Goal: Information Seeking & Learning: Check status

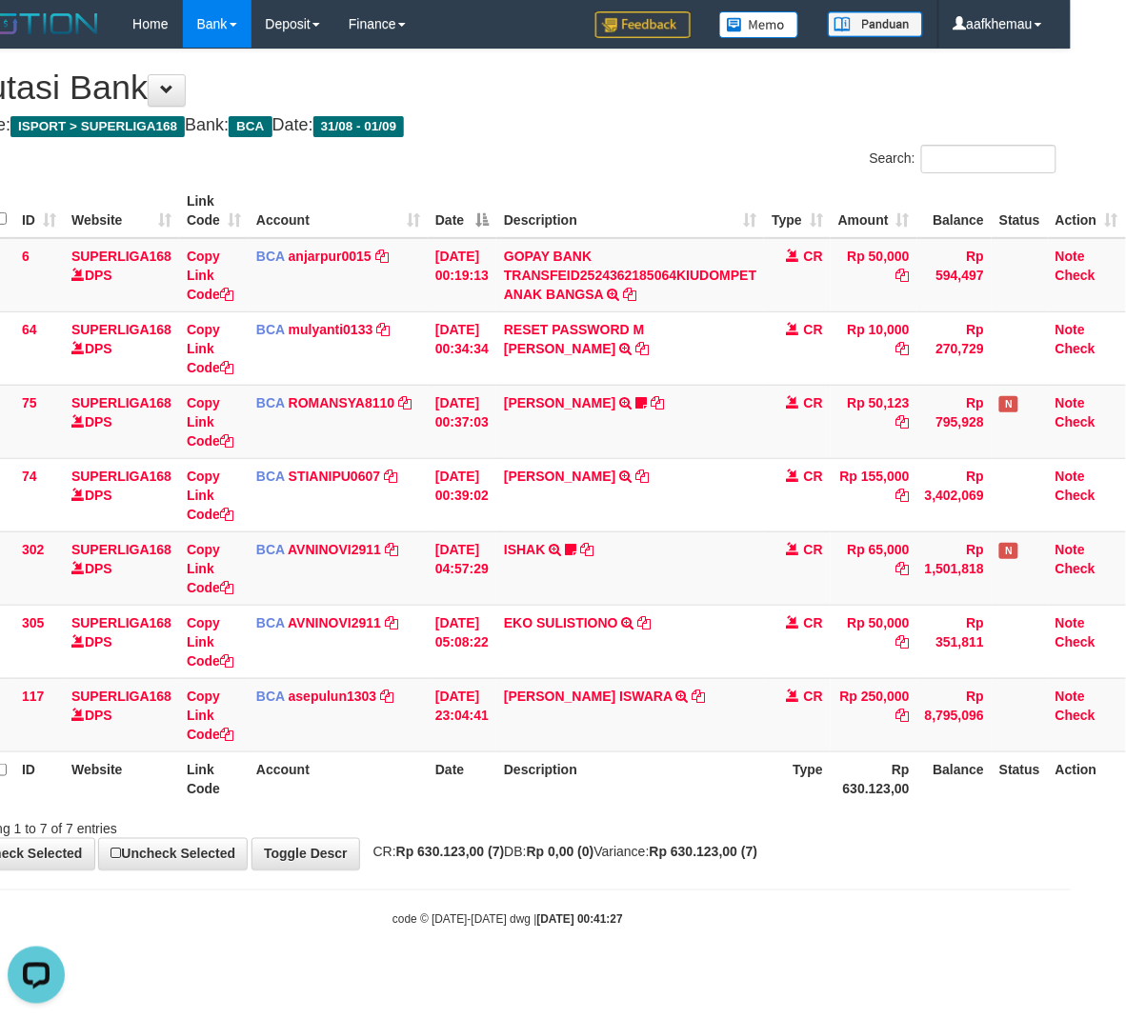
click at [546, 105] on h1 "Mutasi Bank" at bounding box center [507, 88] width 1097 height 38
click at [663, 138] on div "**********" at bounding box center [508, 460] width 1126 height 820
drag, startPoint x: 543, startPoint y: 141, endPoint x: 656, endPoint y: 290, distance: 186.9
click at [550, 145] on div "**********" at bounding box center [508, 460] width 1126 height 820
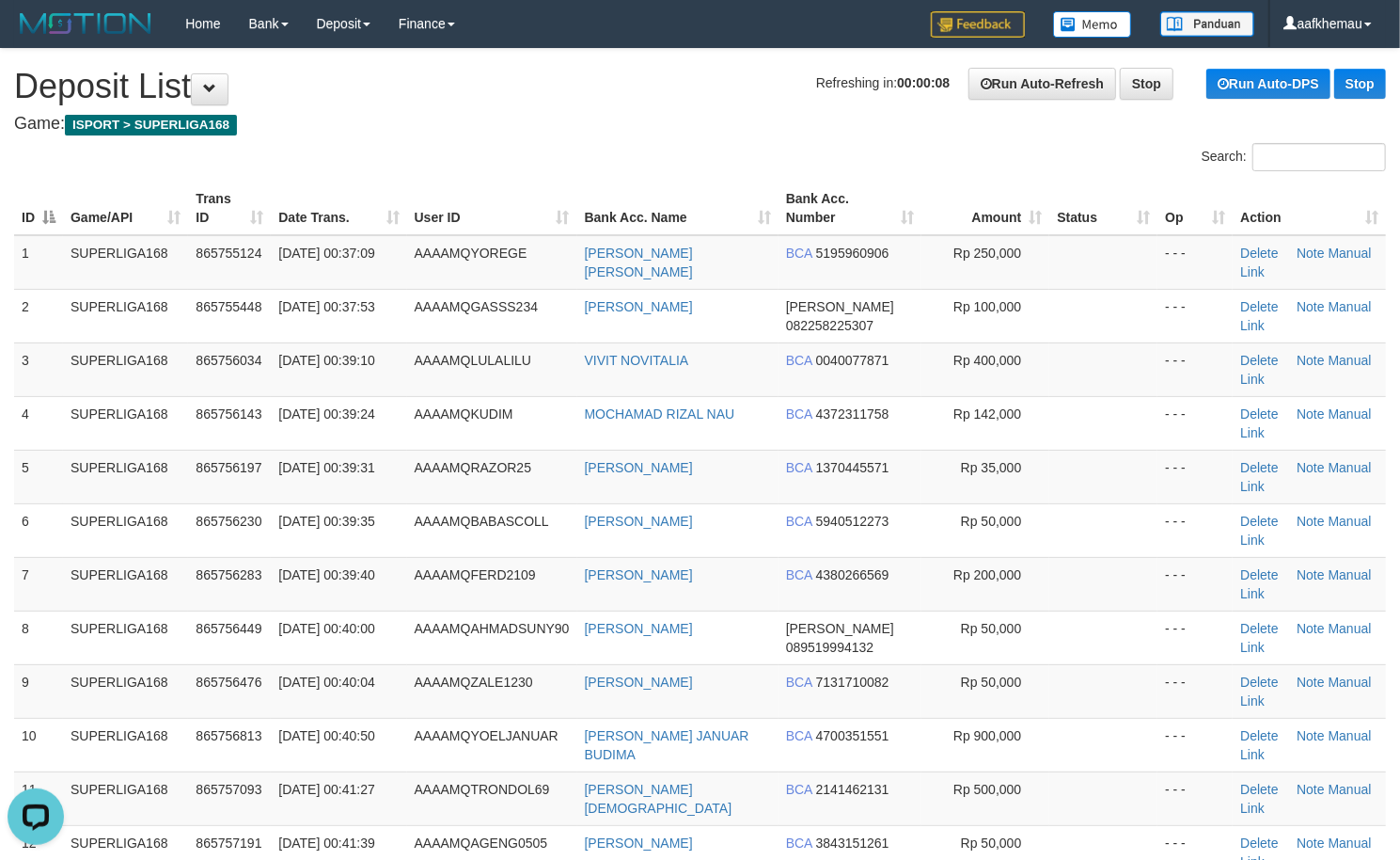
click at [558, 129] on h4 "Game: ISPORT > SUPERLIGA168" at bounding box center [700, 123] width 1372 height 19
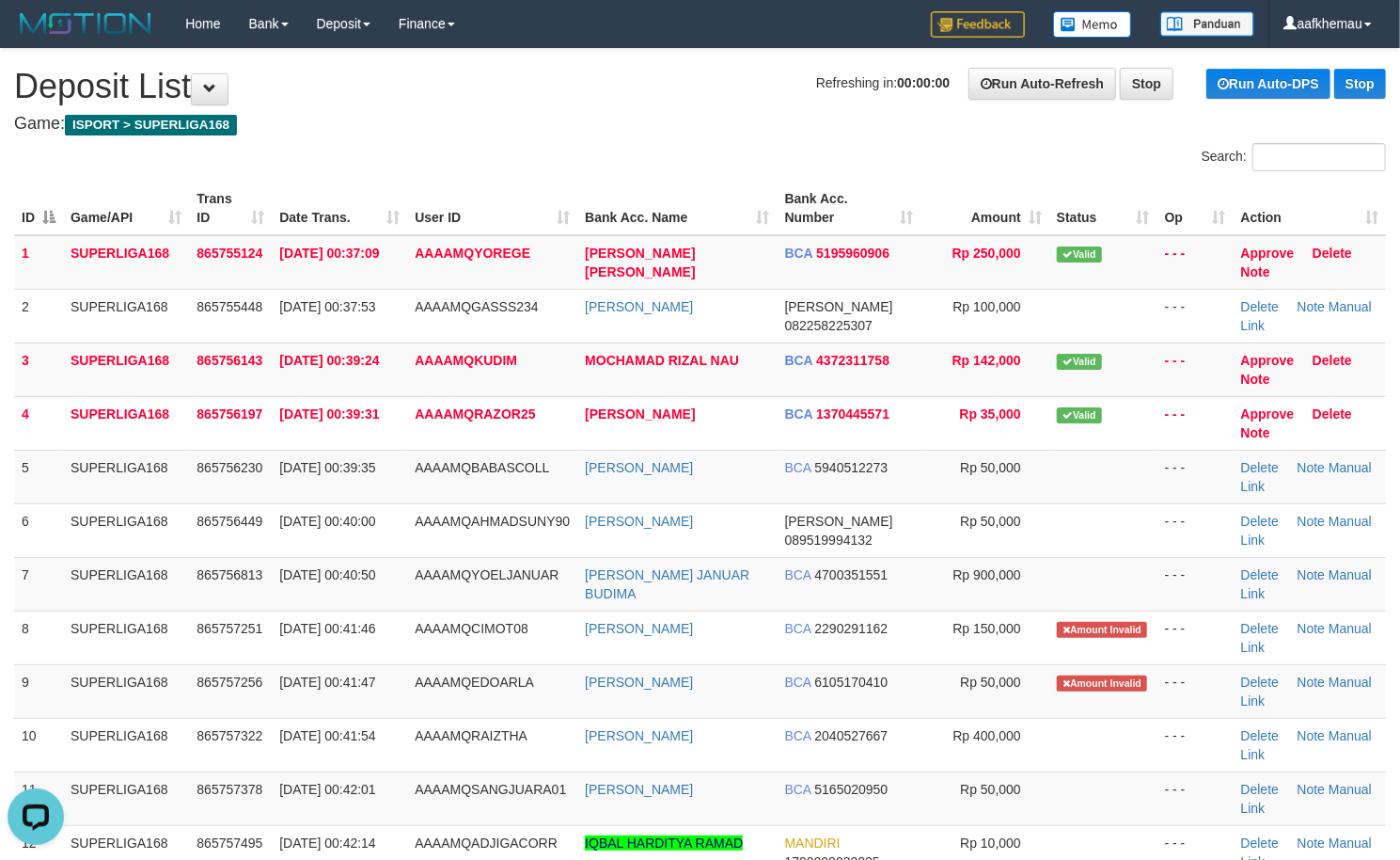
click at [648, 145] on div "Search:" at bounding box center [700, 159] width 1400 height 33
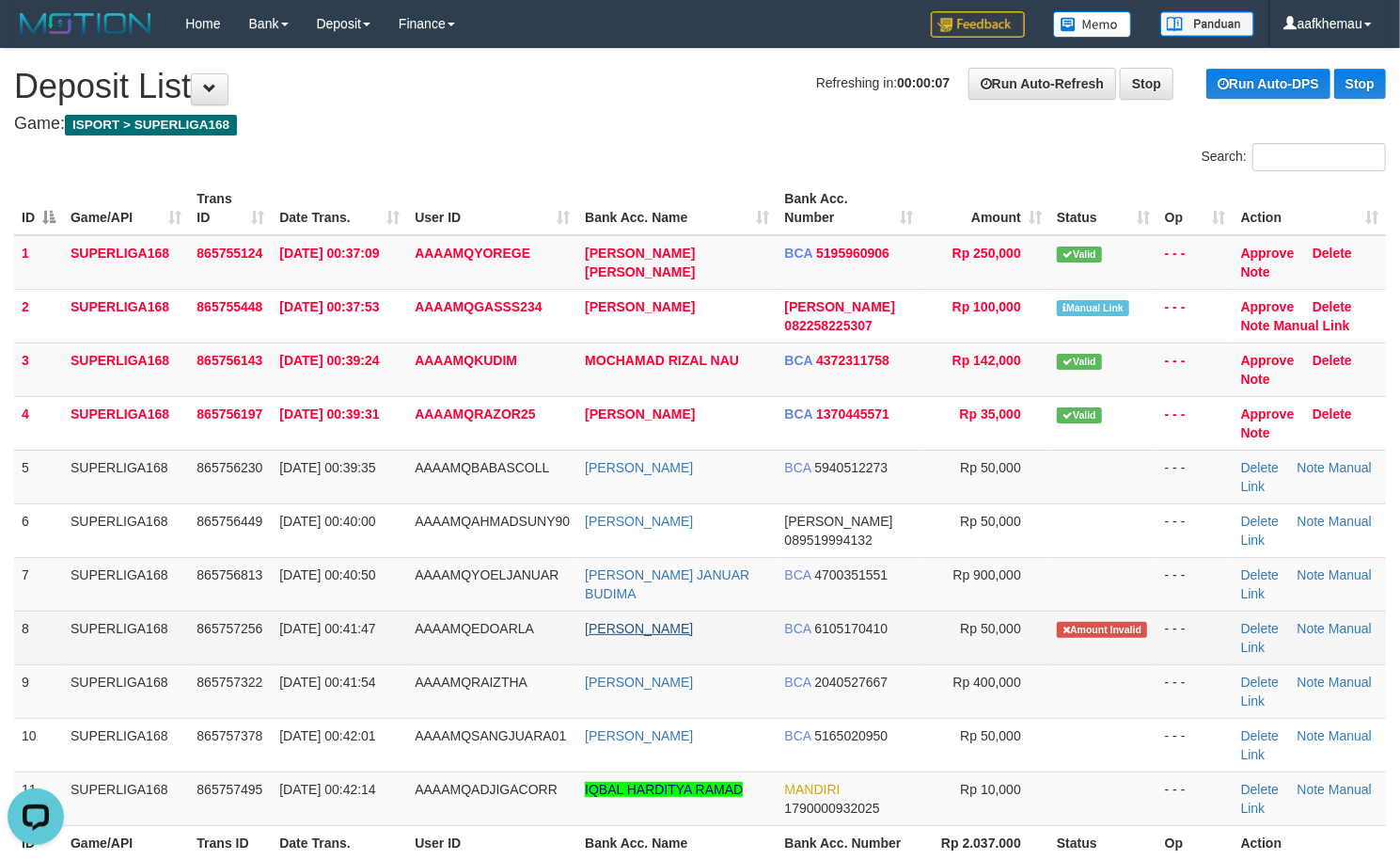
drag, startPoint x: 791, startPoint y: 623, endPoint x: 724, endPoint y: 632, distance: 67.6
click at [724, 632] on tr "8 SUPERLIGA168 865757256 01/09/2025 00:41:47 AAAAMQEDOARLA EDO HENDRA FIRNAND B…" at bounding box center [700, 637] width 1372 height 53
click at [746, 663] on td "EDO HENDRA FIRNAND" at bounding box center [677, 637] width 199 height 53
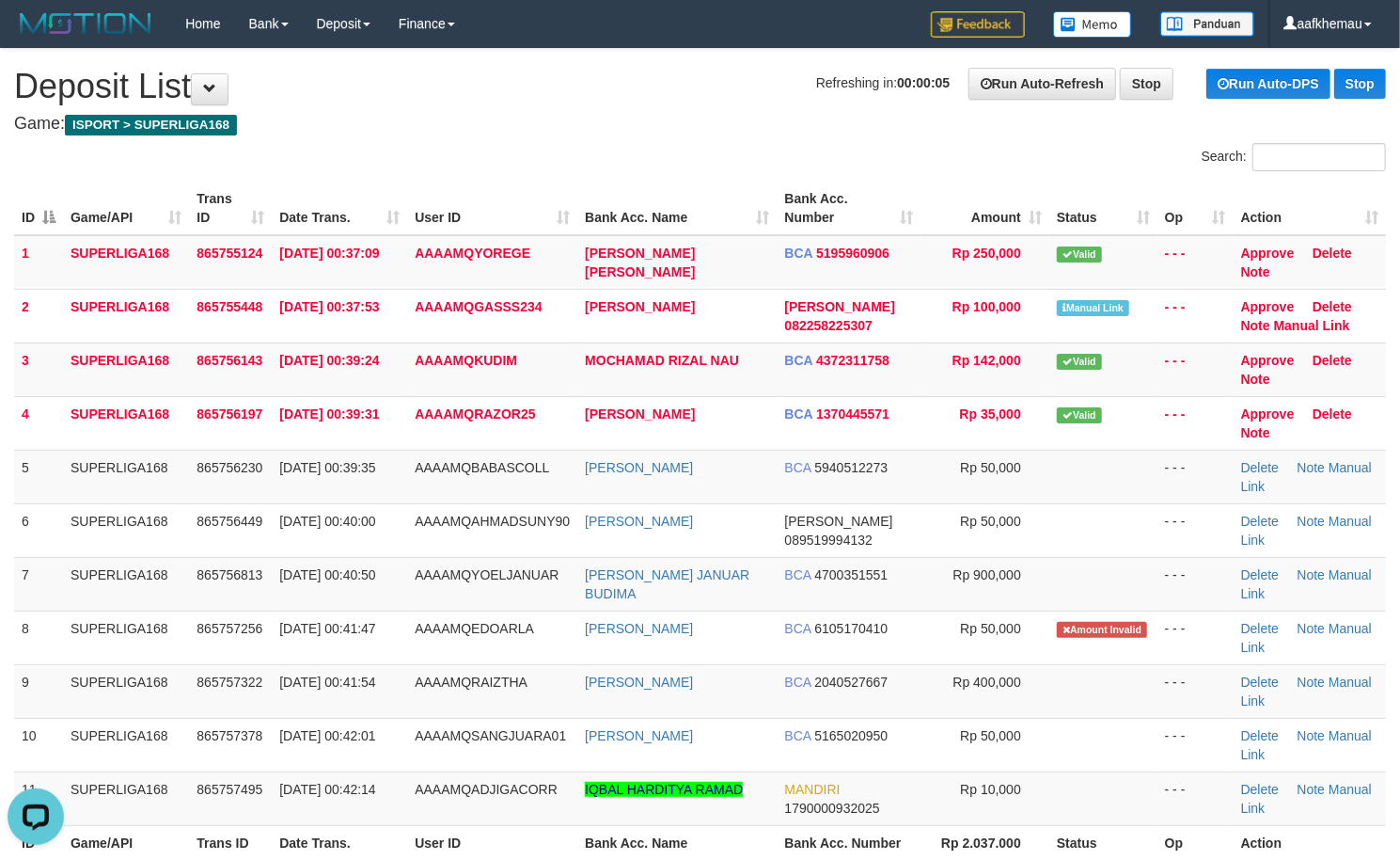
click at [636, 120] on h4 "Game: ISPORT > SUPERLIGA168" at bounding box center [700, 123] width 1372 height 19
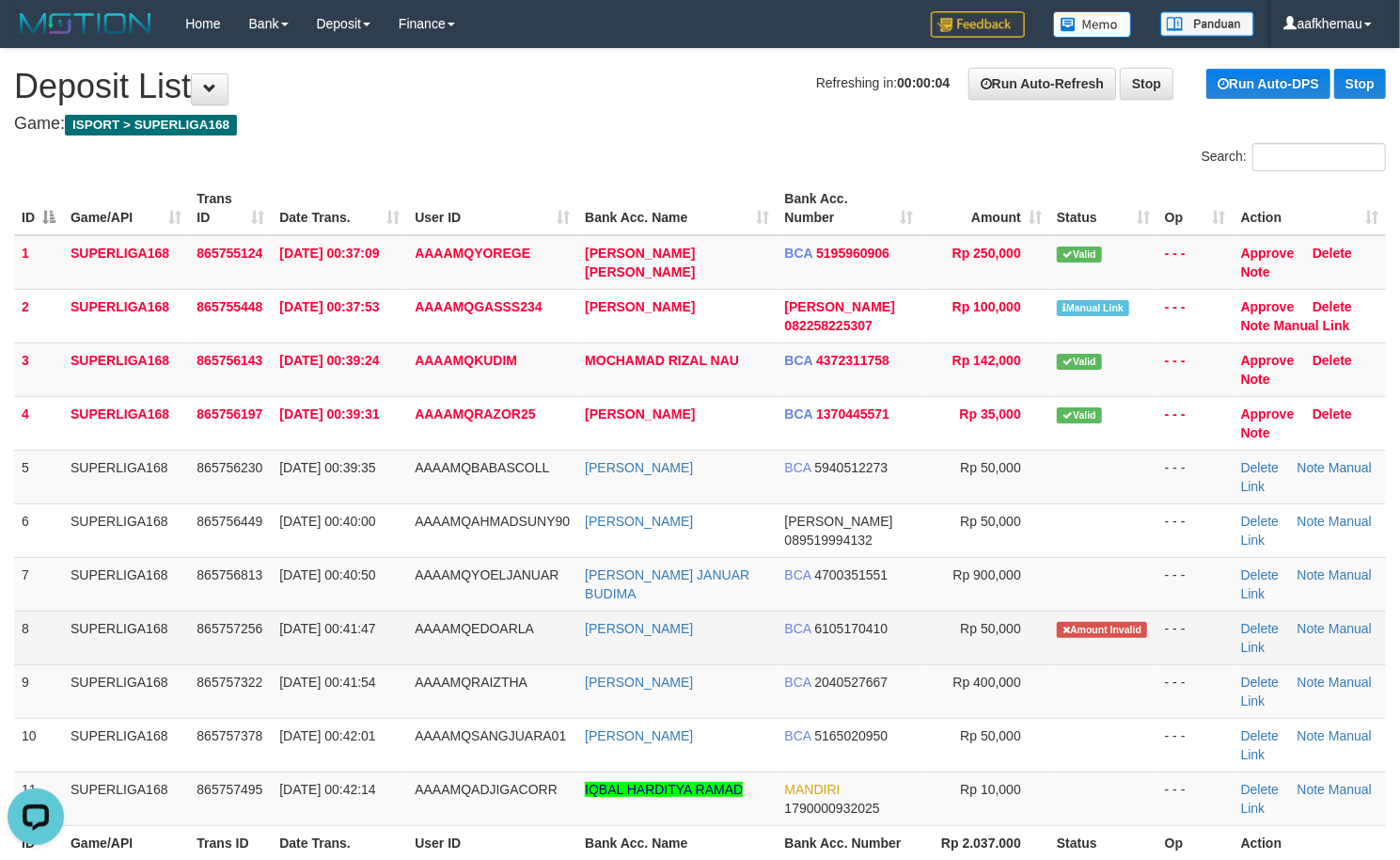
copy link "DO HENDRA FIRNAND"
drag, startPoint x: 749, startPoint y: 634, endPoint x: 588, endPoint y: 641, distance: 161.2
click at [588, 641] on td "EDO HENDRA FIRNAND" at bounding box center [677, 637] width 199 height 53
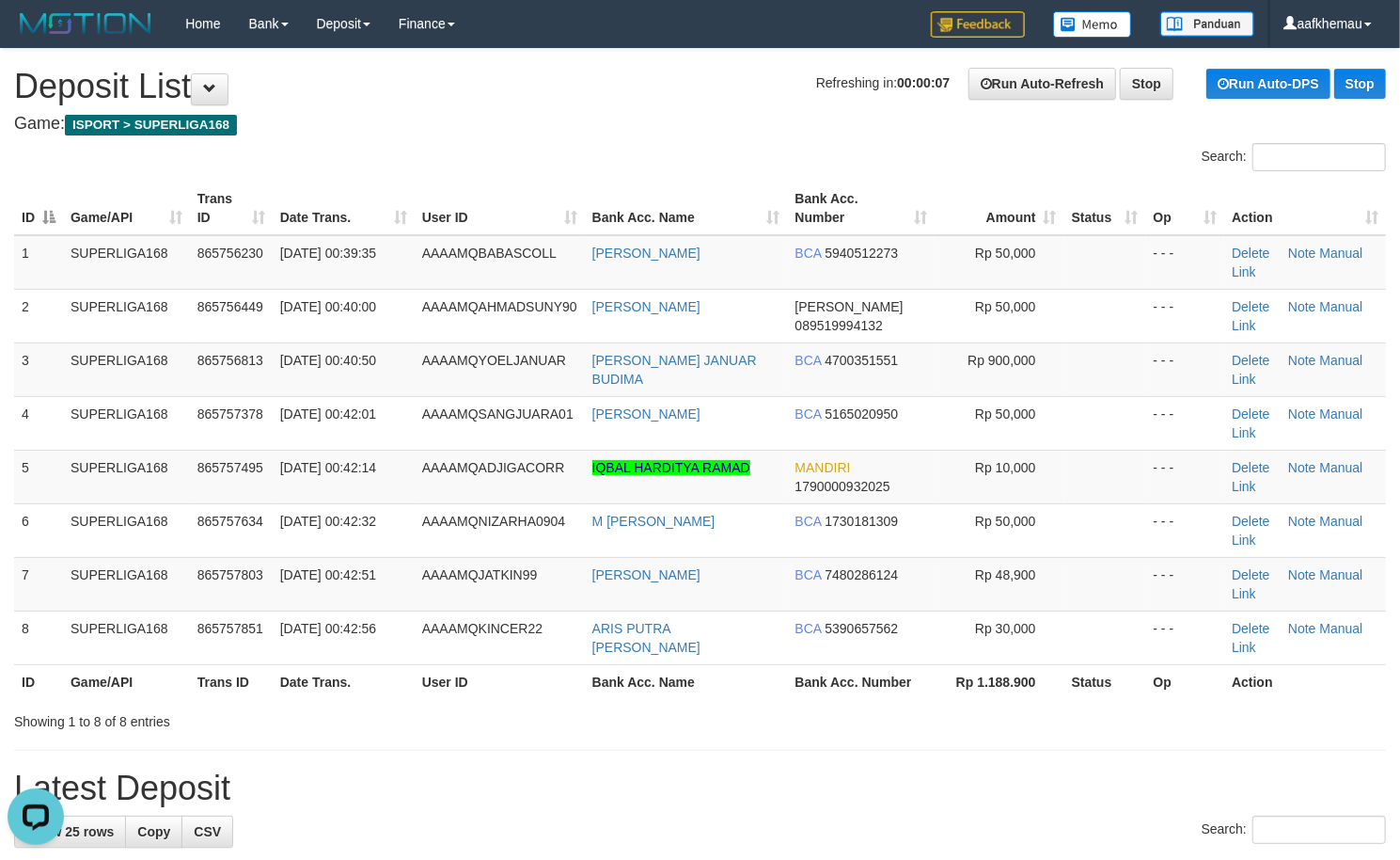
click at [581, 163] on div "Search:" at bounding box center [700, 159] width 1400 height 33
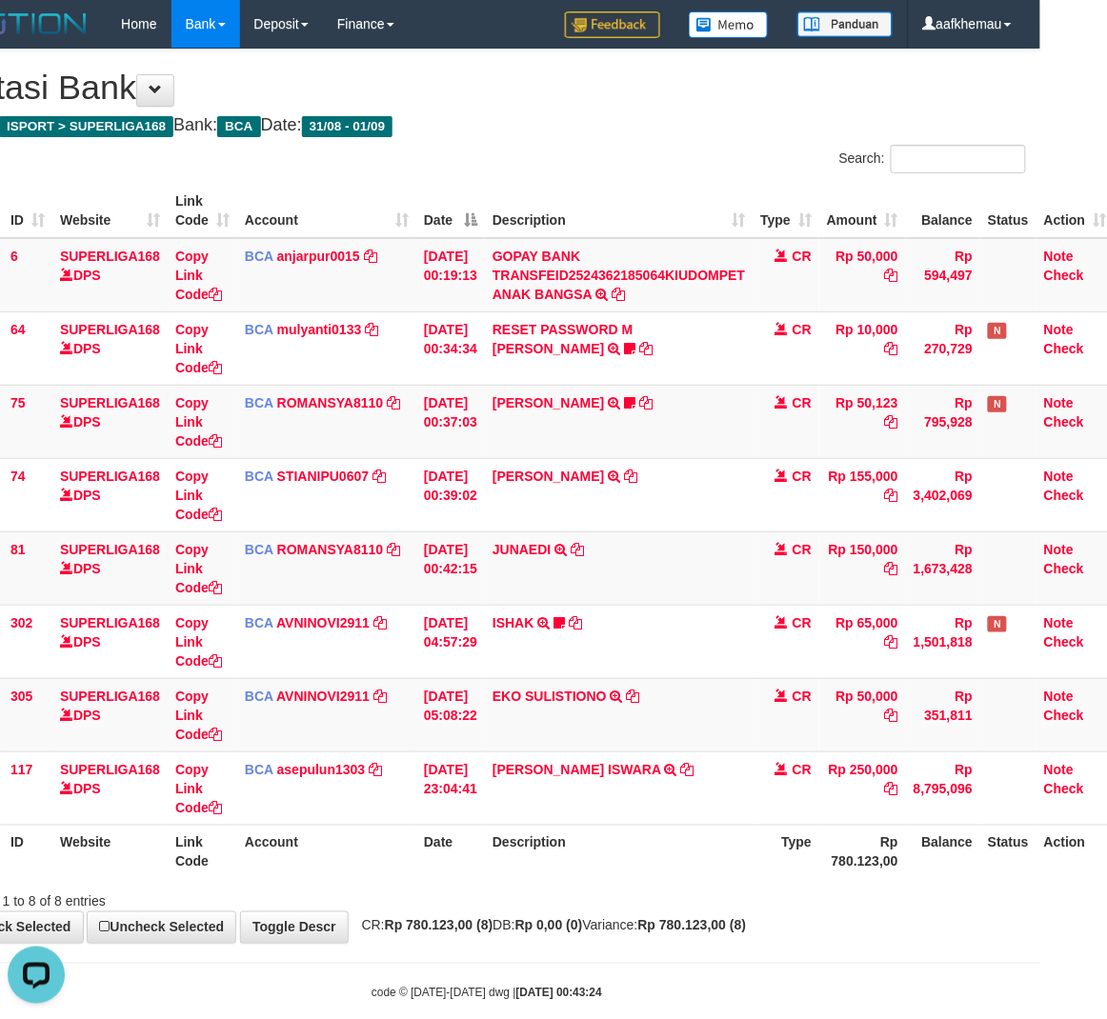
click at [857, 66] on div "**********" at bounding box center [486, 497] width 1107 height 894
click at [511, 134] on h4 "Game: ISPORT > SUPERLIGA168 Bank: BCA Date: 31/08 - 01/09" at bounding box center [487, 125] width 1078 height 19
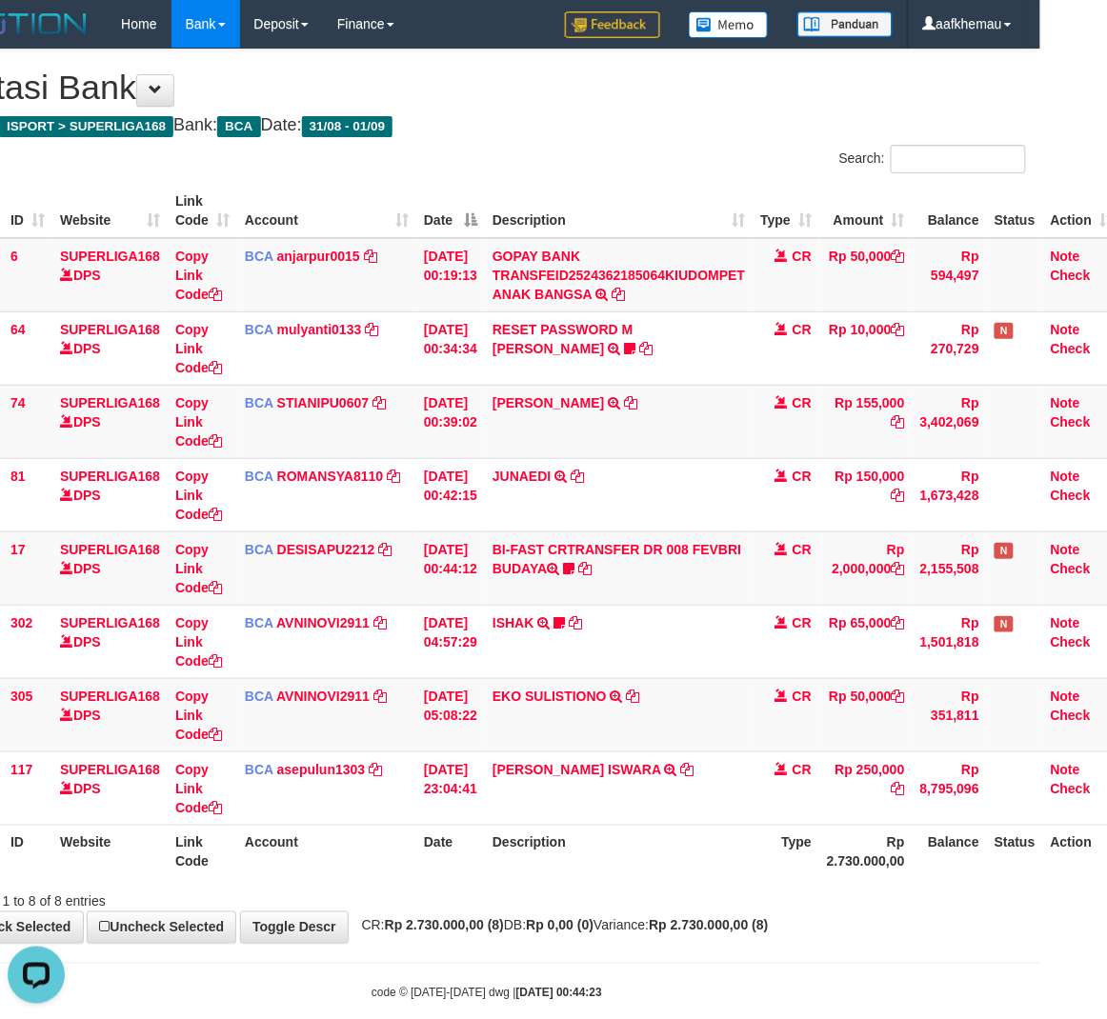
click at [576, 133] on h4 "Game: ISPORT > SUPERLIGA168 Bank: BCA Date: 31/08 - 01/09" at bounding box center [487, 125] width 1078 height 19
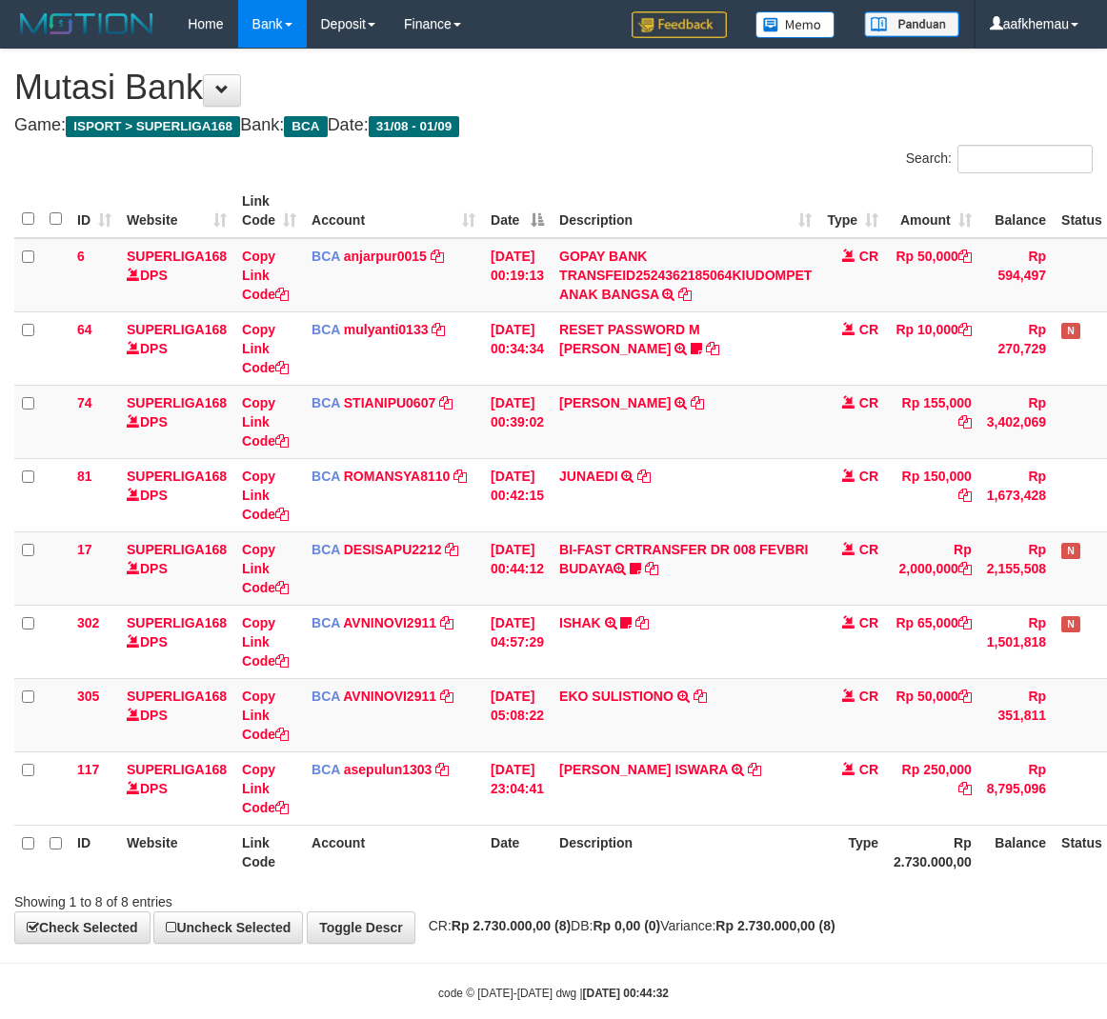
scroll to position [0, 67]
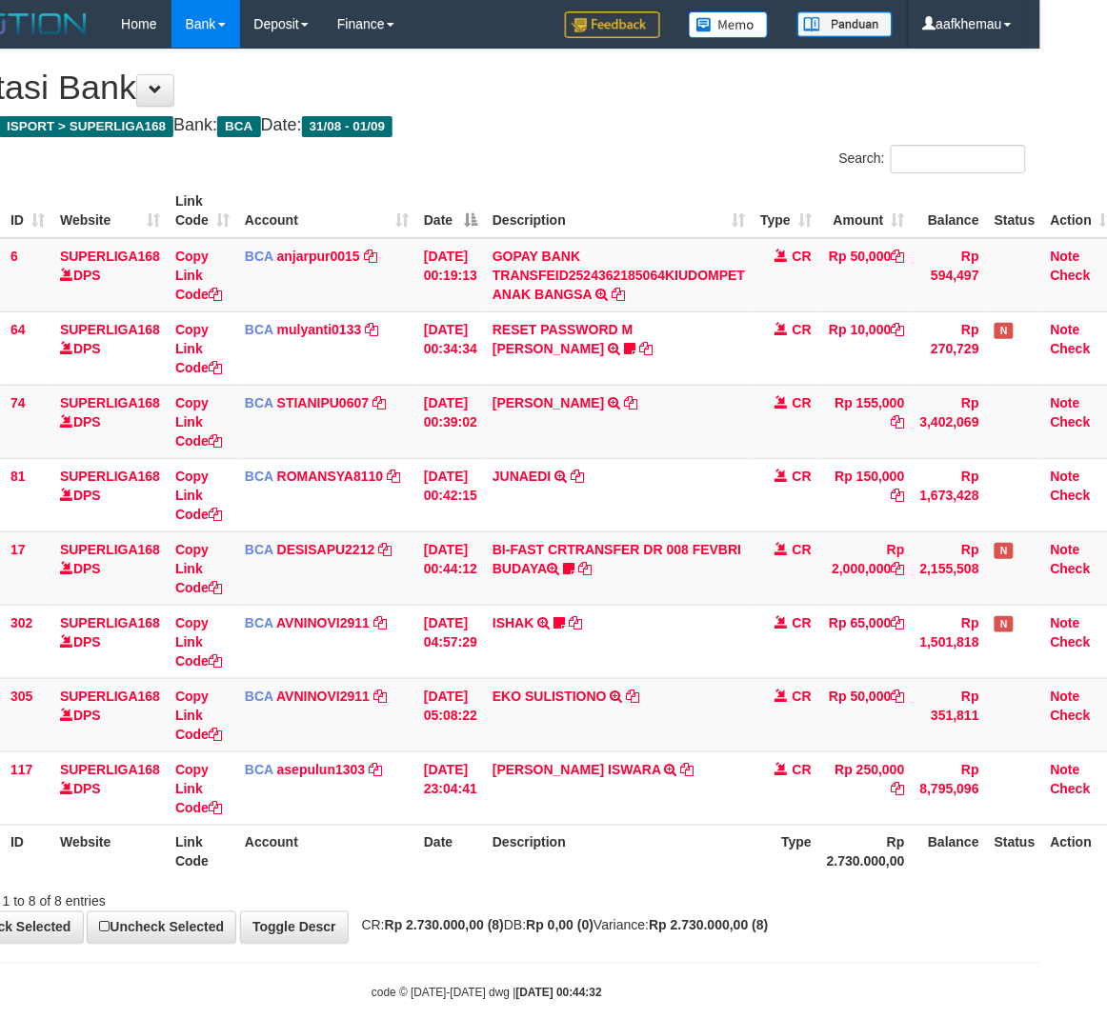
click at [705, 867] on th "Description" at bounding box center [619, 852] width 268 height 54
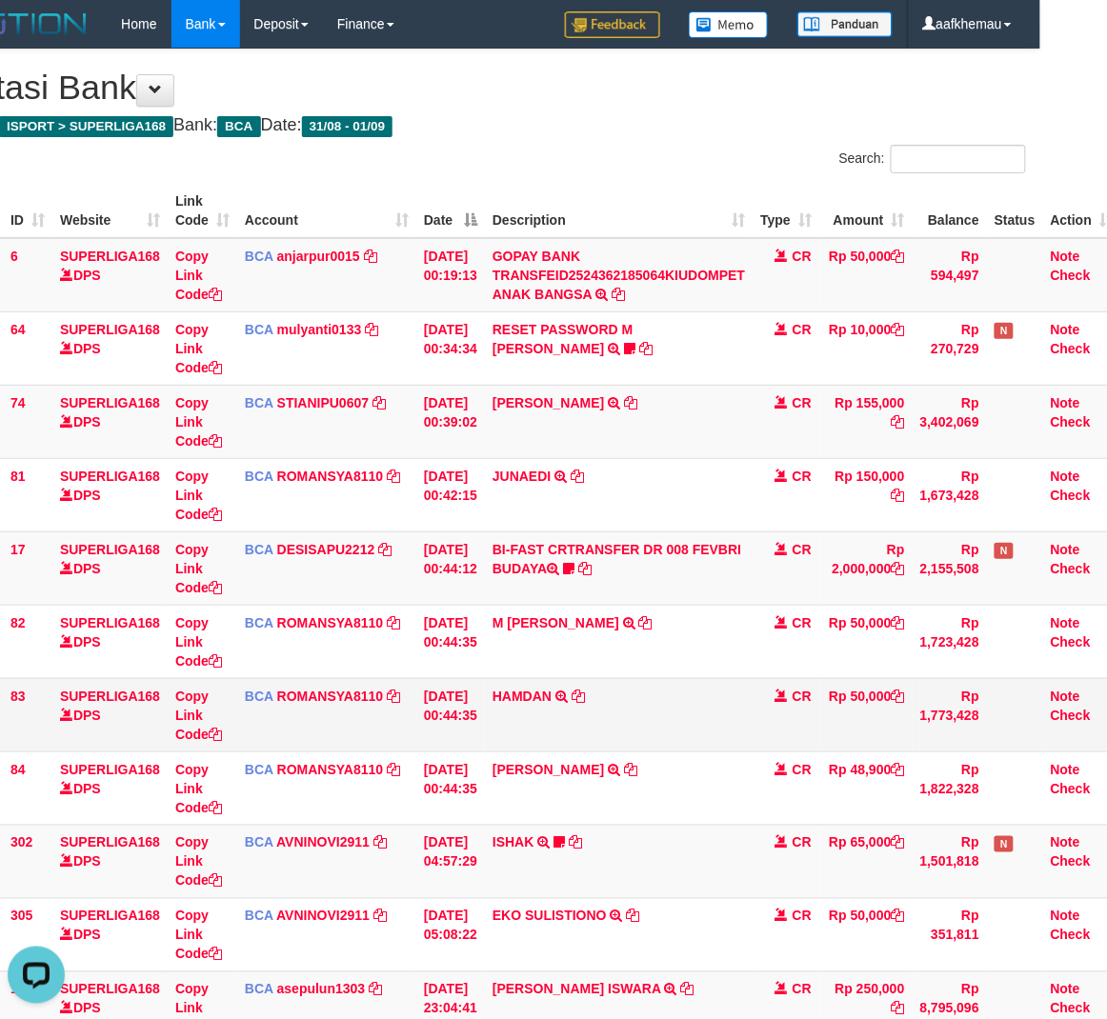
click at [751, 748] on td "HAMDAN TRSF E-BANKING CR 0109/FTSCY/WS95051 50000.002025090152668928 TRFDN-HAMD…" at bounding box center [619, 714] width 268 height 73
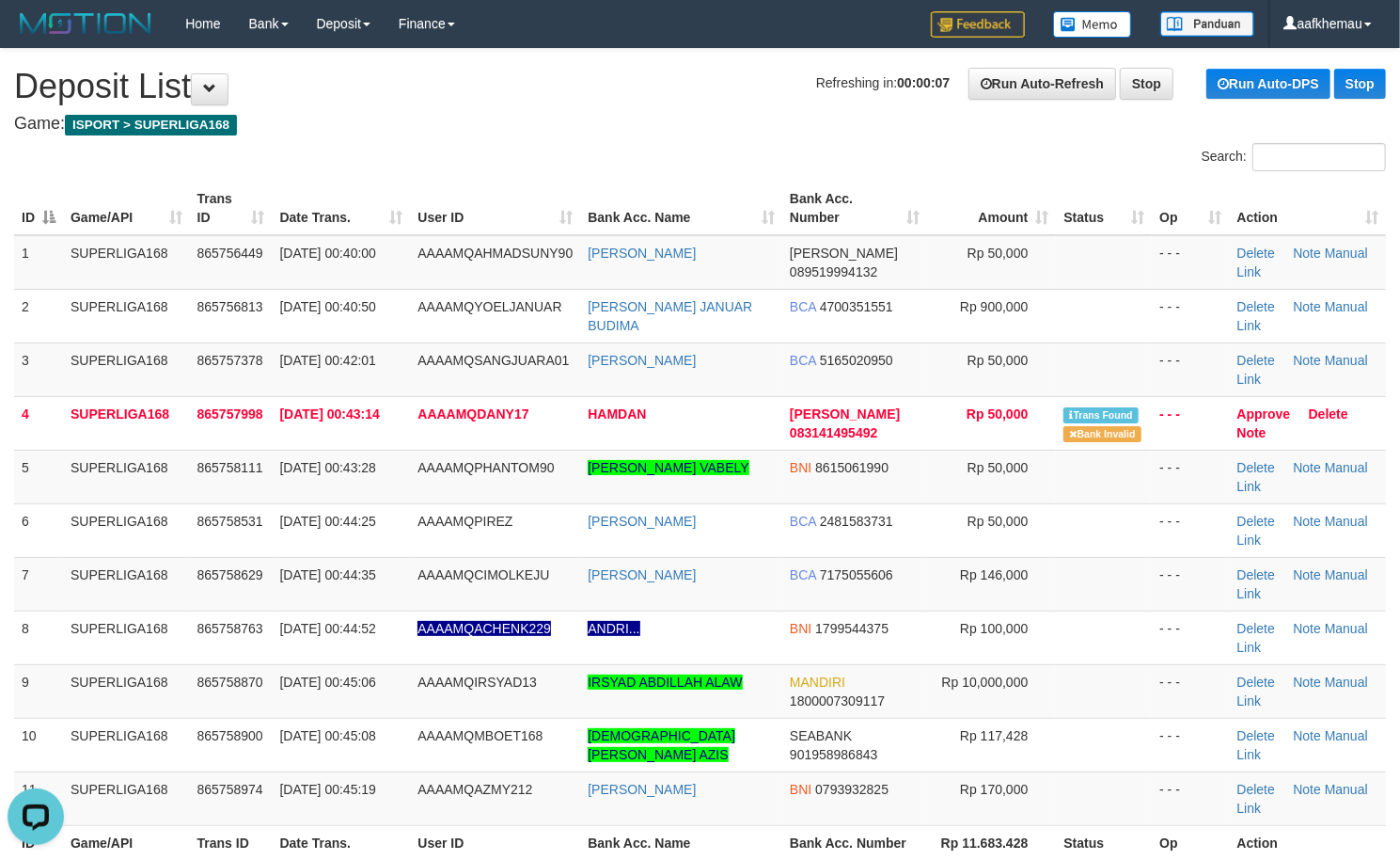
click at [629, 129] on h4 "Game: ISPORT > SUPERLIGA168" at bounding box center [700, 123] width 1372 height 19
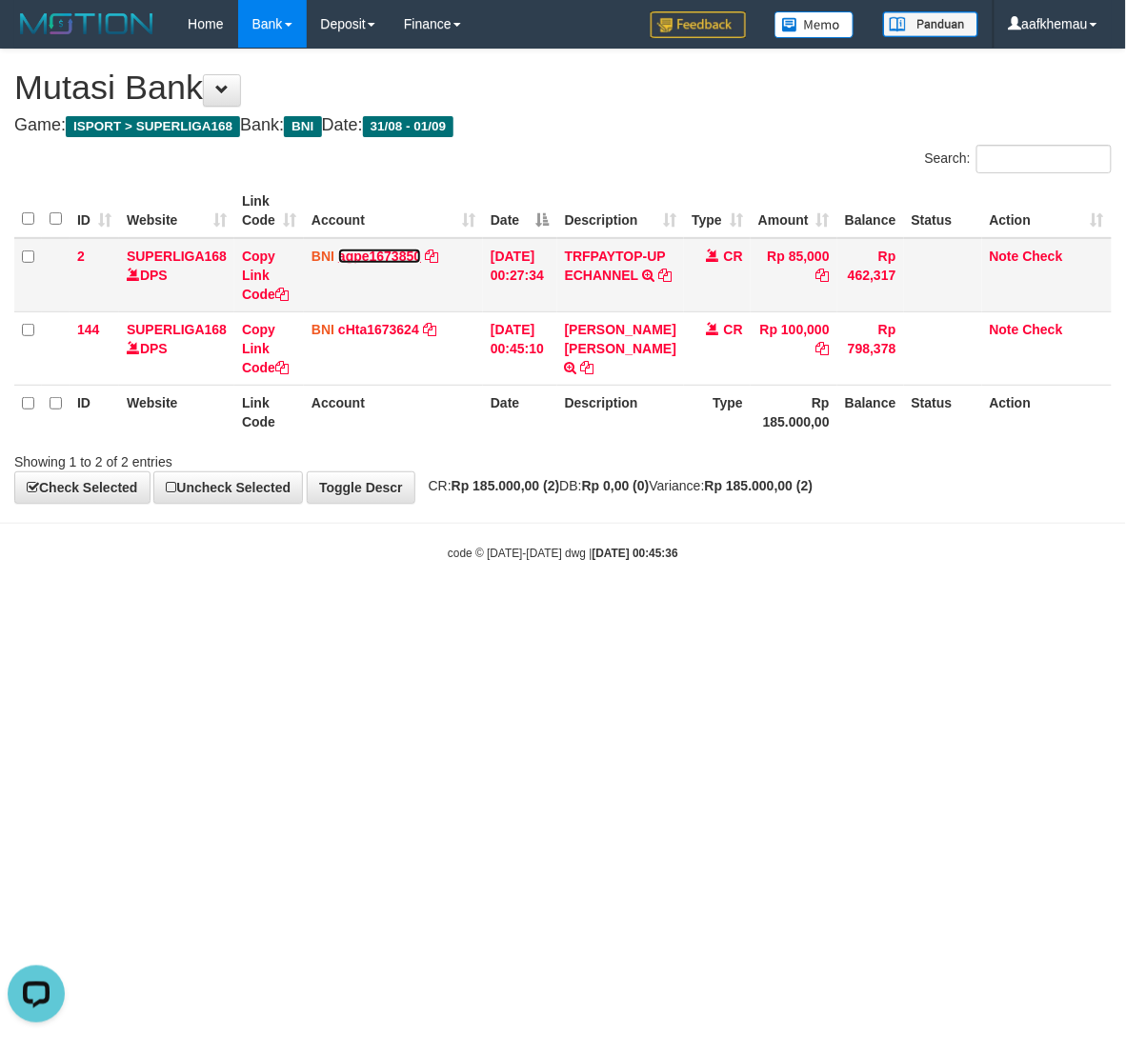
drag, startPoint x: 381, startPoint y: 253, endPoint x: 488, endPoint y: 261, distance: 107.0
click at [381, 253] on link "agpe1673850" at bounding box center [379, 256] width 83 height 15
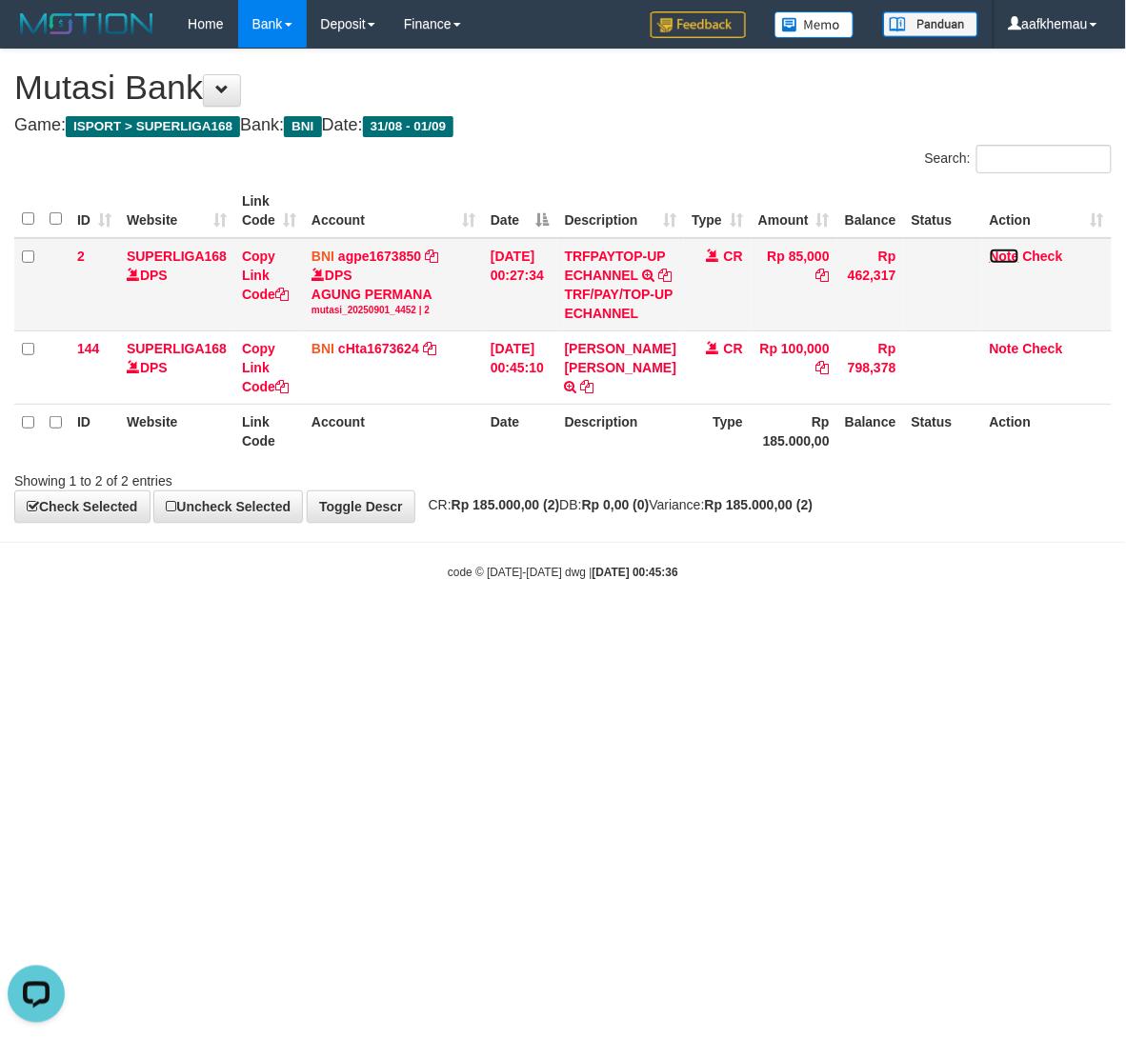
click at [990, 252] on link "Note" at bounding box center [1005, 256] width 30 height 15
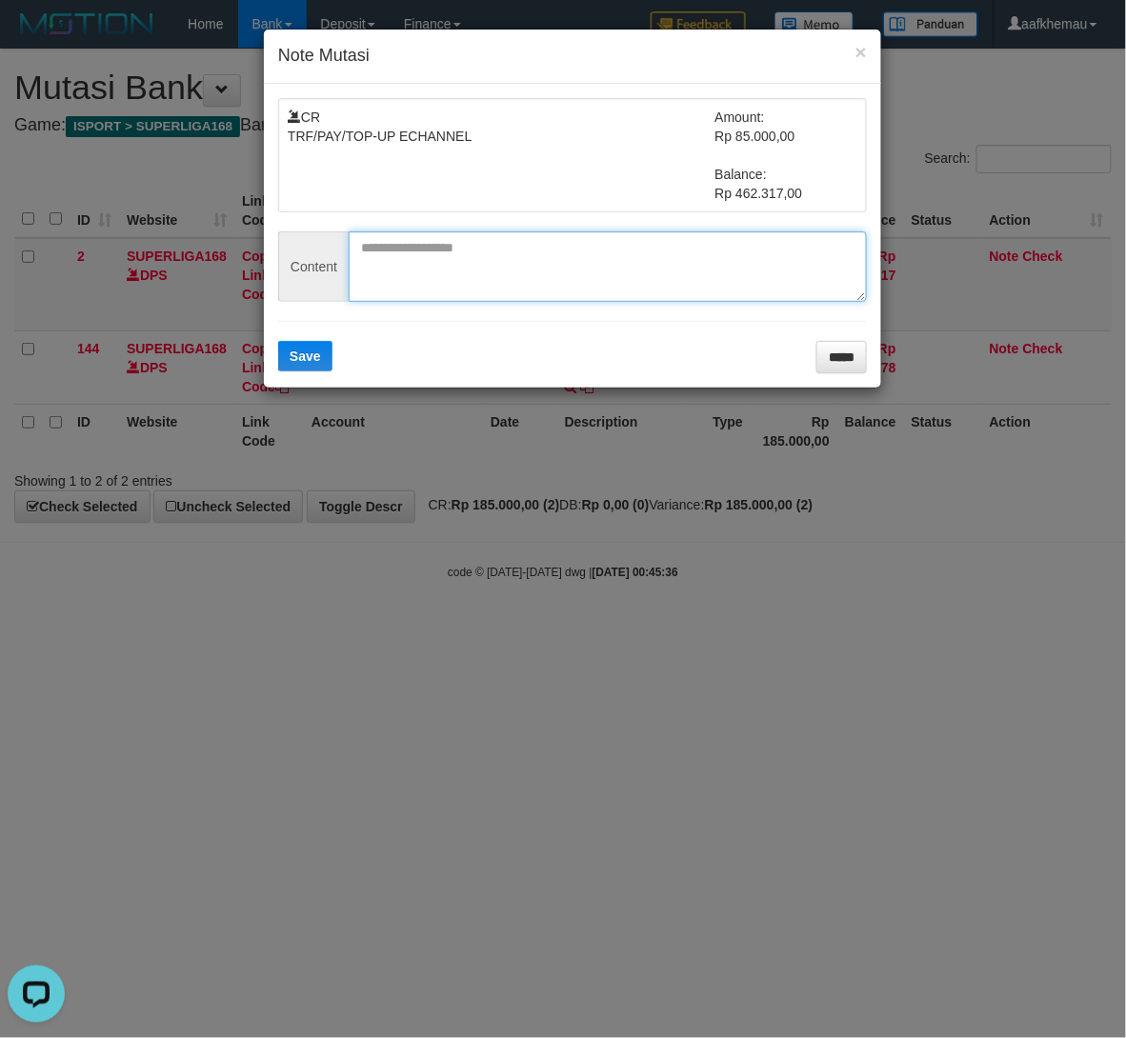
click at [470, 263] on textarea at bounding box center [608, 266] width 518 height 70
paste textarea "*****"
type textarea "*****"
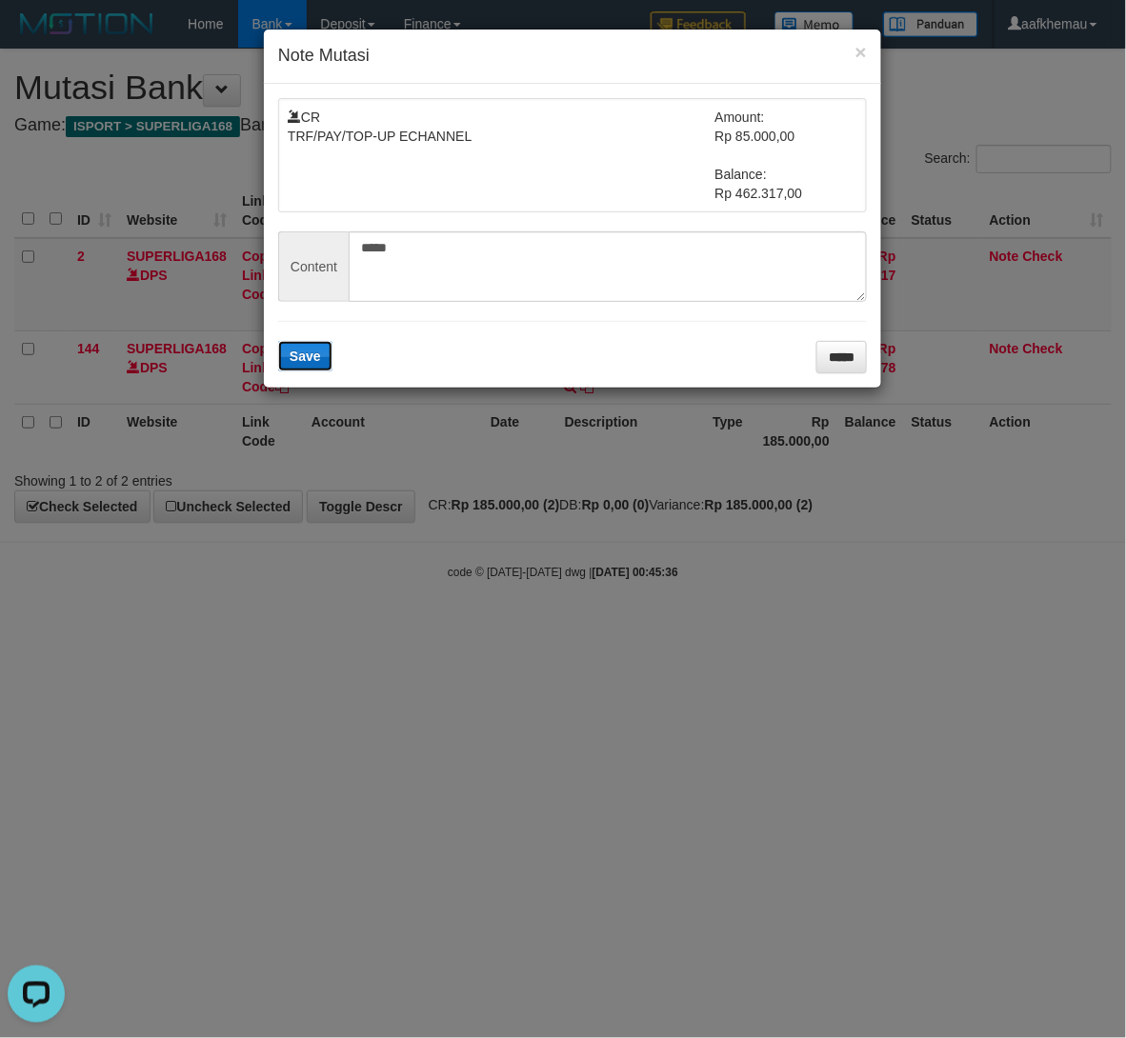
click at [314, 359] on span "Save" at bounding box center [305, 356] width 31 height 15
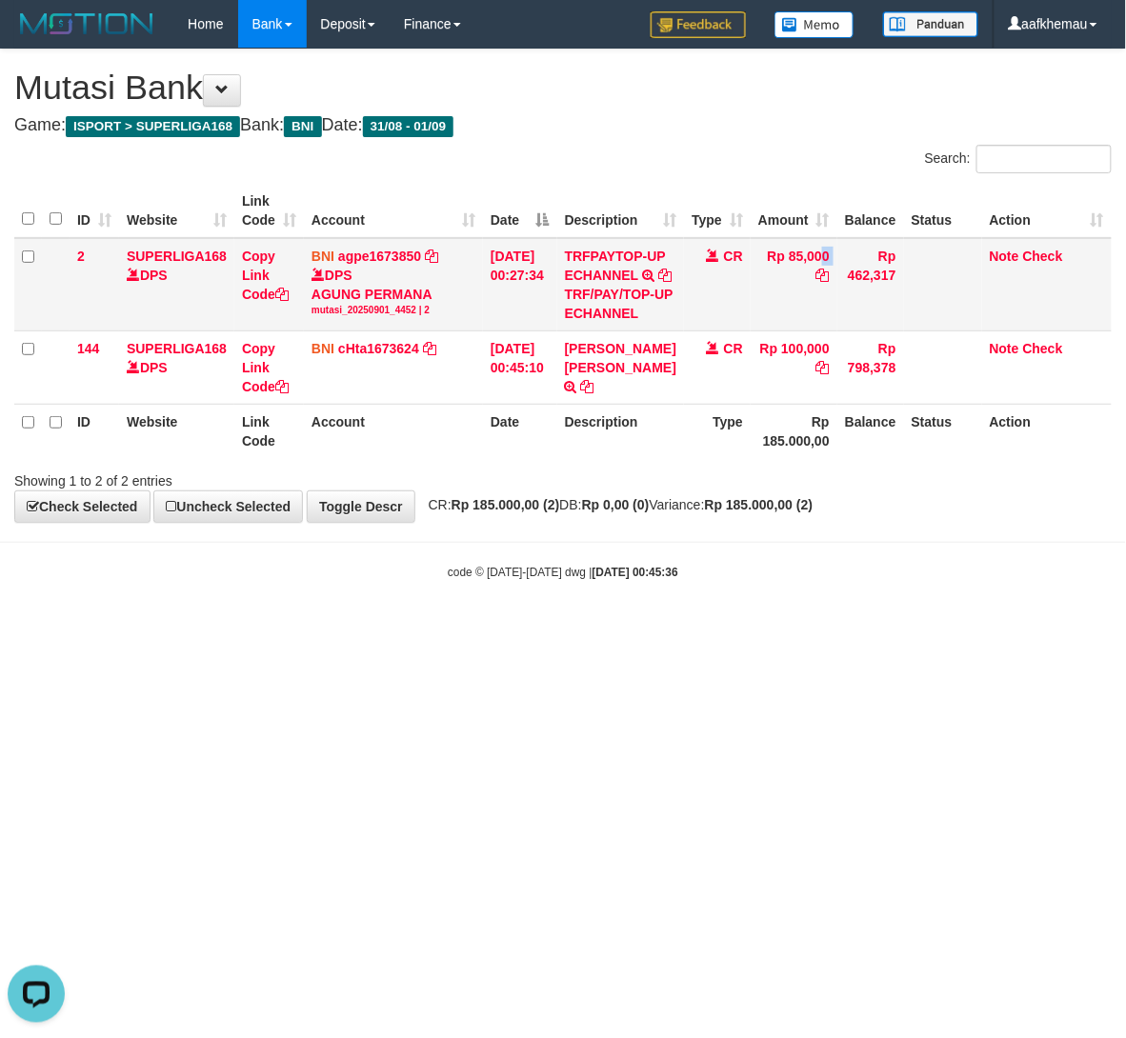
copy tr "85,000"
drag, startPoint x: 831, startPoint y: 248, endPoint x: 777, endPoint y: 249, distance: 53.4
click at [777, 249] on tr "2 SUPERLIGA168 DPS Copy Link Code BNI agpe1673850 DPS AGUNG PERMANA mutasi_2025…" at bounding box center [562, 284] width 1097 height 93
click at [795, 629] on html "Toggle navigation Home Bank Account List Load By Website Group [ISPORT] SUPERLI…" at bounding box center [563, 314] width 1126 height 629
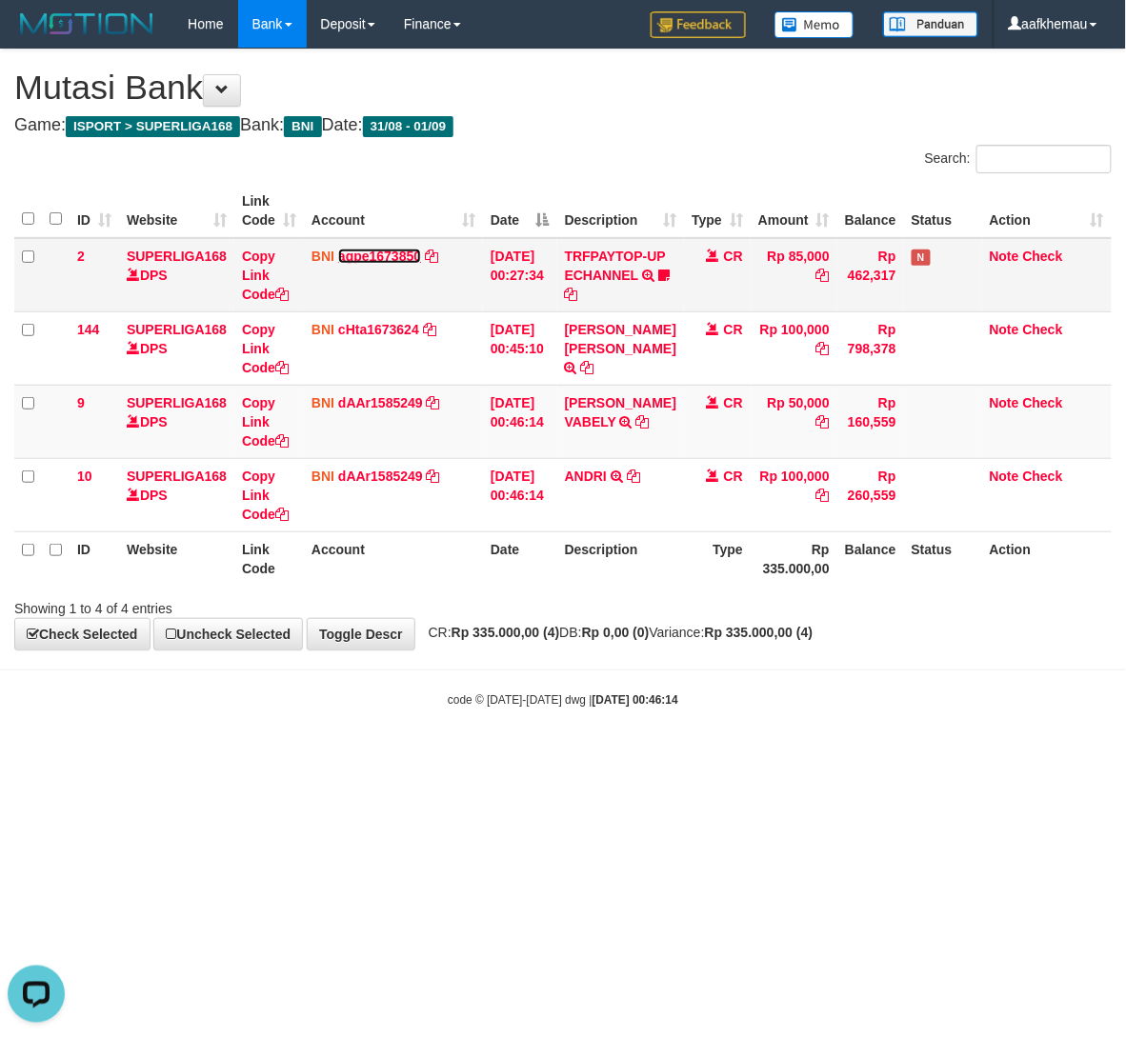
click at [355, 255] on link "agpe1673850" at bounding box center [379, 256] width 83 height 15
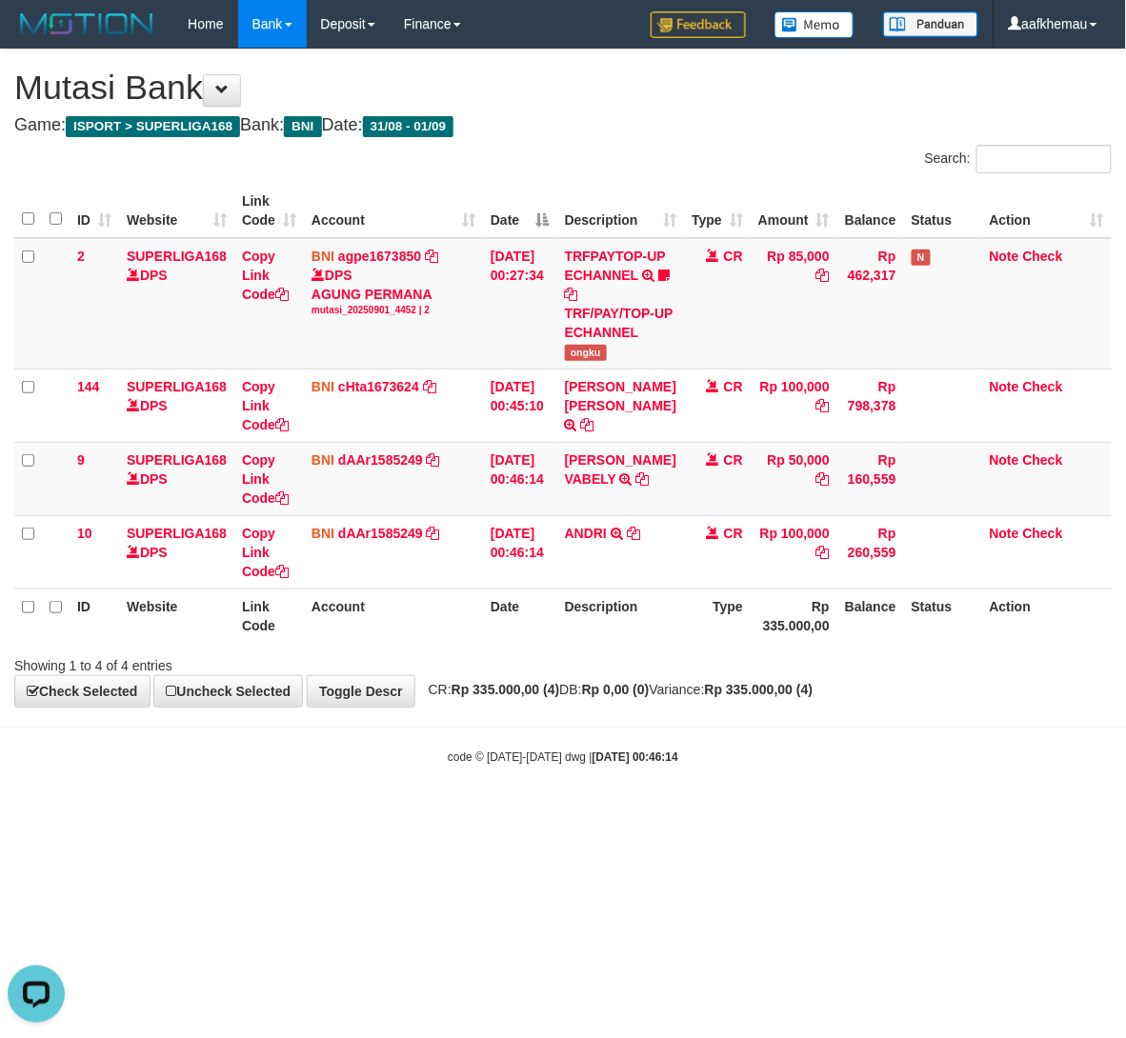
click at [793, 131] on h4 "Game: ISPORT > SUPERLIGA168 Bank: BNI Date: 31/08 - 01/09" at bounding box center [562, 125] width 1097 height 19
click at [697, 751] on body "Toggle navigation Home Bank Account List Load By Website Group [ISPORT] SUPERLI…" at bounding box center [563, 407] width 1126 height 814
click at [786, 785] on body "Toggle navigation Home Bank Account List Load By Website Group [ISPORT] SUPERLI…" at bounding box center [563, 407] width 1126 height 814
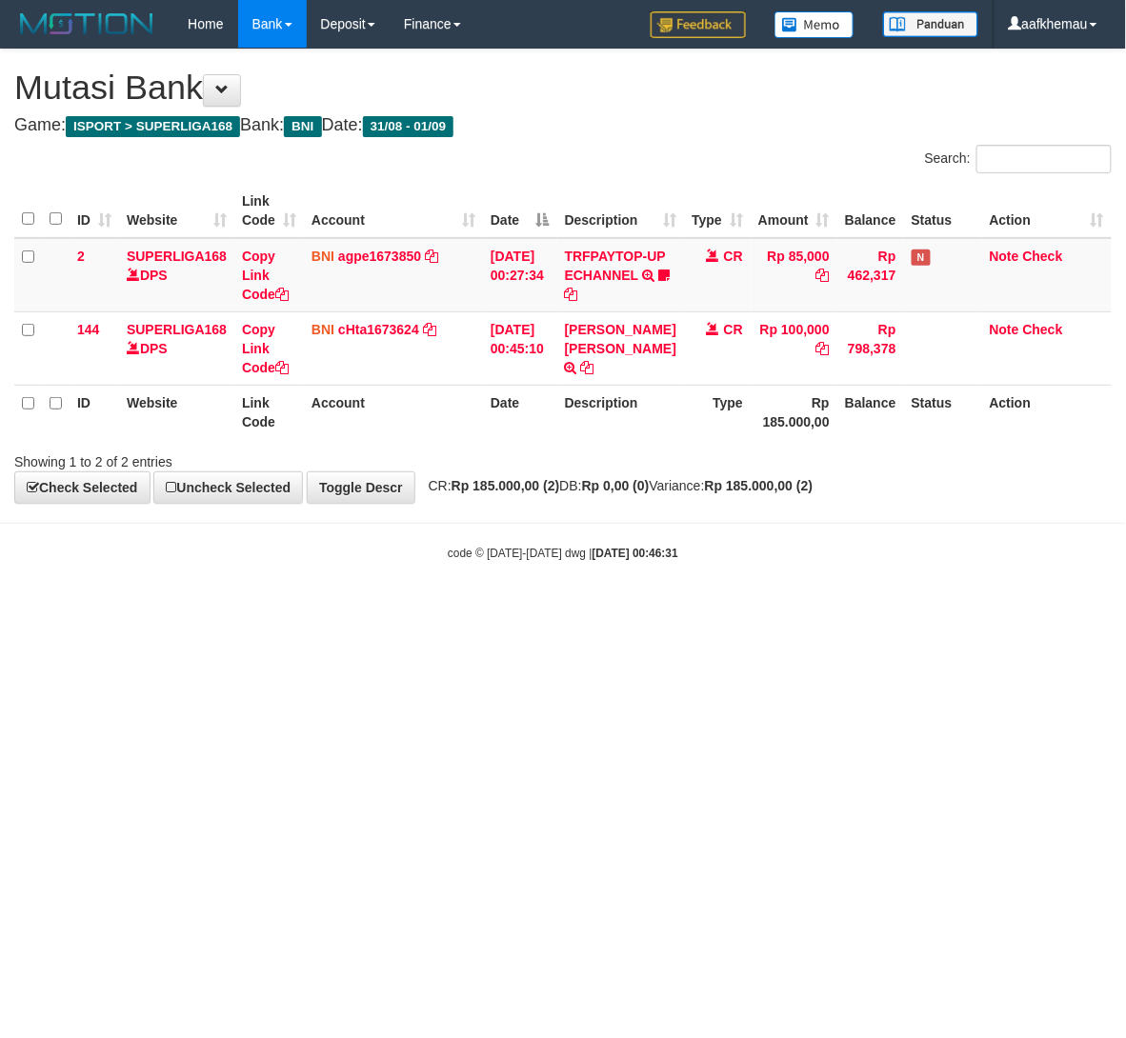
click at [789, 610] on html "Toggle navigation Home Bank Account List Load By Website Group [ISPORT] SUPERLI…" at bounding box center [563, 305] width 1126 height 610
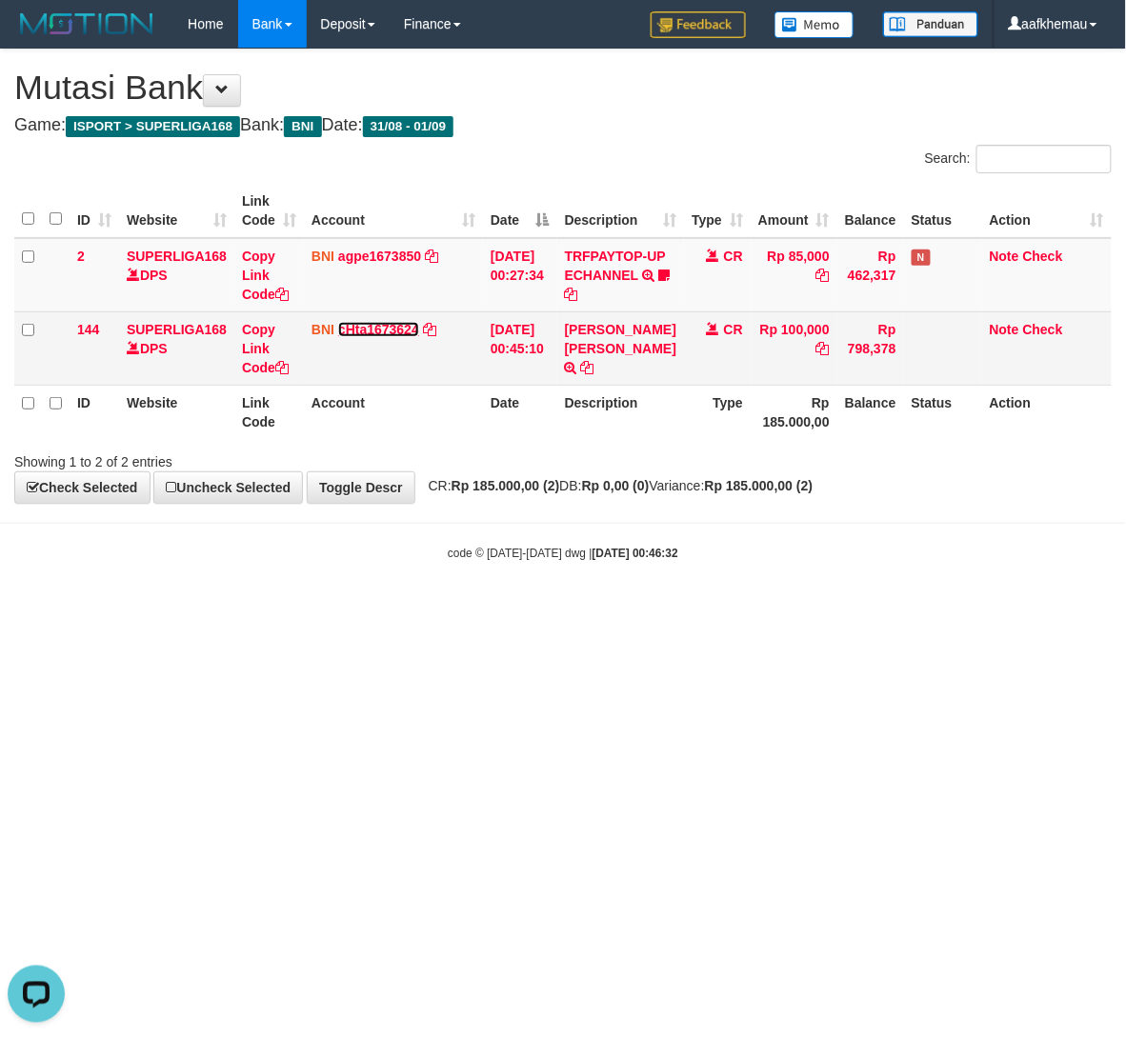
click at [398, 337] on link "cHta1673624" at bounding box center [378, 329] width 81 height 15
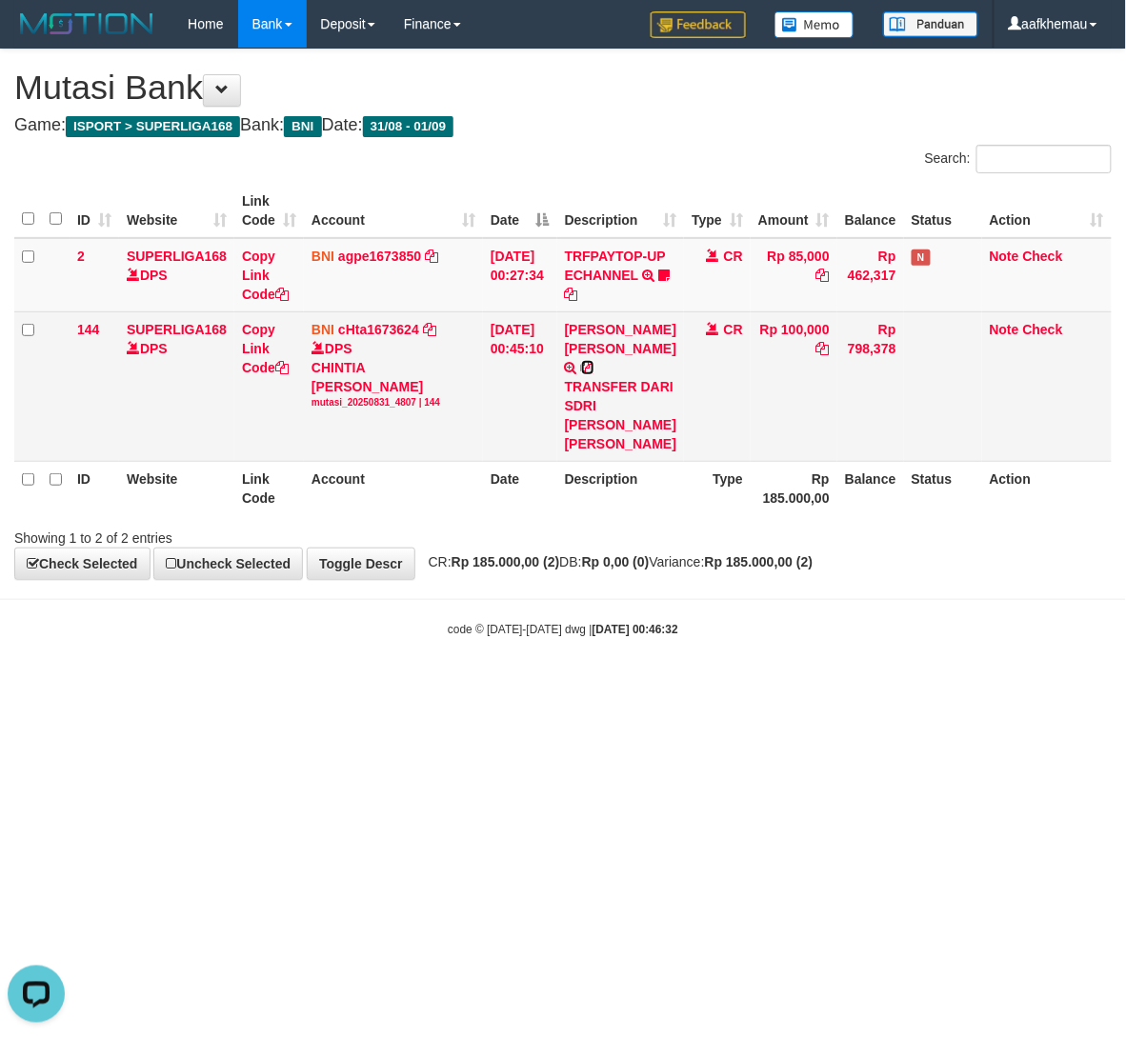
click at [594, 371] on icon at bounding box center [587, 367] width 13 height 13
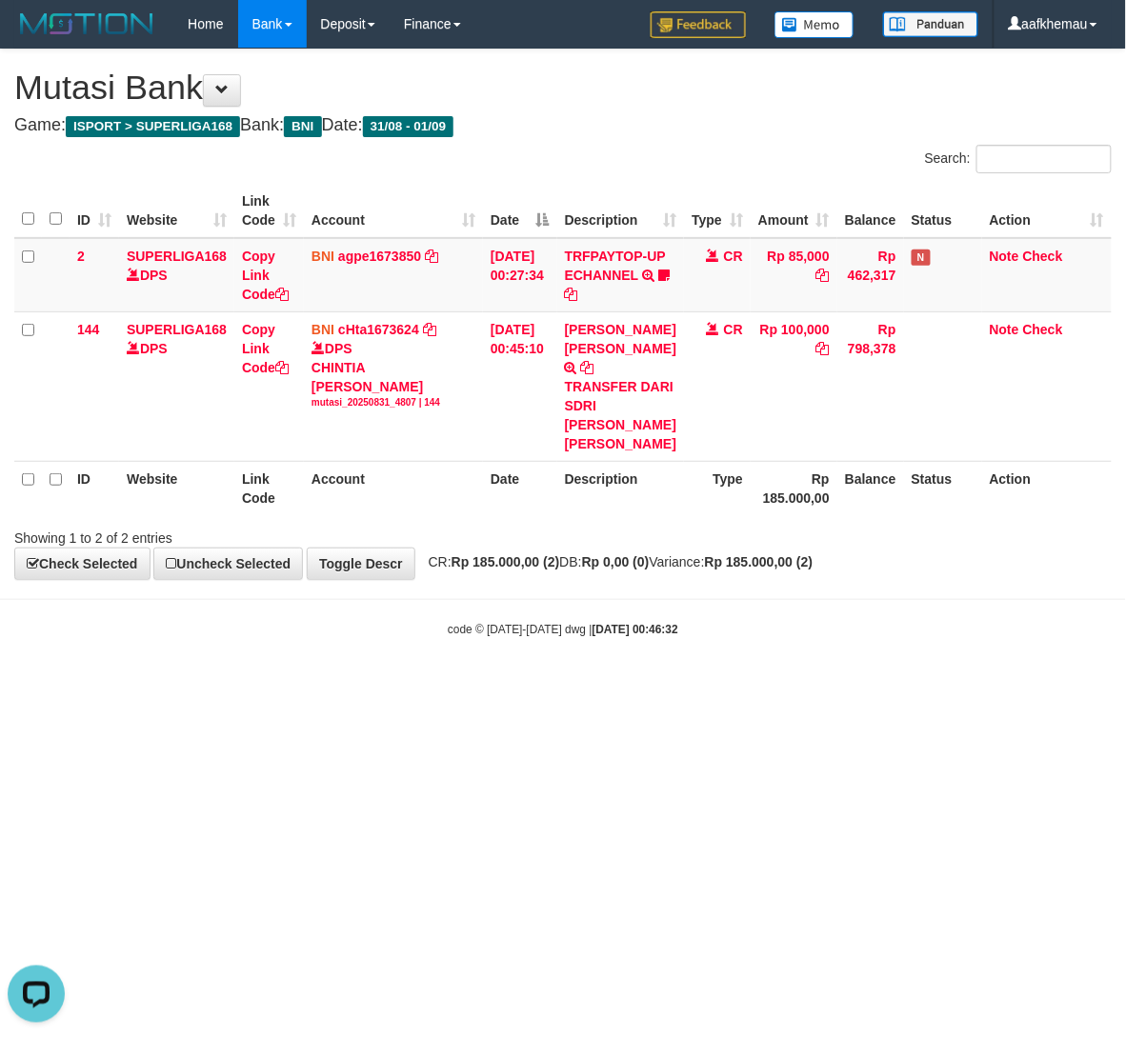
click at [829, 686] on html "Toggle navigation Home Bank Account List Load By Website Group [ISPORT] SUPERLI…" at bounding box center [563, 343] width 1126 height 686
click at [832, 686] on html "Toggle navigation Home Bank Account List Load By Website Group [ISPORT] SUPERLI…" at bounding box center [563, 343] width 1126 height 686
click at [828, 686] on html "Toggle navigation Home Bank Account List Load By Website Group [ISPORT] SUPERLI…" at bounding box center [563, 343] width 1126 height 686
click at [825, 686] on html "Toggle navigation Home Bank Account List Load By Website Group [ISPORT] SUPERLI…" at bounding box center [563, 343] width 1126 height 686
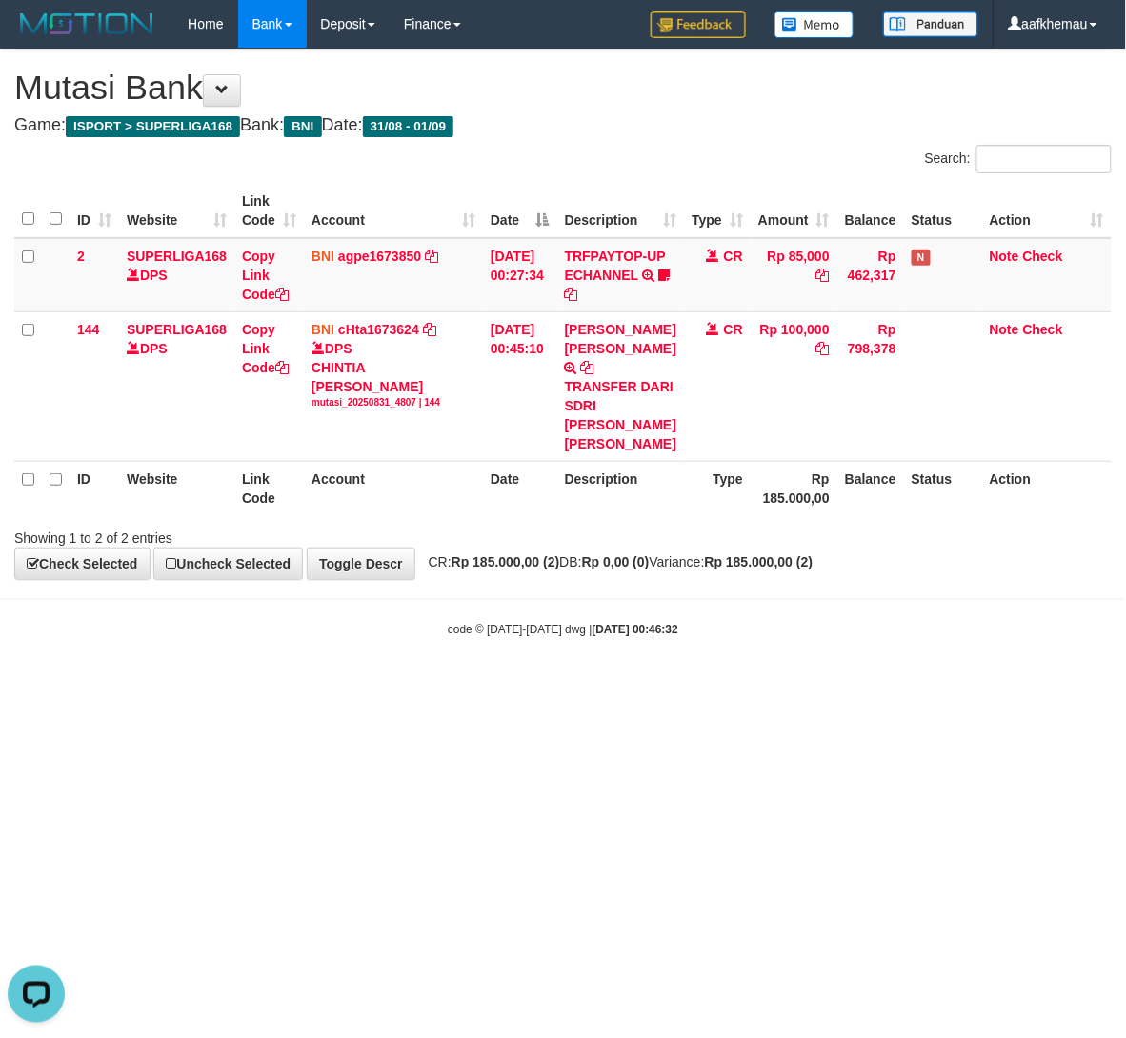
click at [823, 686] on html "Toggle navigation Home Bank Account List Load By Website Group [ISPORT] SUPERLI…" at bounding box center [563, 343] width 1126 height 686
click at [820, 686] on html "Toggle navigation Home Bank Account List Load By Website Group [ISPORT] SUPERLI…" at bounding box center [563, 343] width 1126 height 686
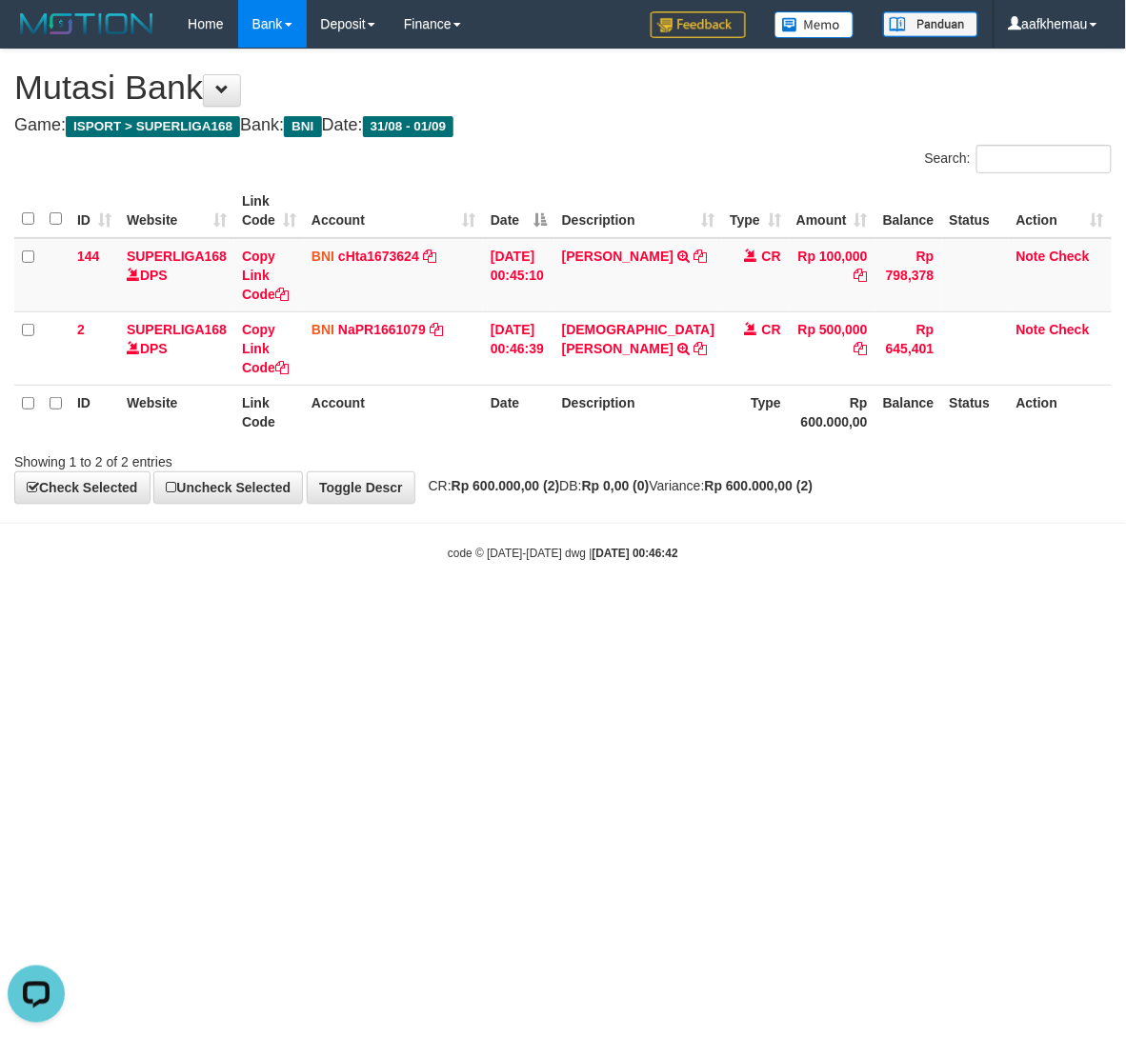
drag, startPoint x: 617, startPoint y: 493, endPoint x: 672, endPoint y: 492, distance: 54.3
click at [626, 493] on div "**********" at bounding box center [563, 276] width 1126 height 453
click at [844, 610] on html "Toggle navigation Home Bank Account List Load By Website Group [ISPORT] SUPERLI…" at bounding box center [563, 305] width 1126 height 610
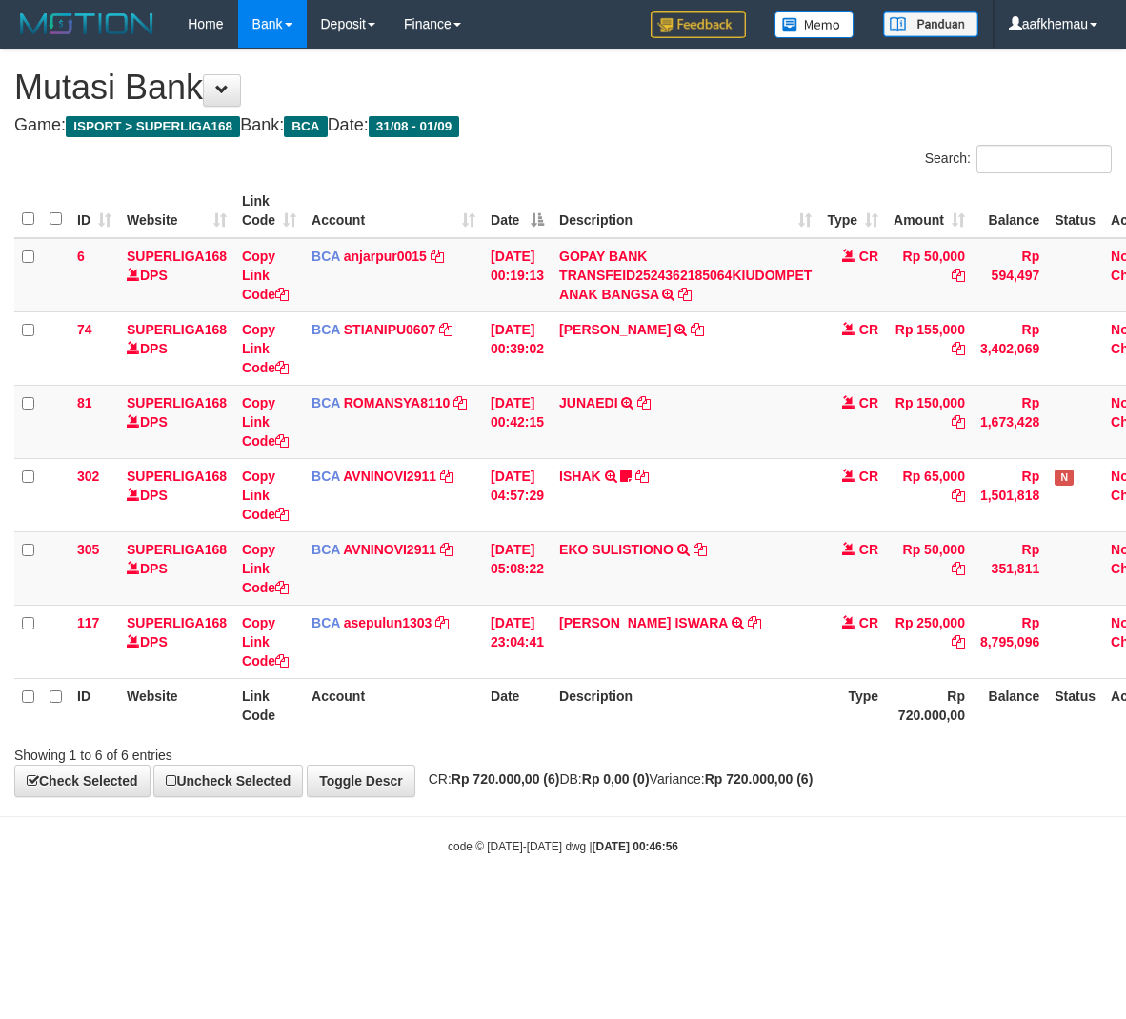
scroll to position [0, 67]
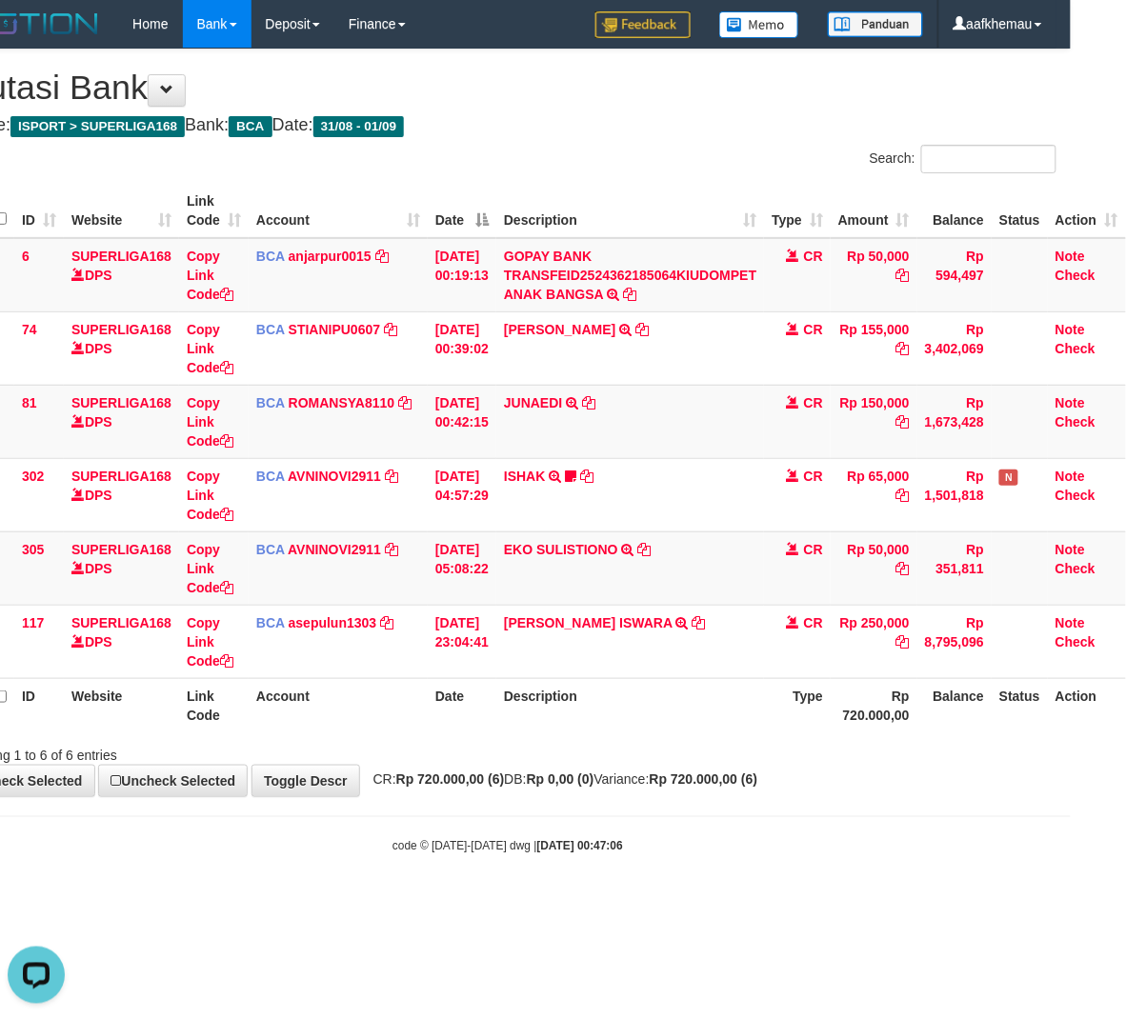
click at [556, 89] on h1 "Mutasi Bank" at bounding box center [507, 88] width 1097 height 38
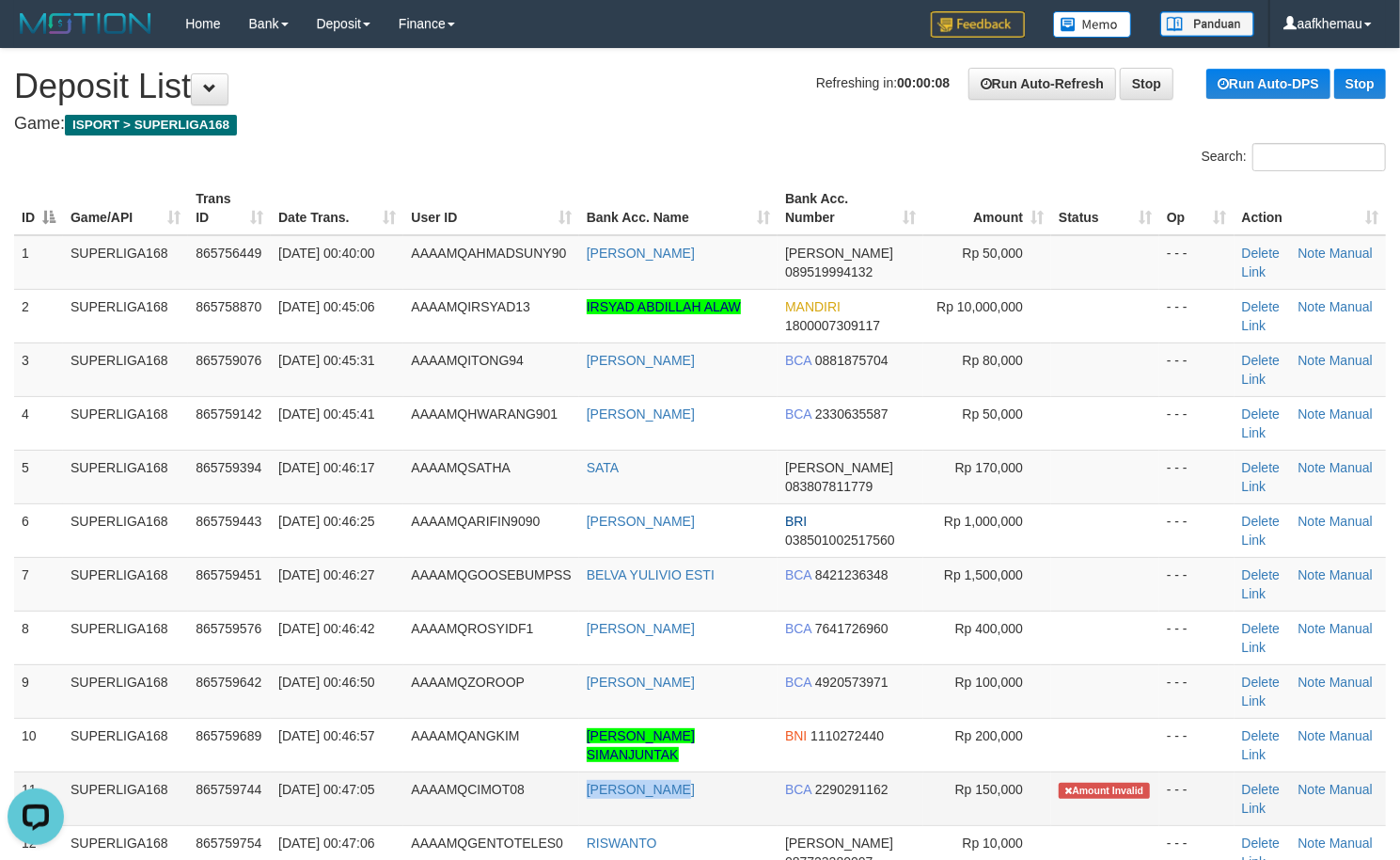
copy tr "[PERSON_NAME]"
drag, startPoint x: 720, startPoint y: 791, endPoint x: 547, endPoint y: 796, distance: 173.1
click at [547, 796] on tr "11 SUPERLIGA168 865759744 01/09/2025 00:47:05 AAAAMQCIMOT08 ARDHI SOFIAN BCA 22…" at bounding box center [700, 798] width 1372 height 53
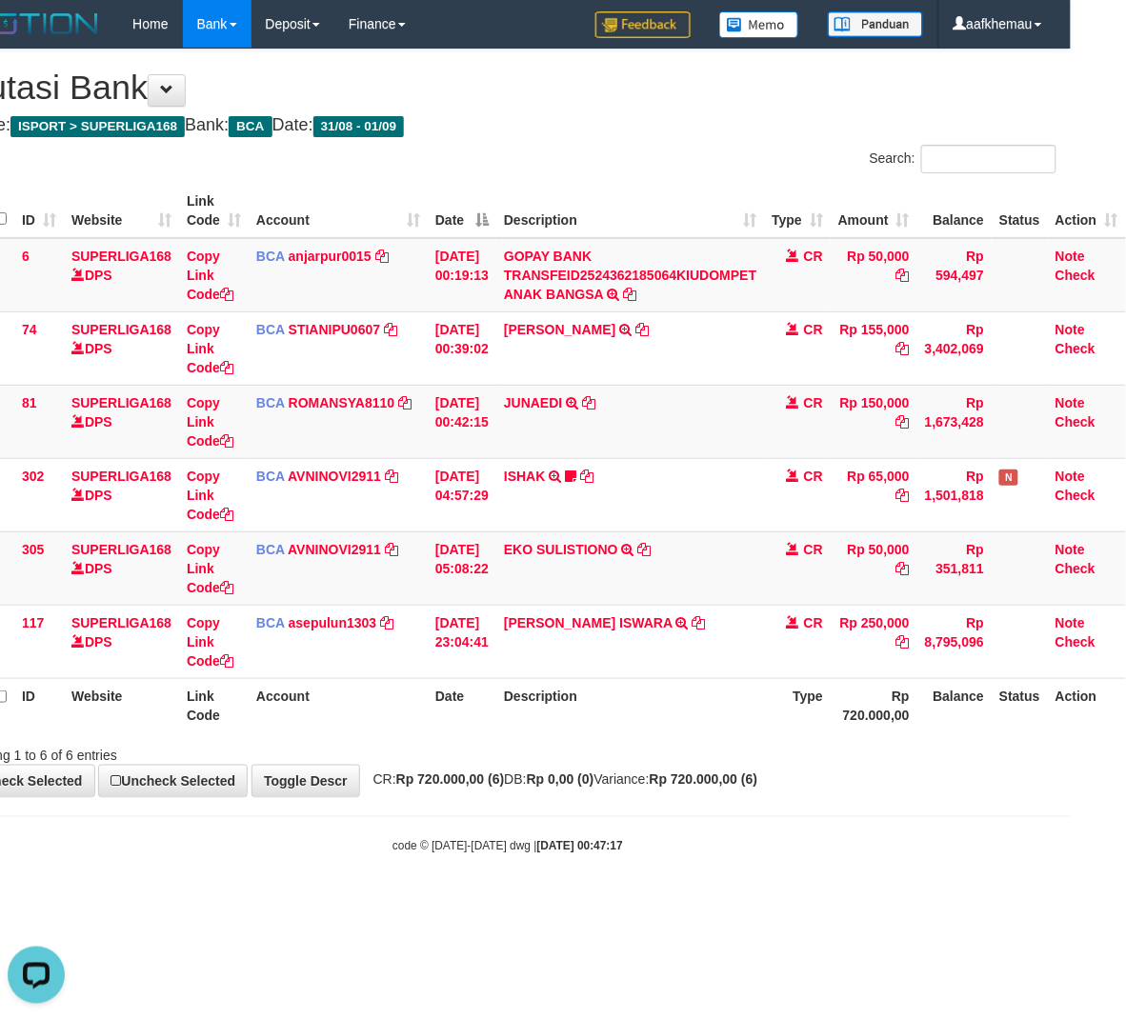
click at [671, 92] on h1 "Mutasi Bank" at bounding box center [507, 88] width 1097 height 38
click at [848, 833] on body "Toggle navigation Home Bank Account List Load By Website Group [ISPORT] SUPERLI…" at bounding box center [508, 451] width 1126 height 903
click at [606, 97] on h1 "Mutasi Bank" at bounding box center [507, 88] width 1097 height 38
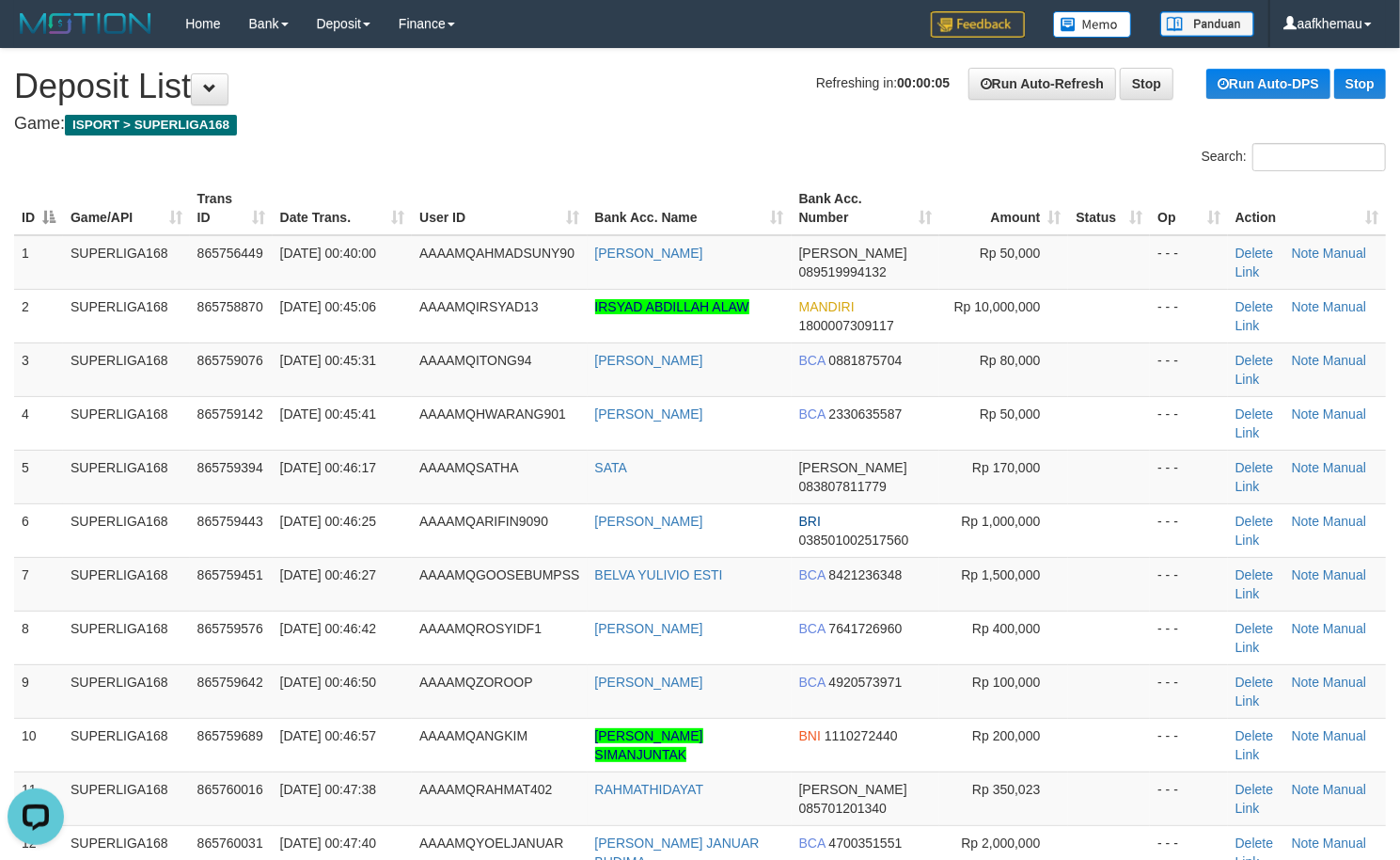
click at [642, 147] on div "Search:" at bounding box center [700, 159] width 1400 height 33
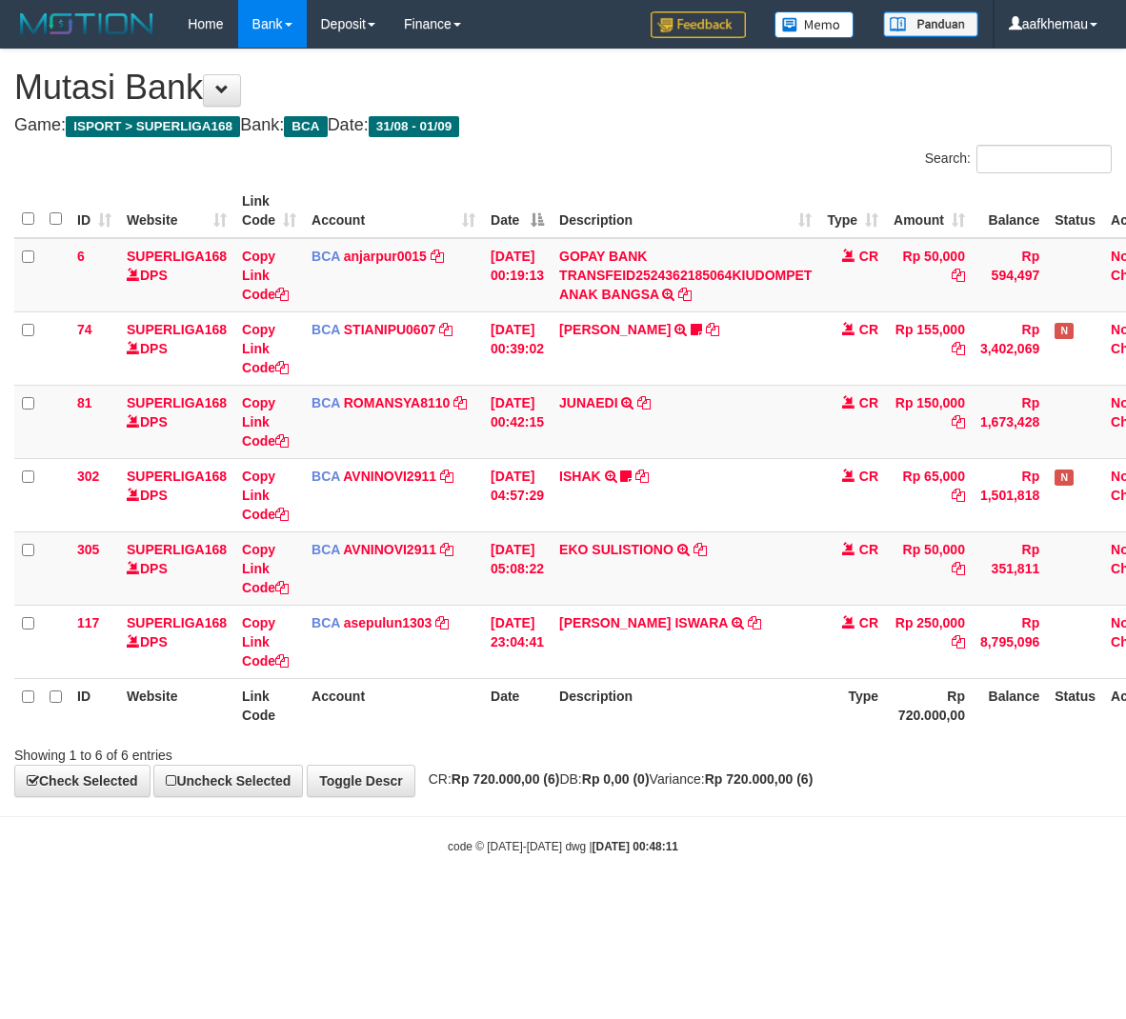
scroll to position [0, 67]
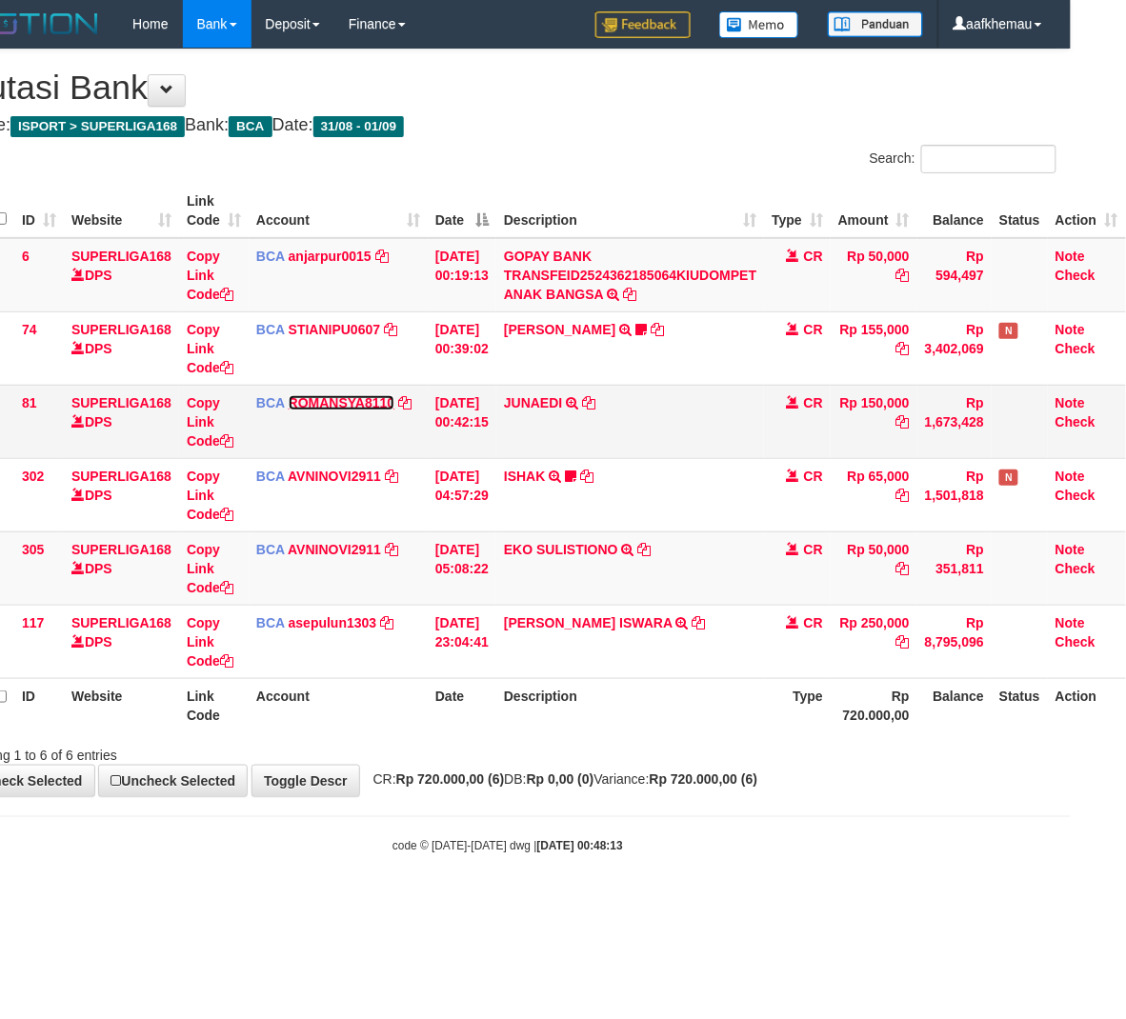
click at [298, 402] on link "ROMANSYA8110" at bounding box center [342, 402] width 107 height 15
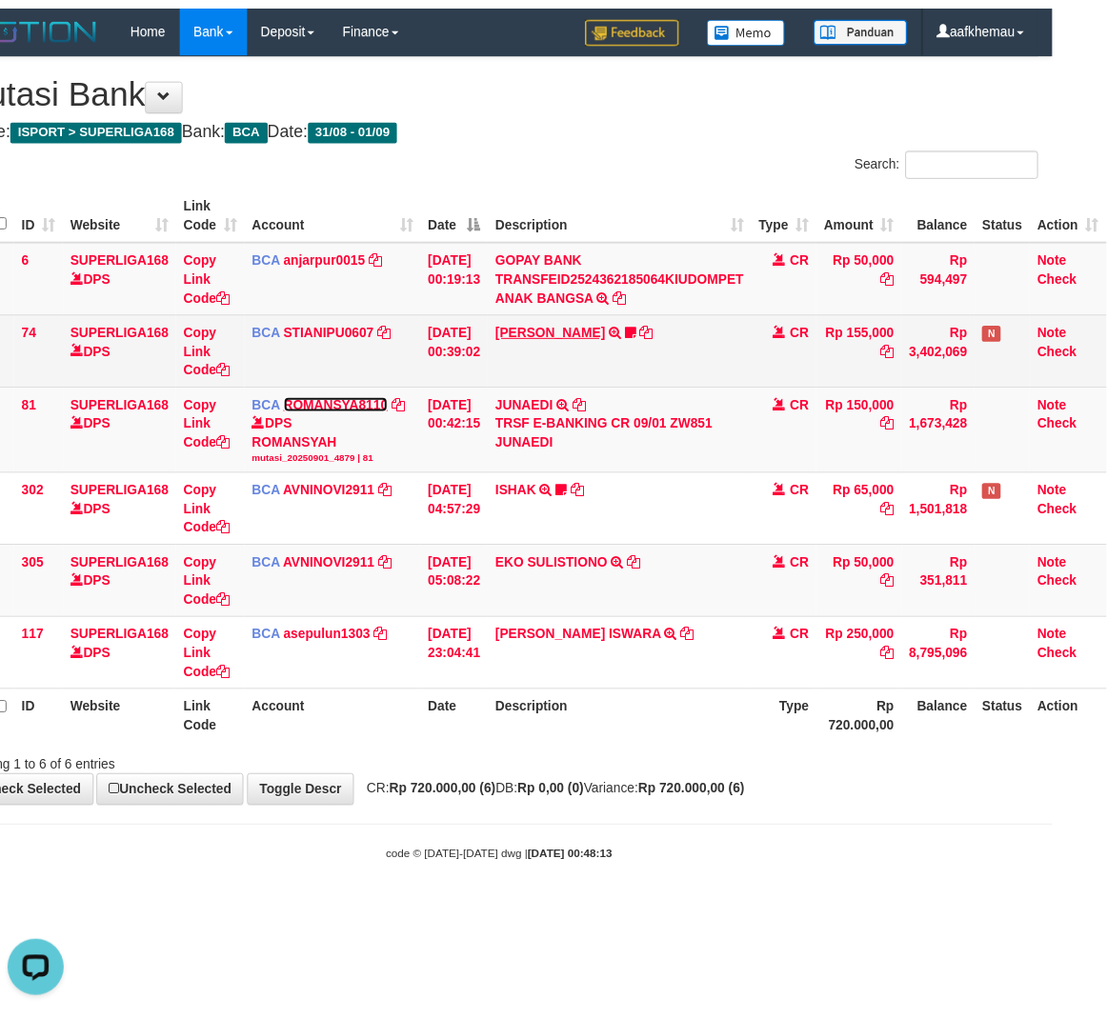
scroll to position [0, 0]
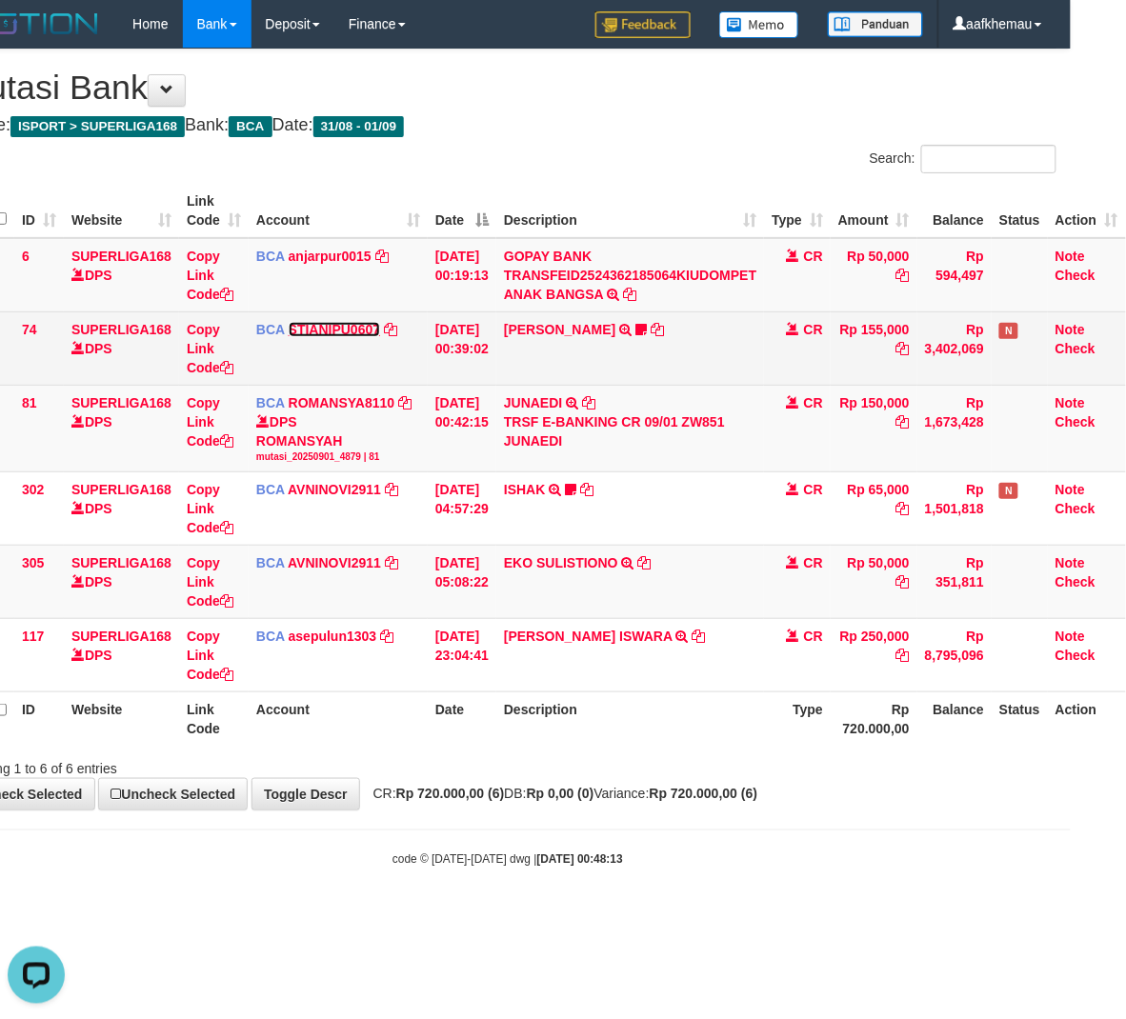
click at [336, 326] on link "STIANIPU0607" at bounding box center [334, 329] width 91 height 15
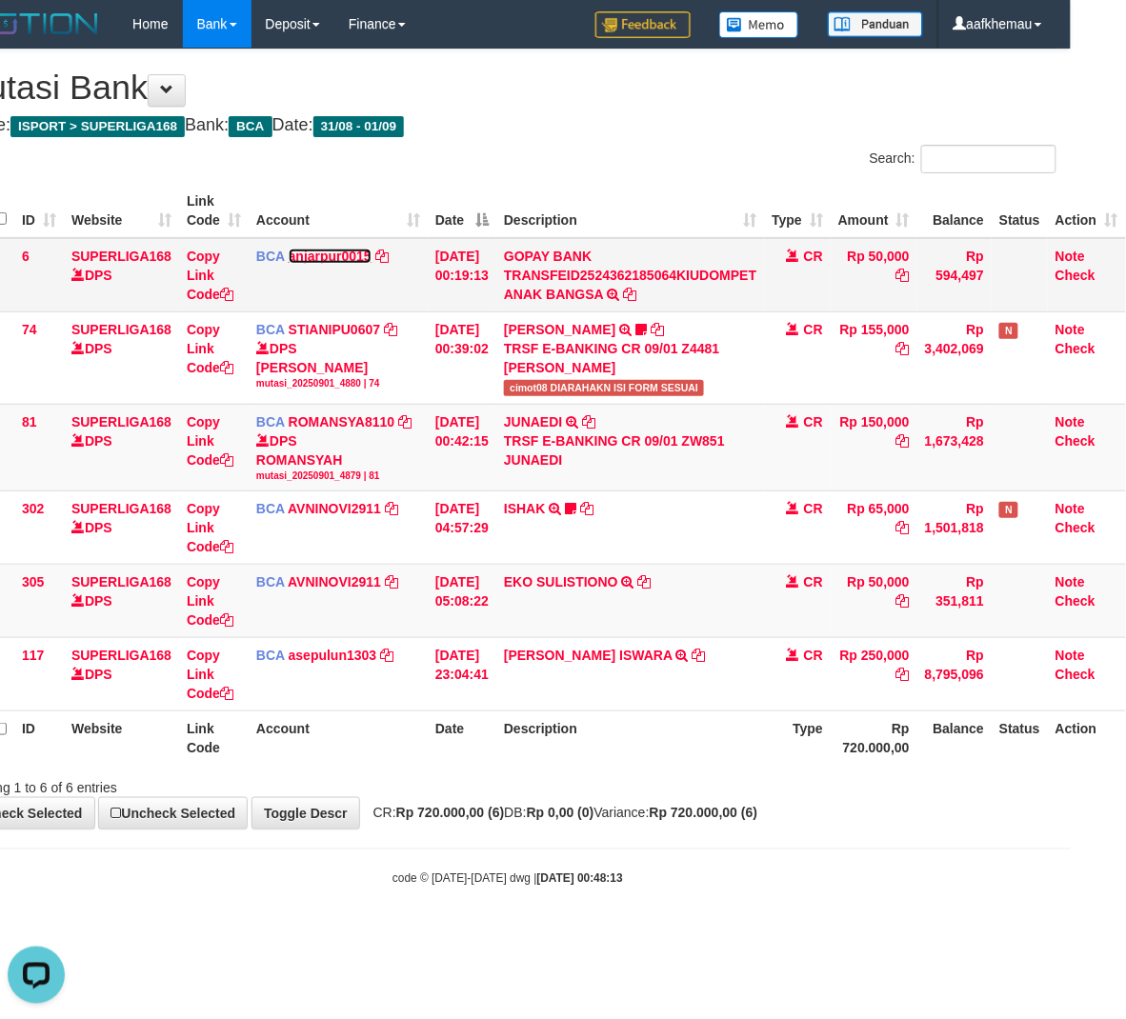
click at [303, 257] on link "anjarpur0015" at bounding box center [330, 256] width 83 height 15
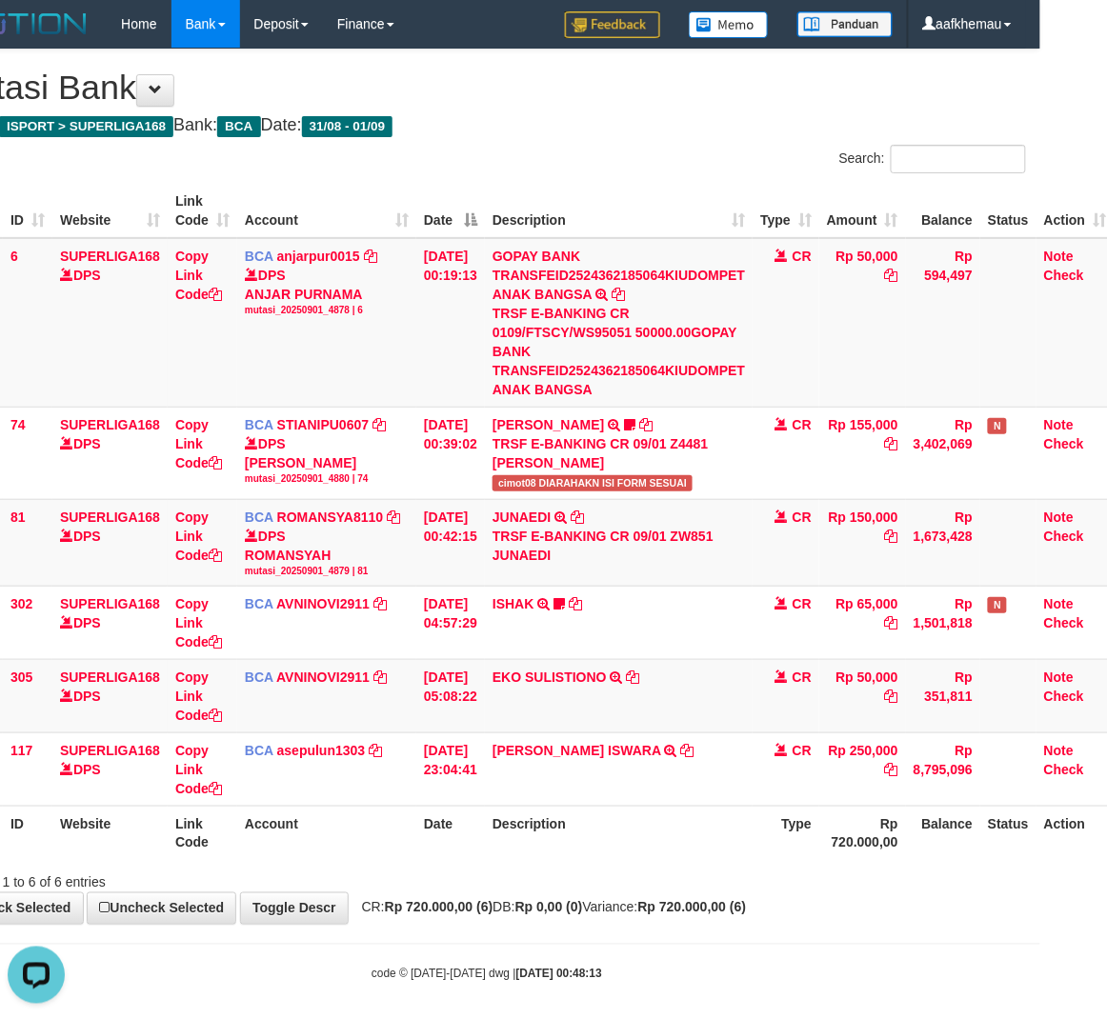
click at [546, 112] on div "**********" at bounding box center [486, 487] width 1107 height 875
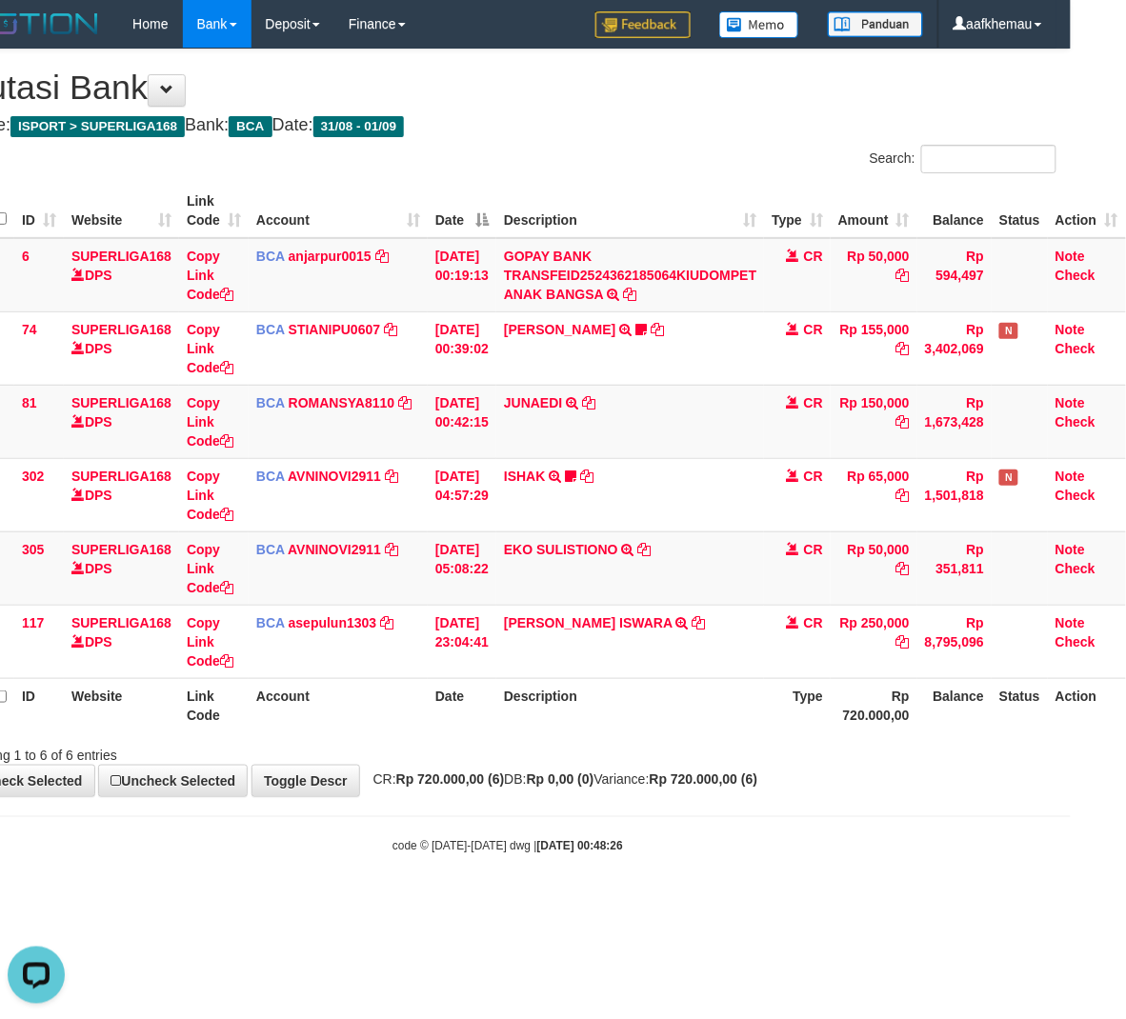
click at [707, 112] on div "**********" at bounding box center [508, 423] width 1126 height 747
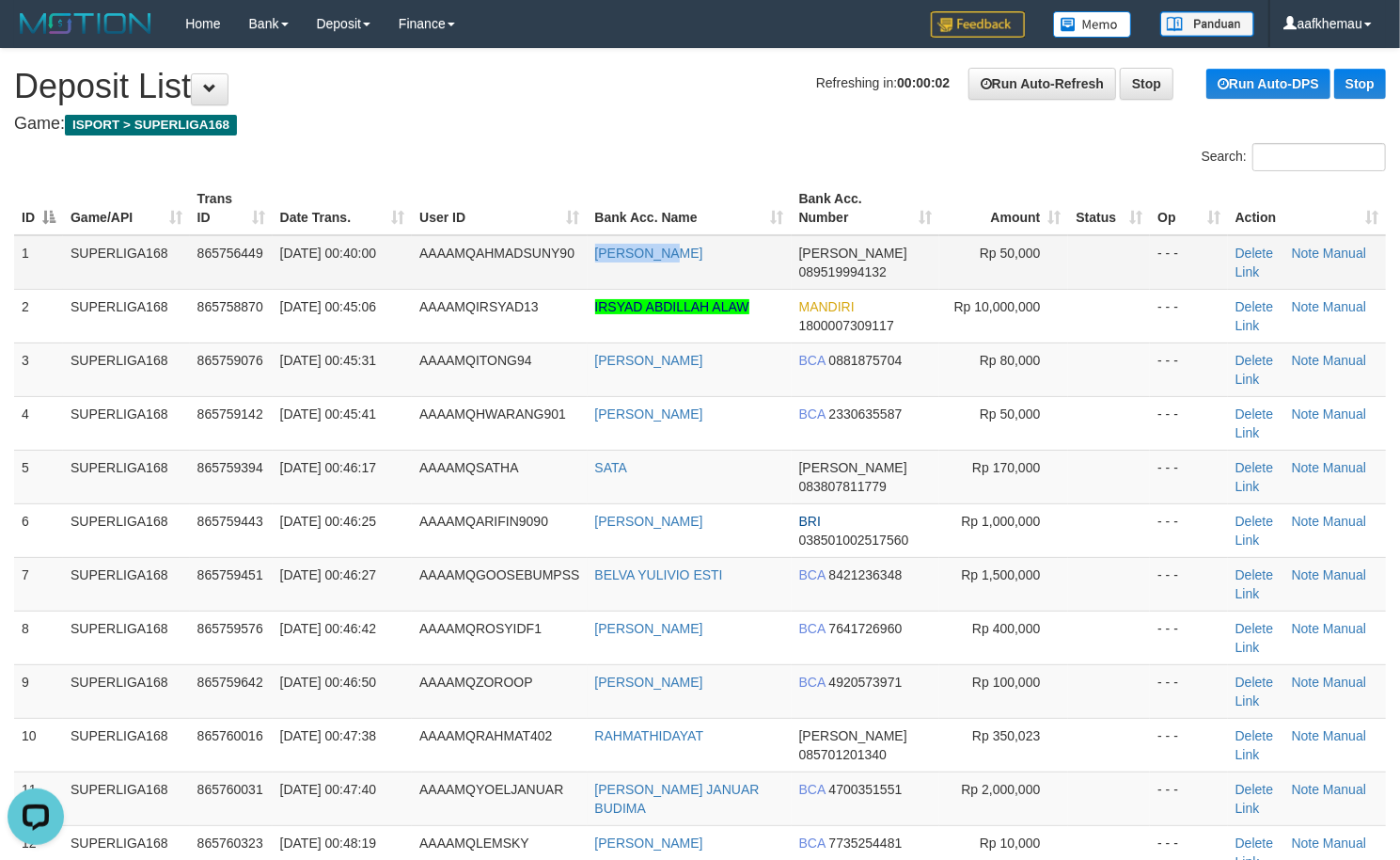
copy link "[PERSON_NAME]"
drag, startPoint x: 708, startPoint y: 262, endPoint x: 594, endPoint y: 271, distance: 114.4
click at [594, 271] on td "[PERSON_NAME]" at bounding box center [689, 262] width 204 height 54
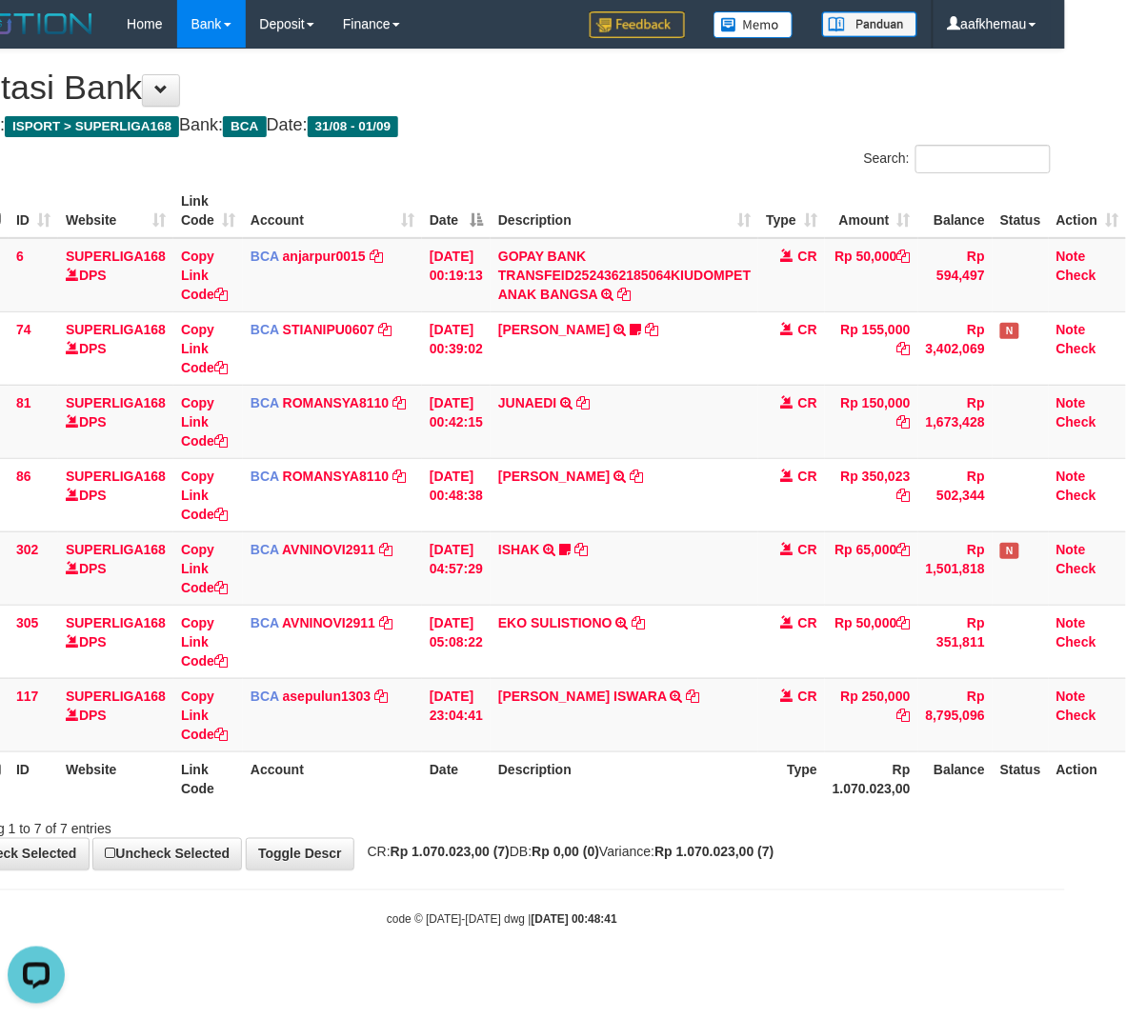
click at [684, 153] on div "Search:" at bounding box center [783, 161] width 534 height 33
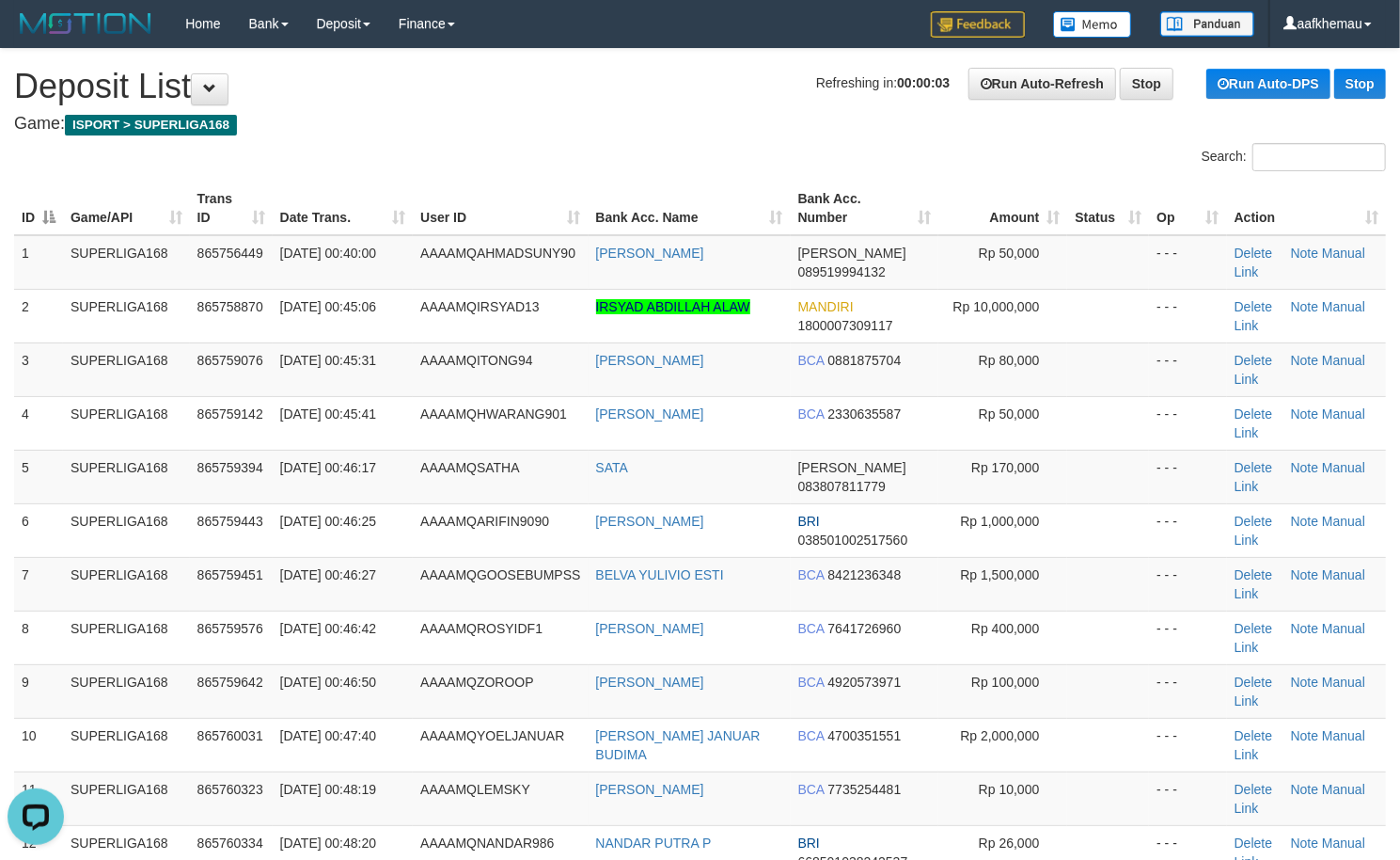
click at [783, 121] on h4 "Game: ISPORT > SUPERLIGA168" at bounding box center [700, 123] width 1372 height 19
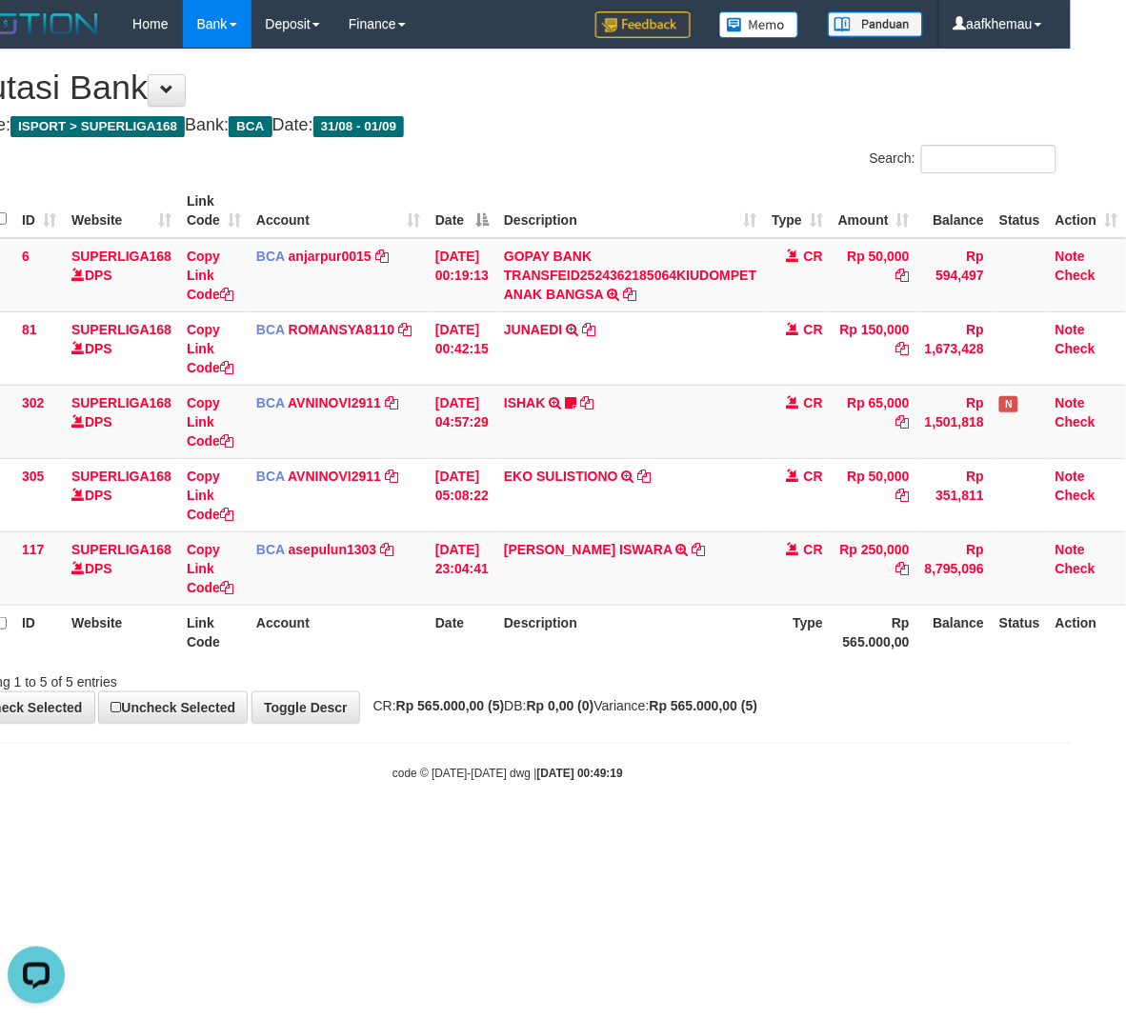
click at [709, 752] on body "Toggle navigation Home Bank Account List Load By Website Group [ISPORT] SUPERLI…" at bounding box center [508, 415] width 1126 height 830
click at [714, 743] on body "Toggle navigation Home Bank Account List Load By Website Group [ISPORT] SUPERLI…" at bounding box center [508, 415] width 1126 height 830
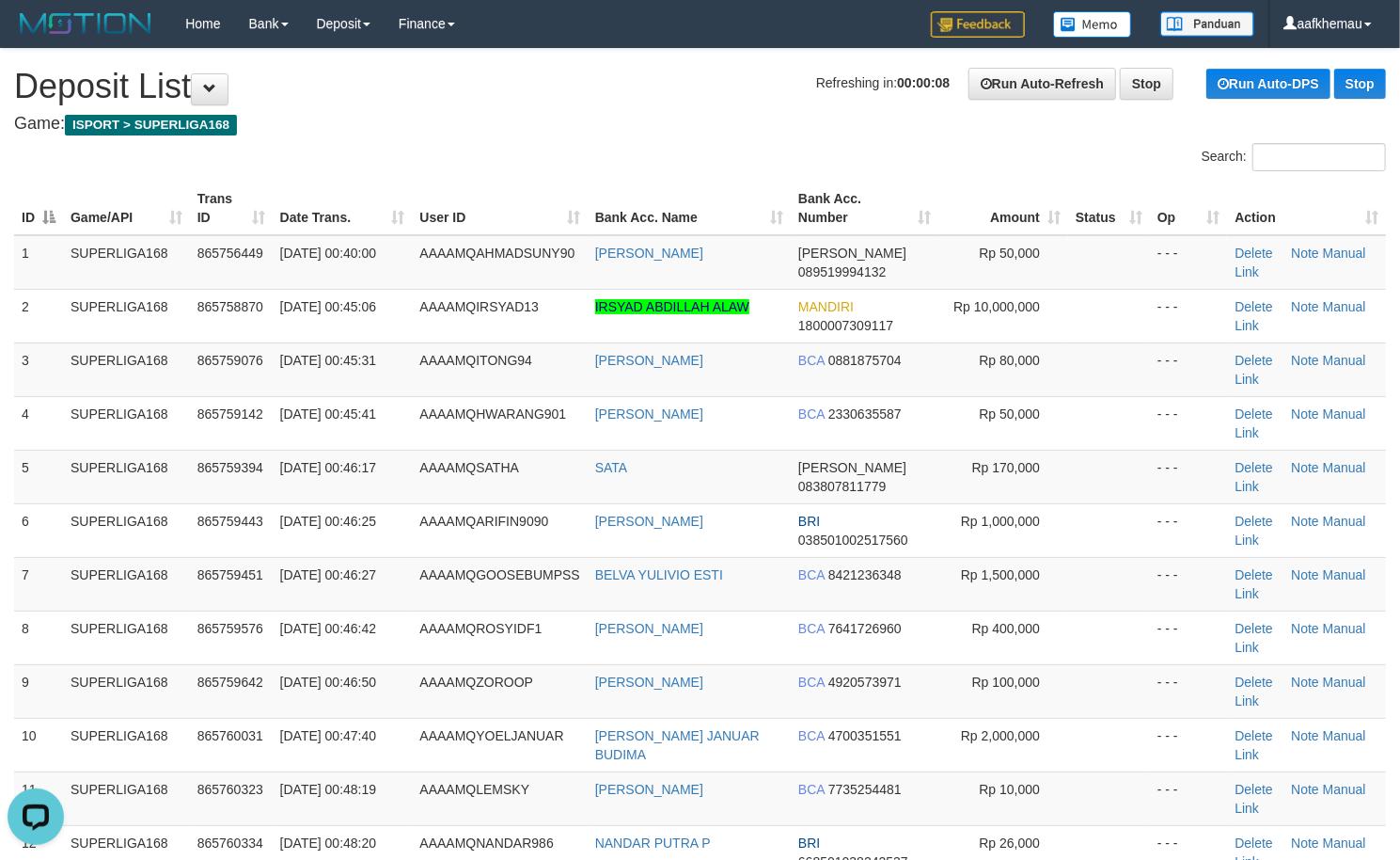
click at [795, 126] on h4 "Game: ISPORT > SUPERLIGA168" at bounding box center [700, 123] width 1372 height 19
click at [673, 69] on h1 "Refreshing in: 00:00:01 Run Auto-Refresh Stop Run Auto-DPS Stop Deposit List" at bounding box center [700, 87] width 1372 height 38
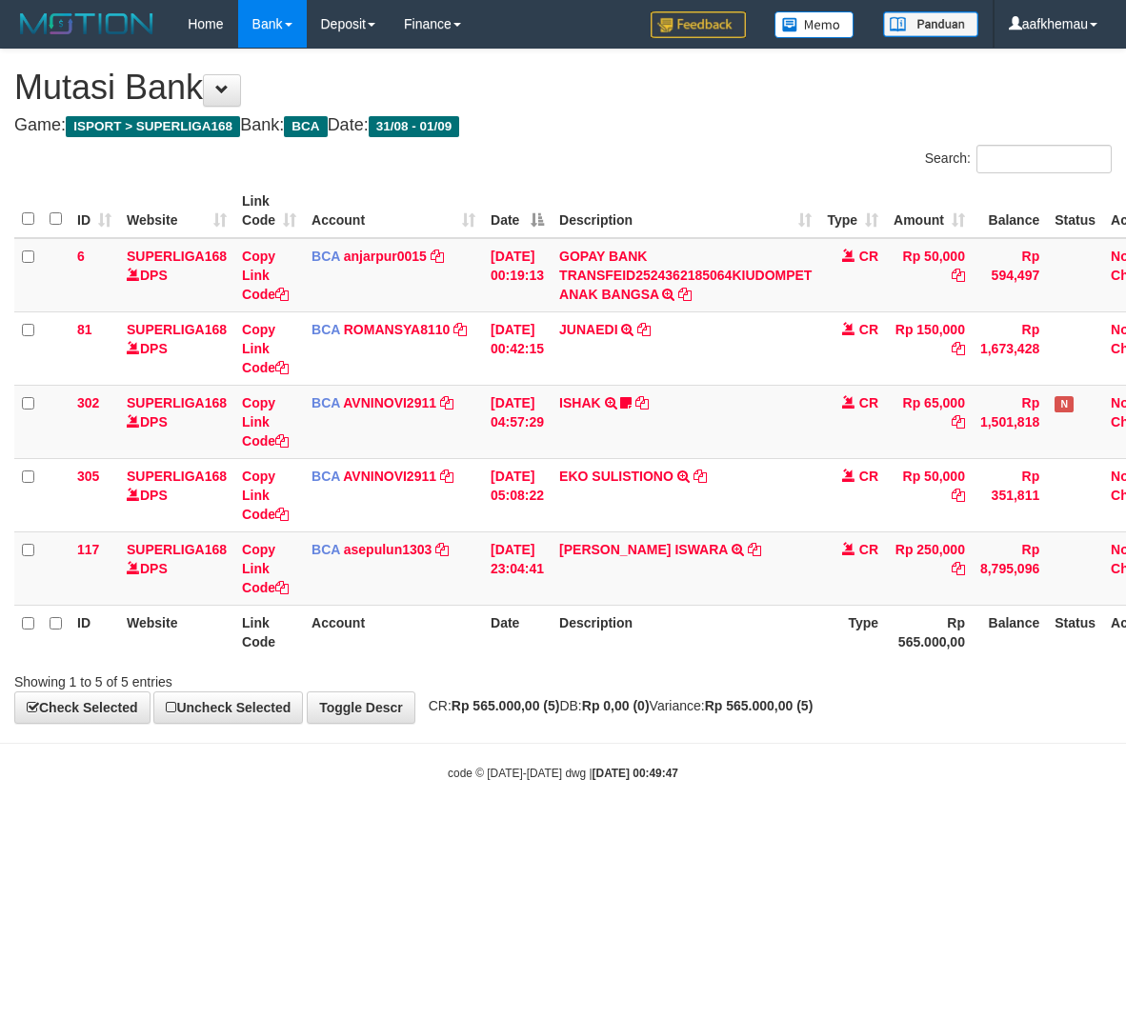
scroll to position [0, 67]
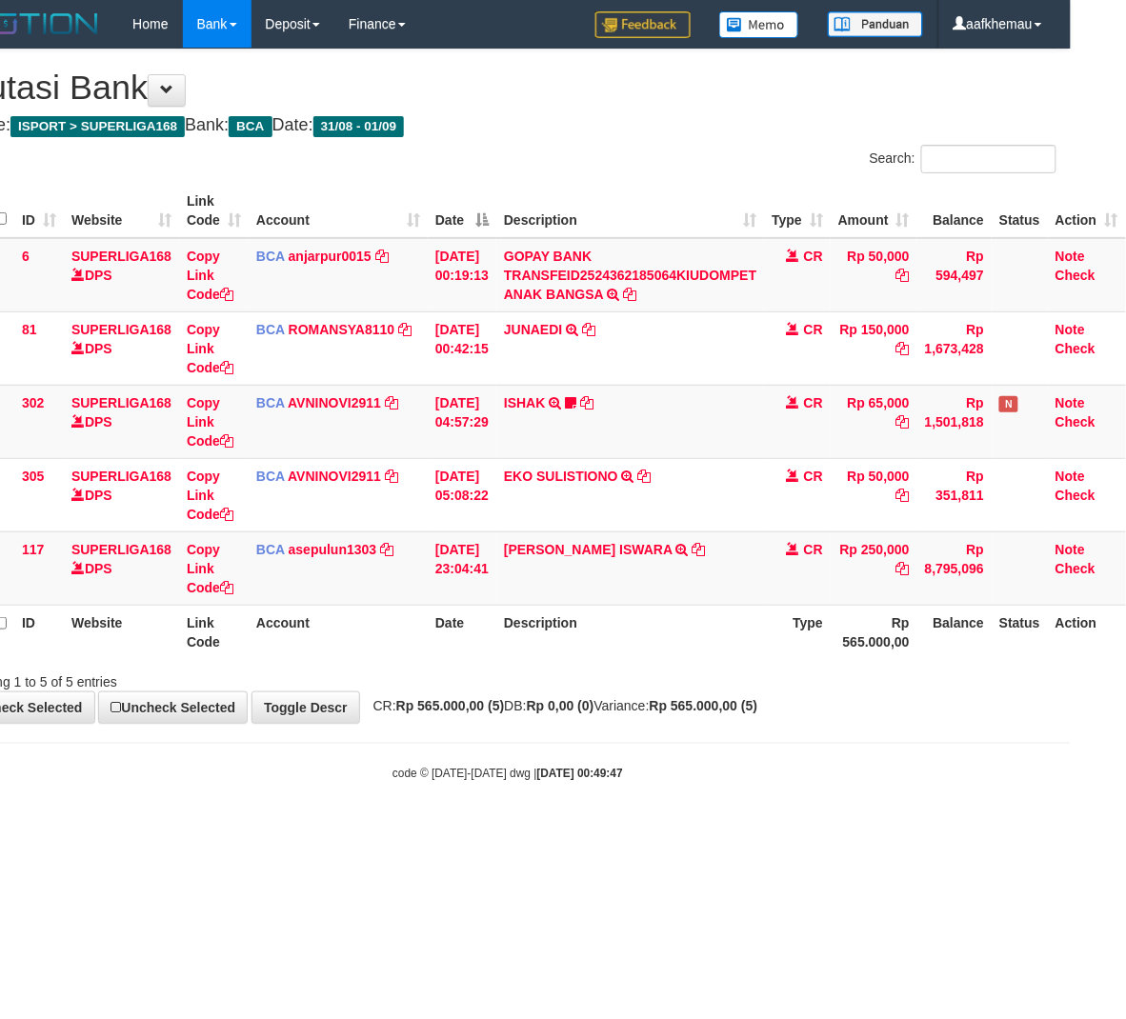
click at [759, 170] on div "Search:" at bounding box center [789, 161] width 534 height 33
click at [637, 817] on body "Toggle navigation Home Bank Account List Load By Website Group [ISPORT] SUPERLI…" at bounding box center [508, 415] width 1126 height 830
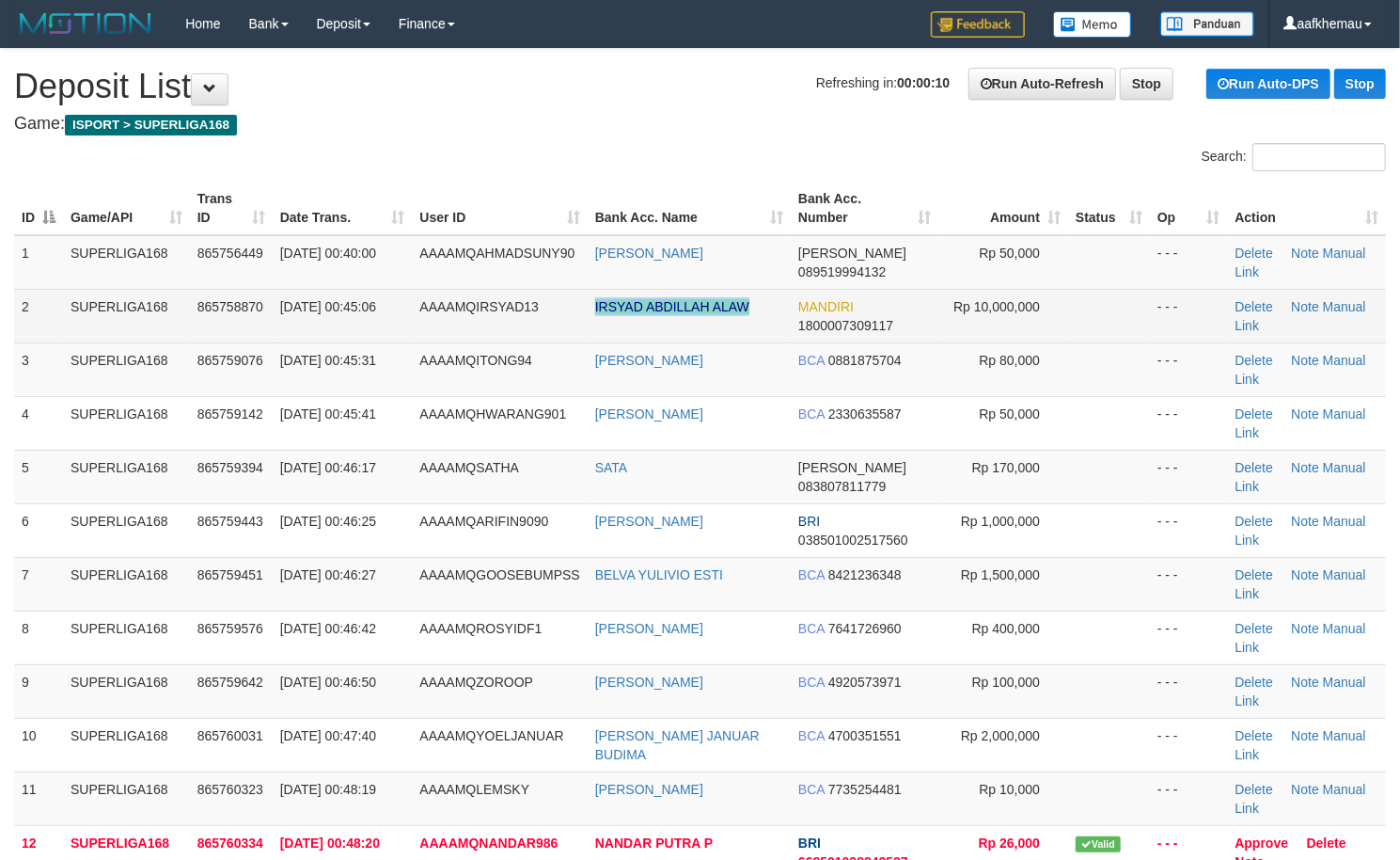
copy tr "IRSYAD ABDILLAH ALAW"
drag, startPoint x: 761, startPoint y: 295, endPoint x: 580, endPoint y: 322, distance: 183.0
click at [580, 322] on tr "2 SUPERLIGA168 865758870 01/09/2025 00:45:06 AAAAMQIRSYAD13 IRSYAD ABDILLAH ALA…" at bounding box center [700, 315] width 1372 height 53
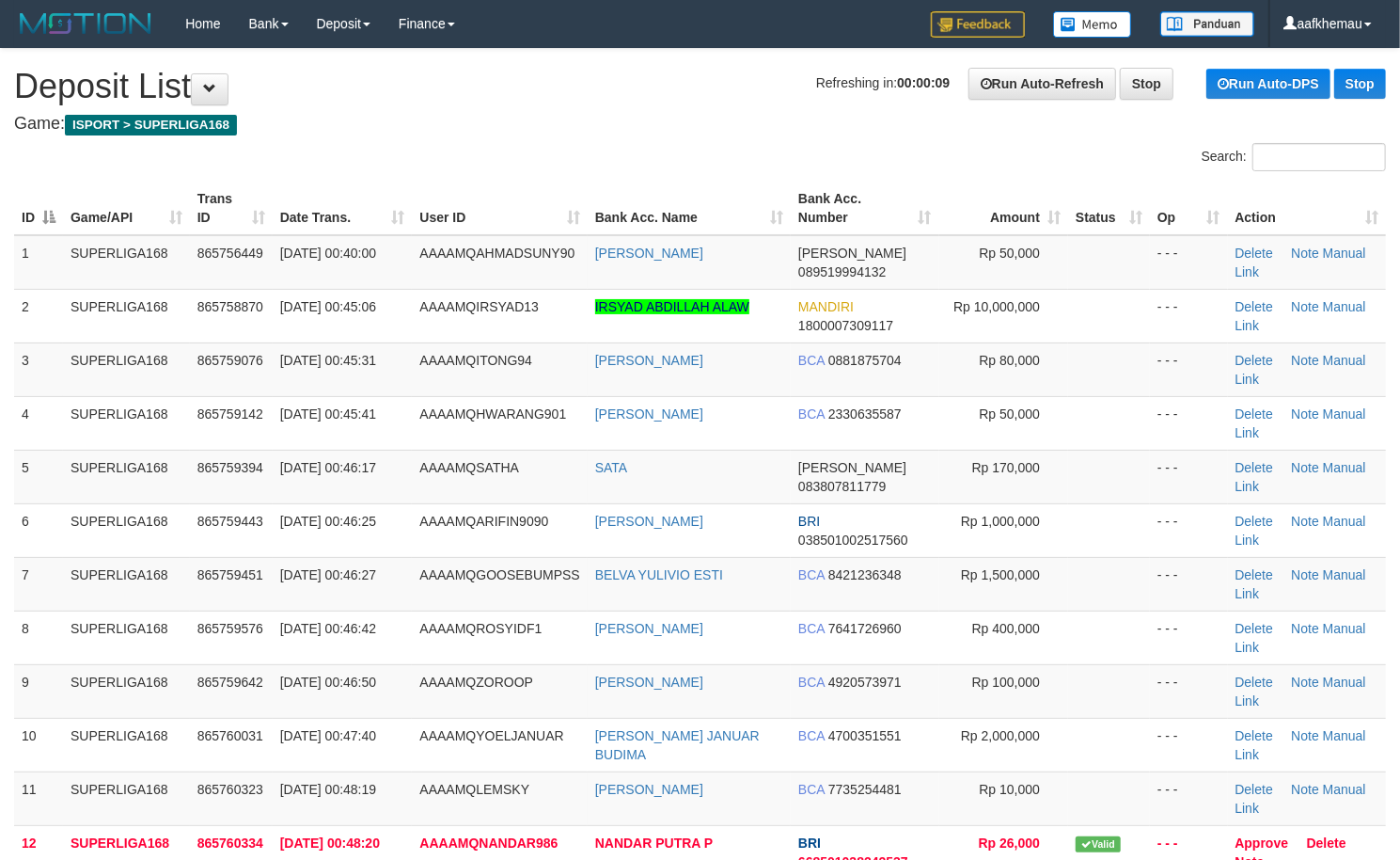
click at [528, 118] on h4 "Game: ISPORT > SUPERLIGA168" at bounding box center [700, 123] width 1372 height 19
drag, startPoint x: 794, startPoint y: 111, endPoint x: 784, endPoint y: 111, distance: 10.0
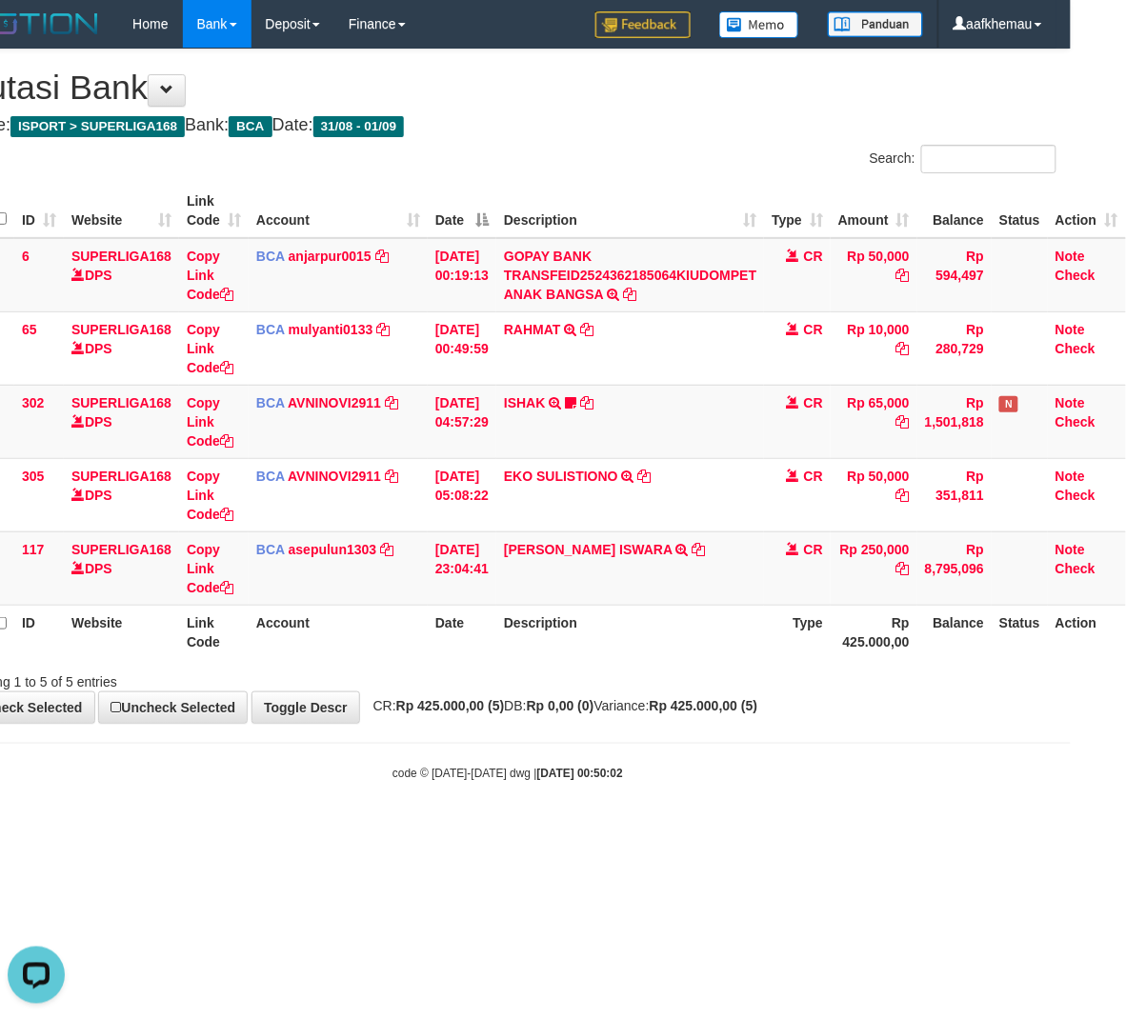
click at [683, 801] on body "Toggle navigation Home Bank Account List Load By Website Group [ISPORT] SUPERLI…" at bounding box center [508, 415] width 1126 height 830
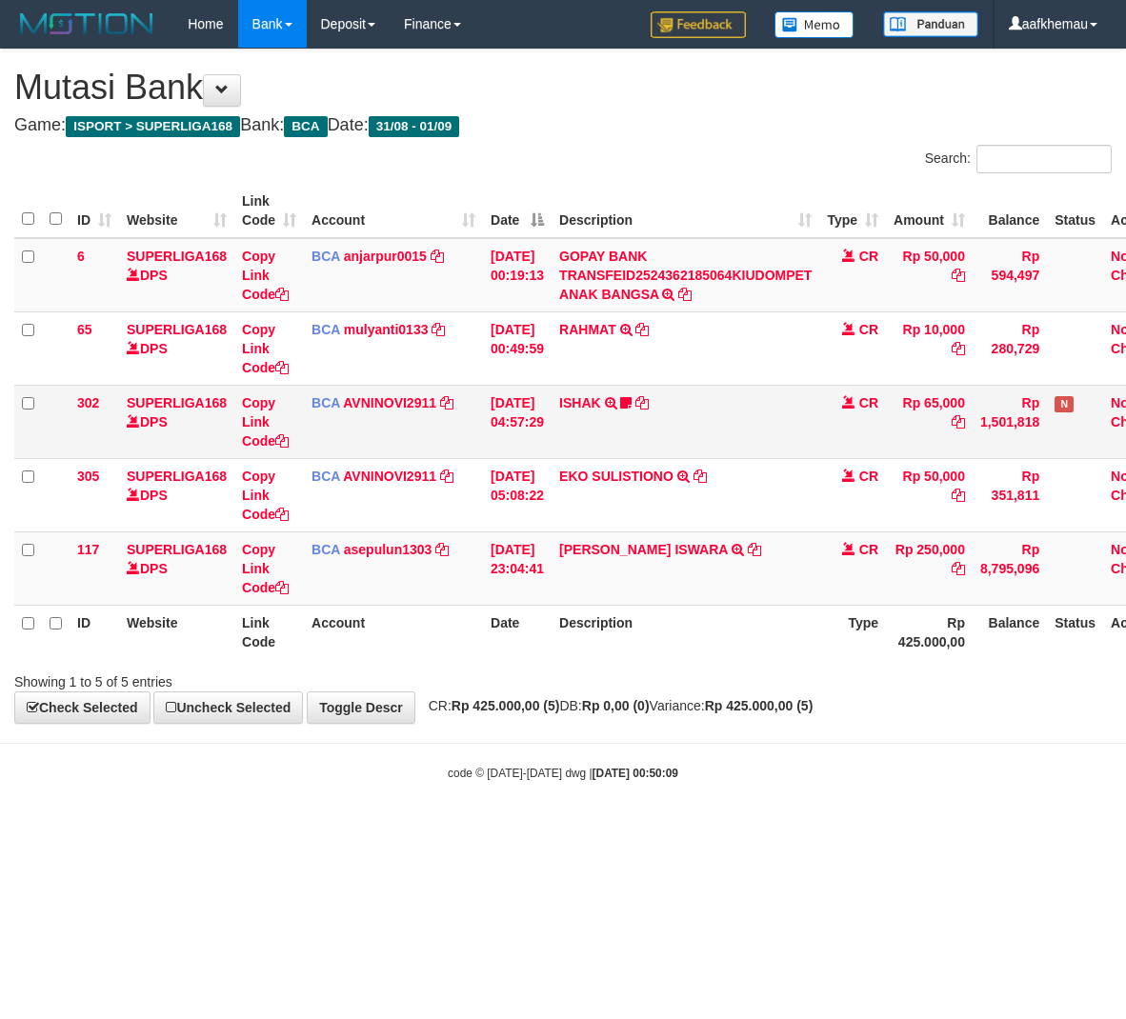
scroll to position [0, 67]
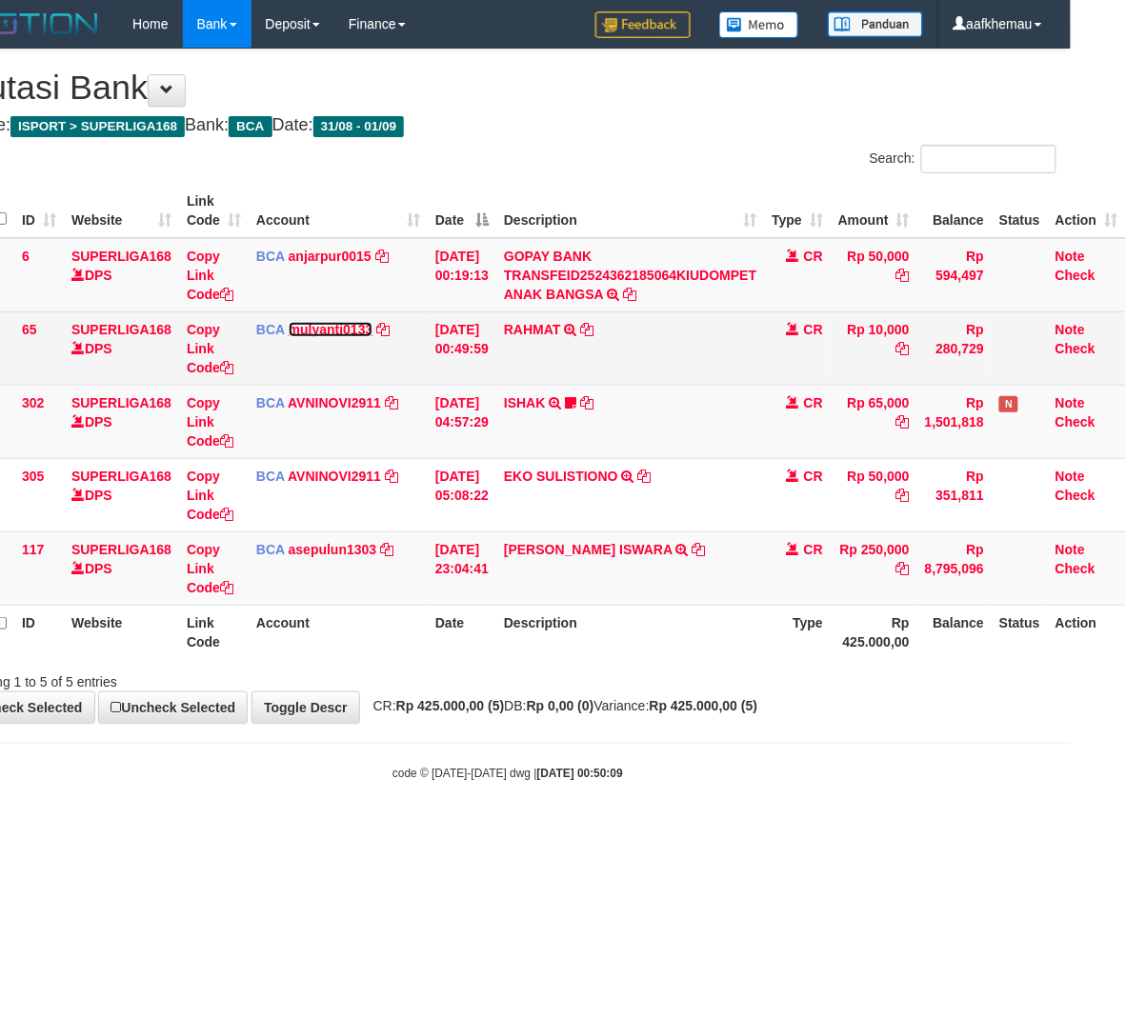
click at [326, 333] on link "mulyanti0133" at bounding box center [331, 329] width 85 height 15
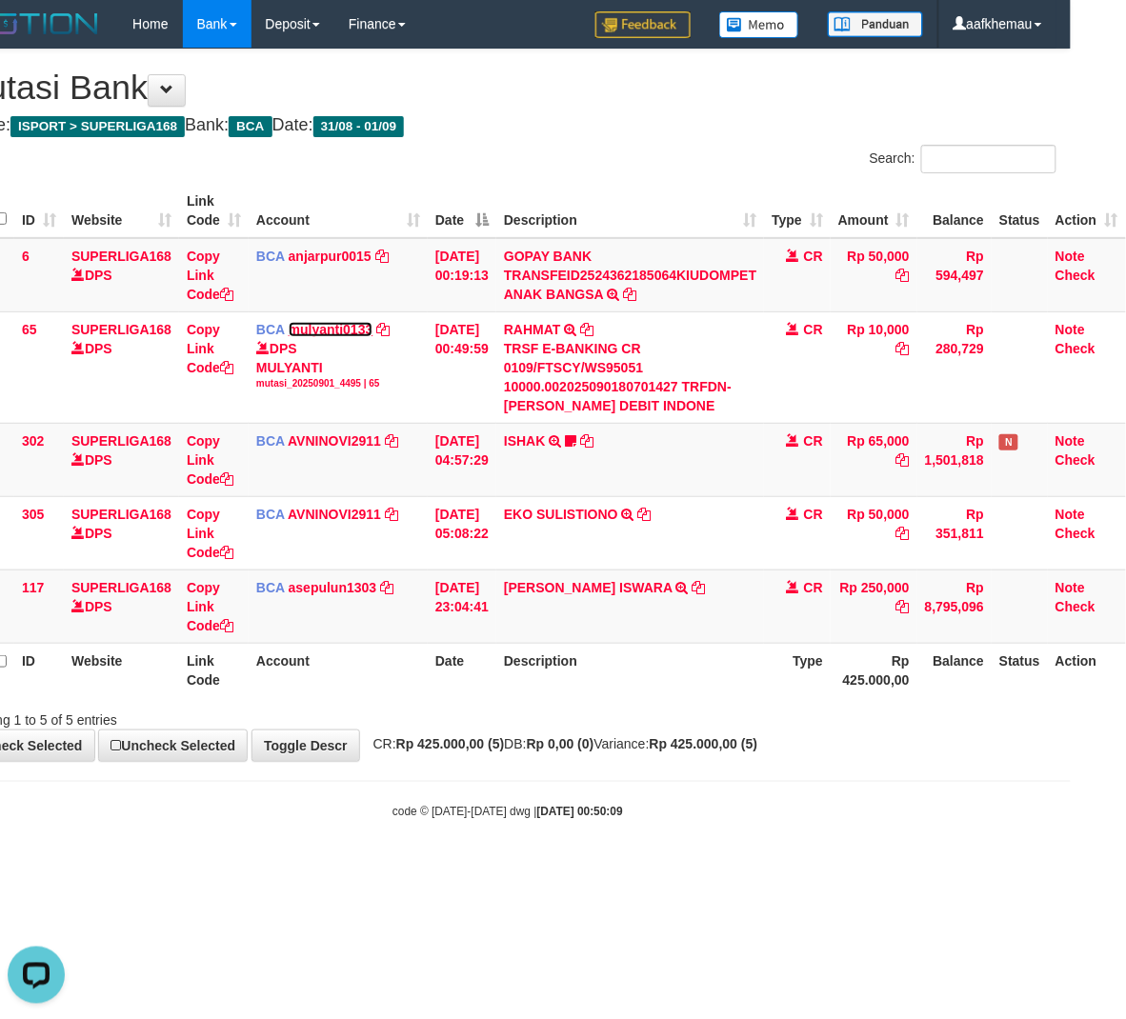
scroll to position [0, 0]
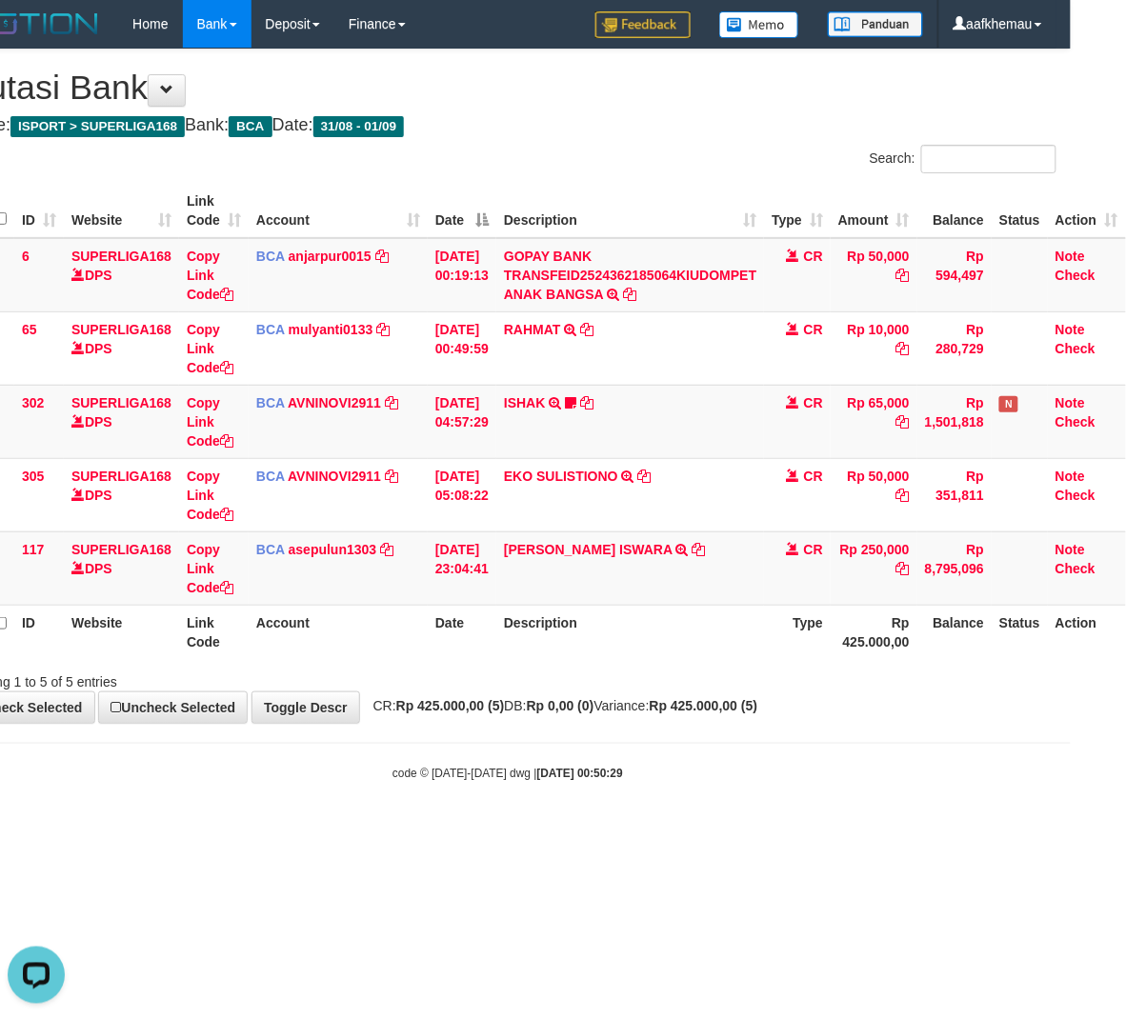
click at [764, 135] on div "**********" at bounding box center [508, 387] width 1126 height 674
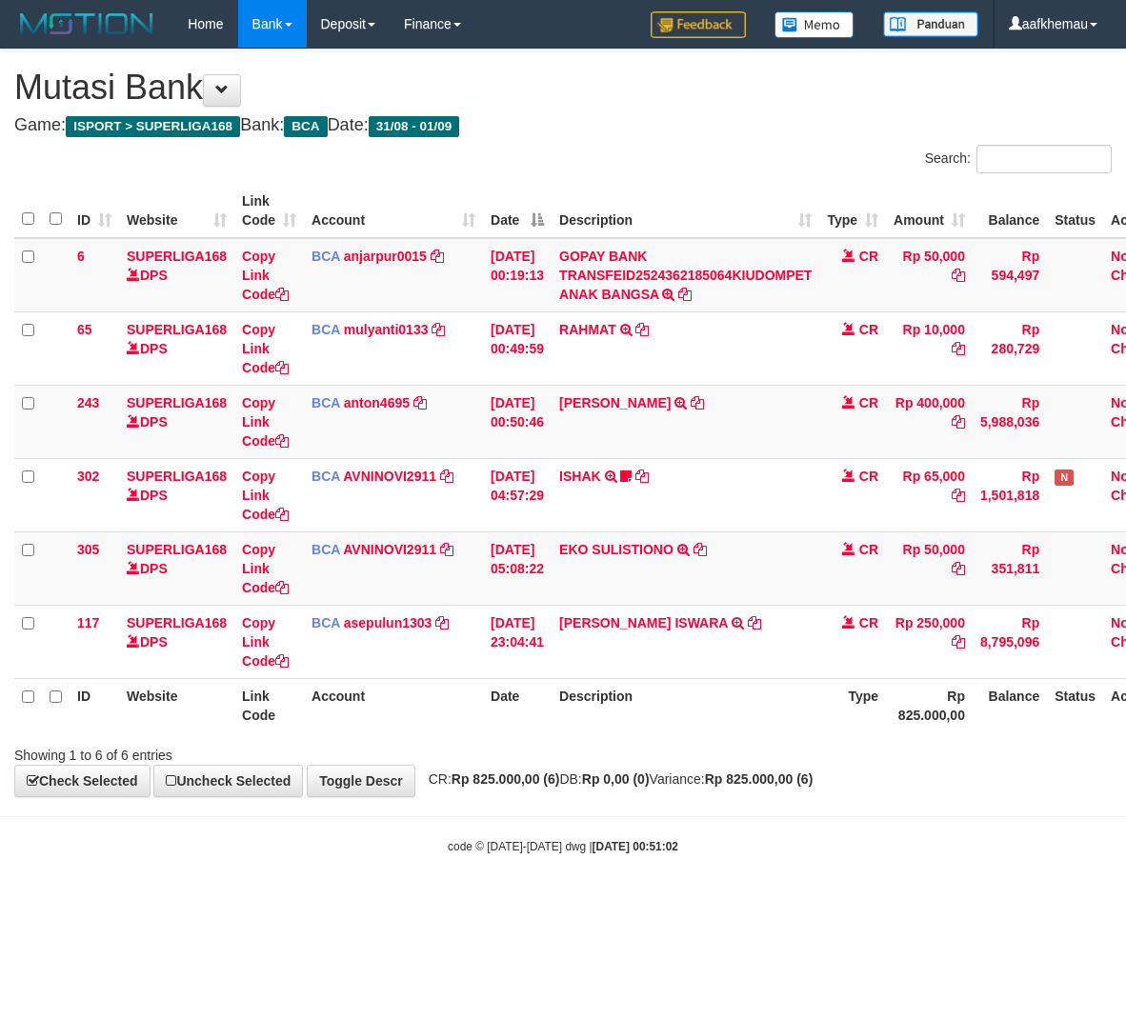
scroll to position [0, 67]
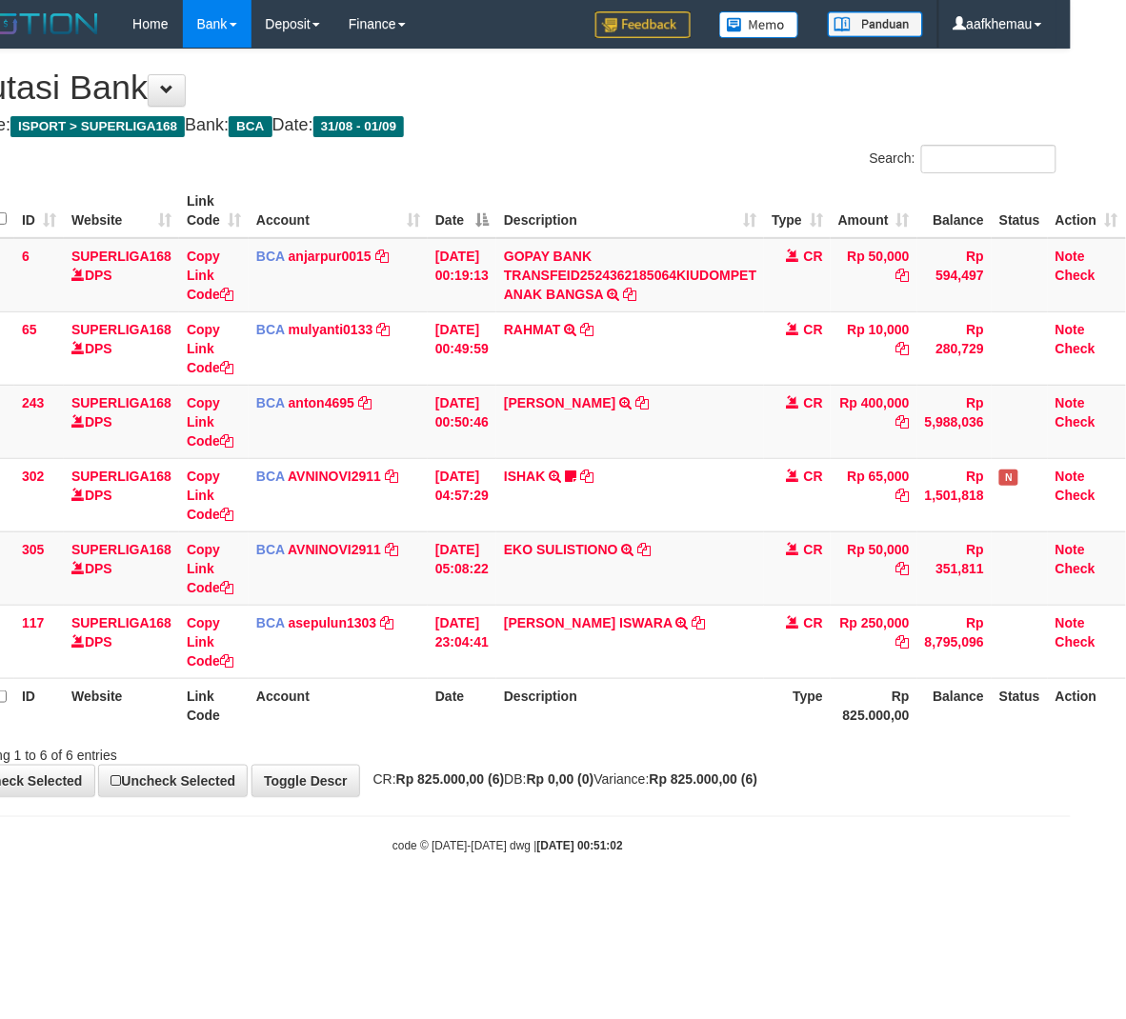
click at [694, 745] on div "Showing 1 to 6 of 6 entries" at bounding box center [508, 751] width 1126 height 27
click at [630, 150] on div "Search:" at bounding box center [789, 161] width 534 height 33
click at [649, 785] on span "CR: Rp 825.000,00 (6) DB: Rp 0,00 (0) Variance: Rp 825.000,00 (6)" at bounding box center [561, 779] width 394 height 15
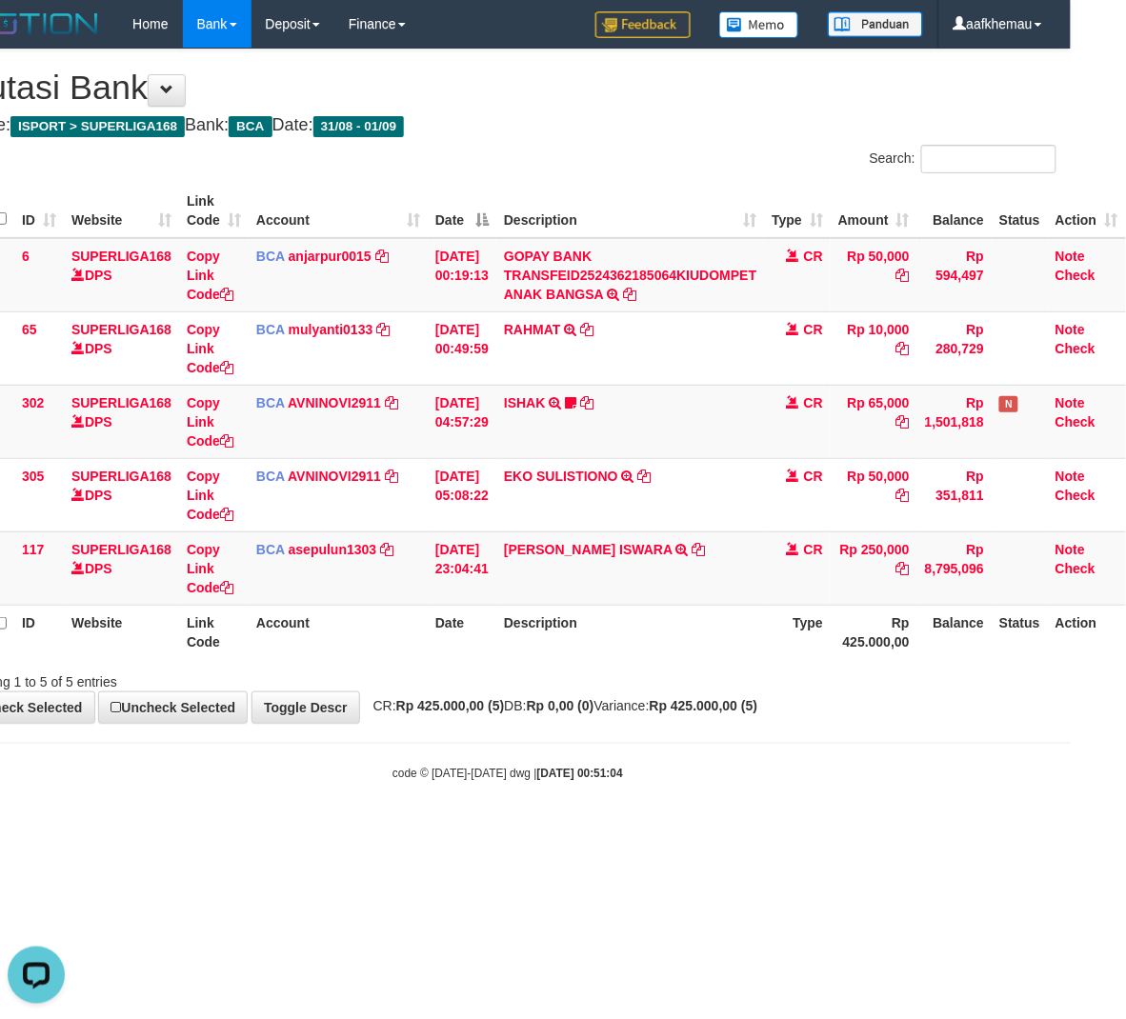
click at [851, 774] on div "code © 2012-2018 dwg | 2025/09/01 00:51:04" at bounding box center [508, 772] width 1126 height 19
click at [729, 156] on div "Search:" at bounding box center [789, 161] width 534 height 33
click at [698, 173] on div "Search:" at bounding box center [789, 161] width 534 height 33
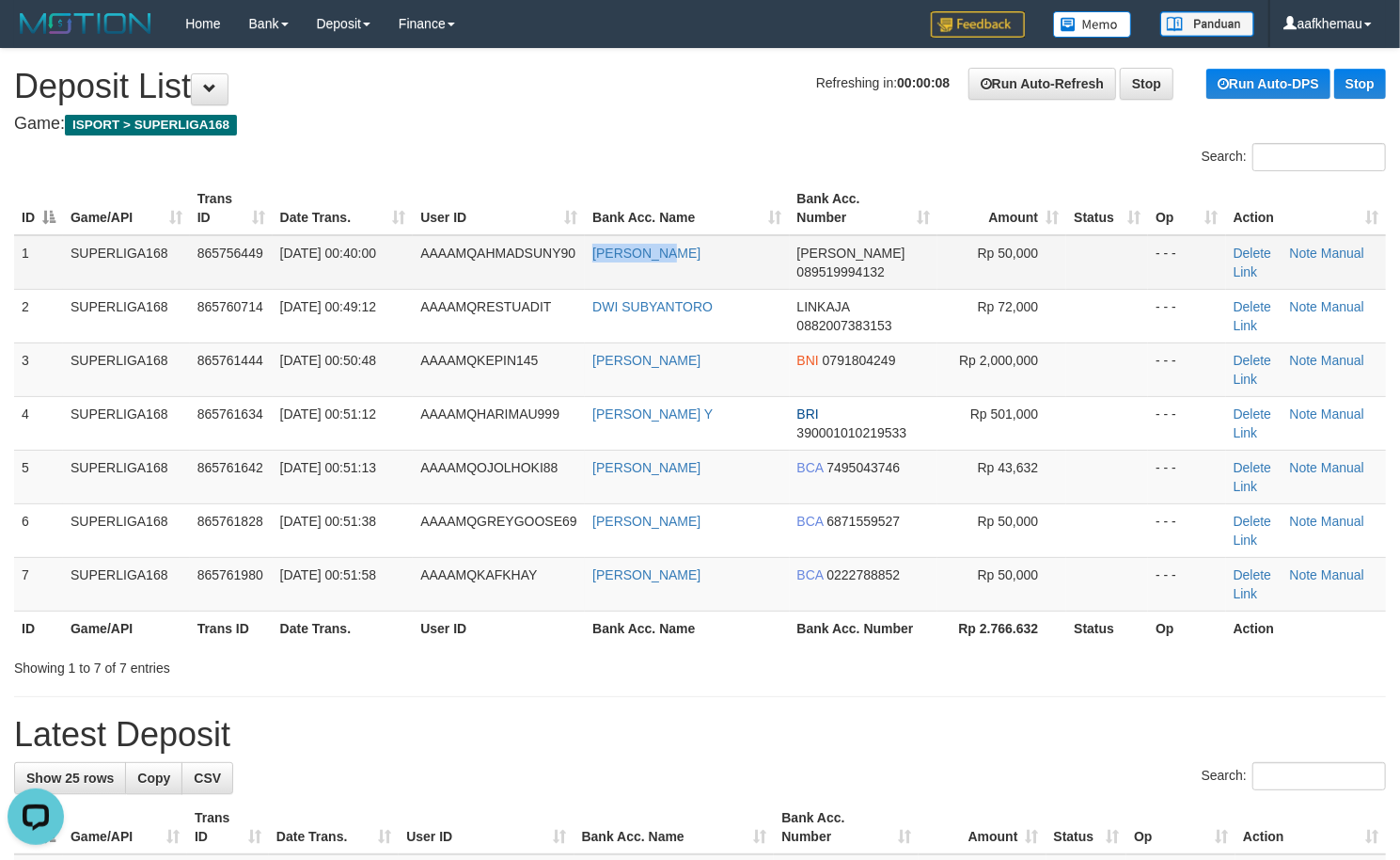
drag, startPoint x: 697, startPoint y: 248, endPoint x: 578, endPoint y: 256, distance: 119.3
click at [578, 256] on tr "1 SUPERLIGA168 865756449 [DATE] 00:40:00 AAAAMQAHMADSUNY90 [PERSON_NAME] [PERSO…" at bounding box center [700, 262] width 1372 height 54
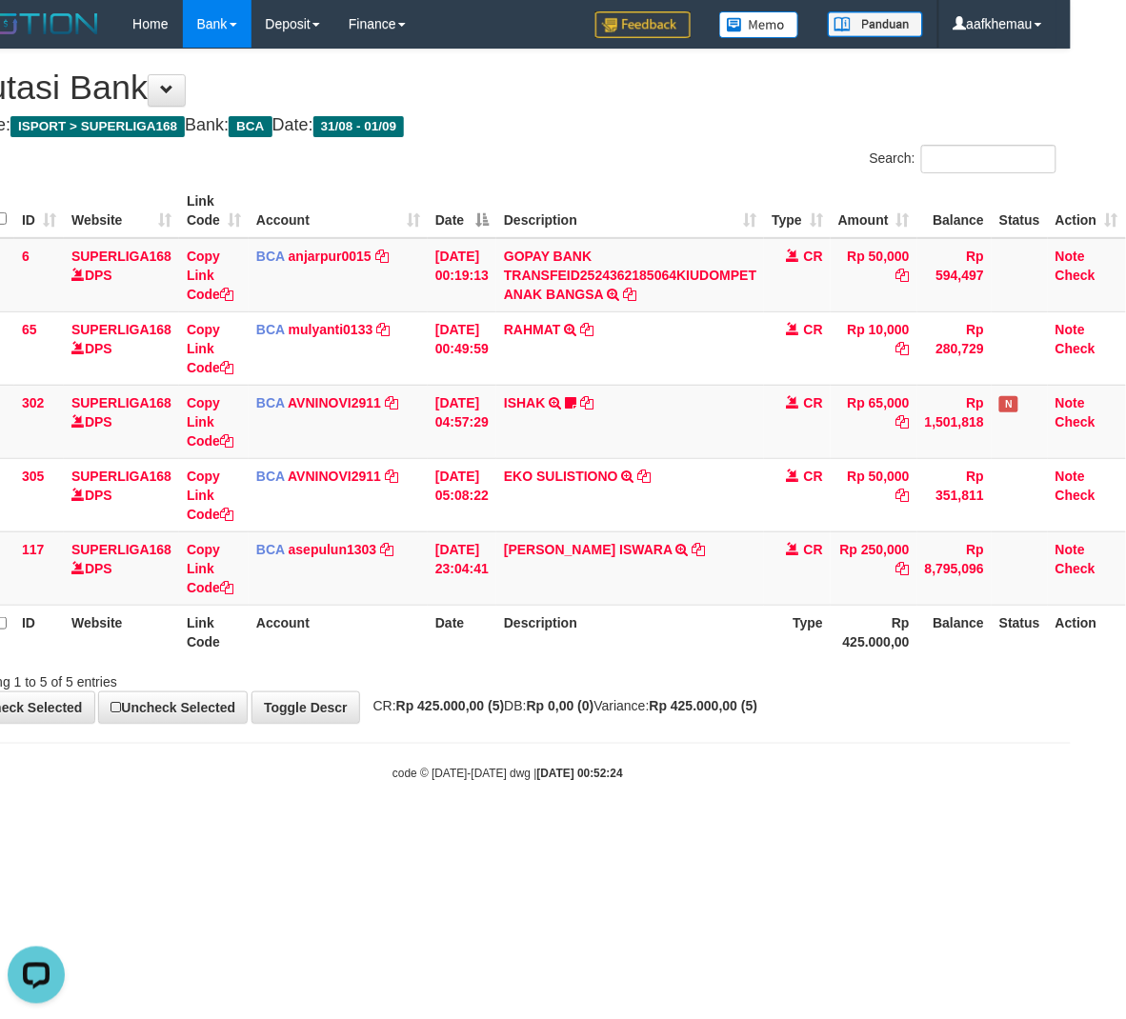
click at [637, 74] on h1 "Mutasi Bank" at bounding box center [507, 88] width 1097 height 38
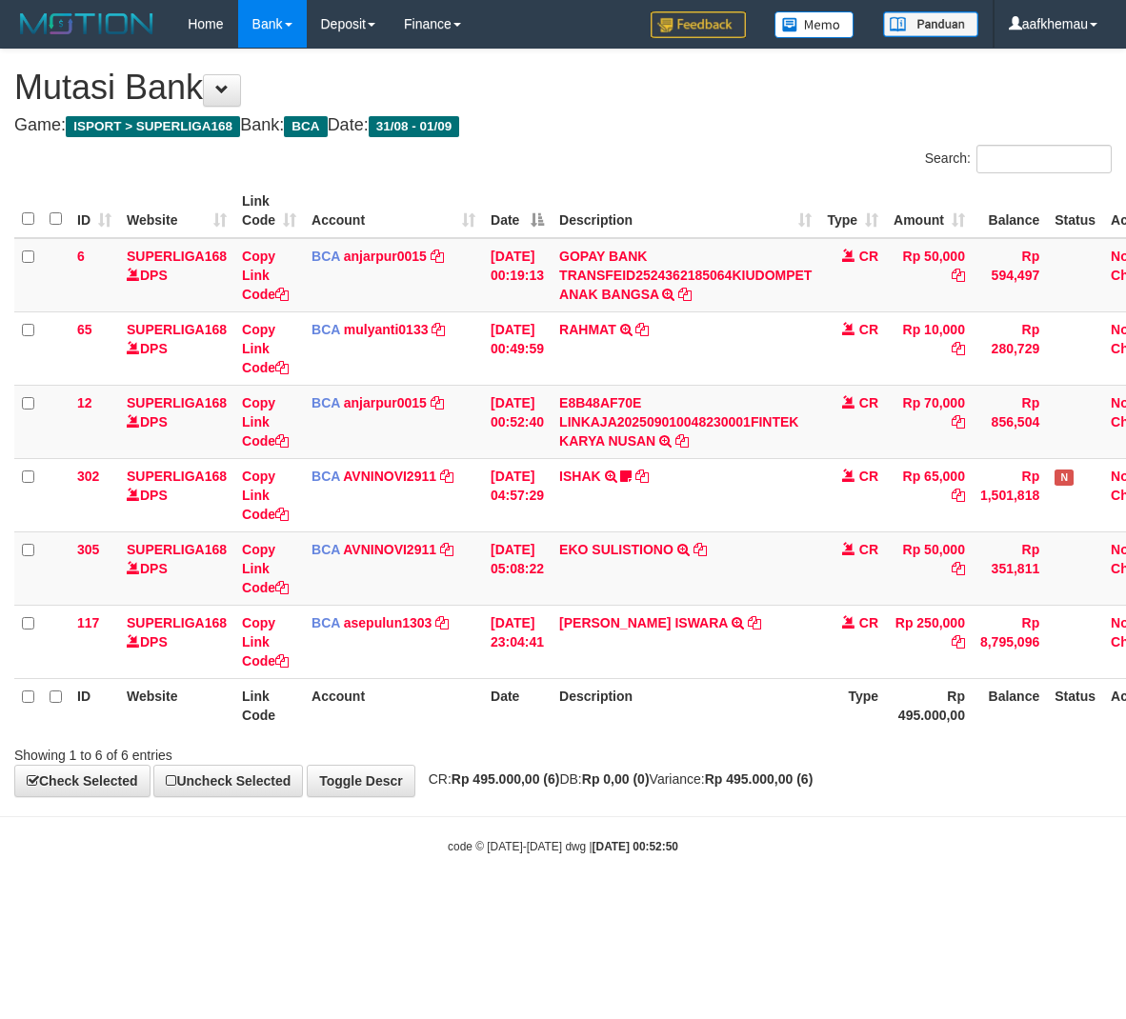
scroll to position [0, 67]
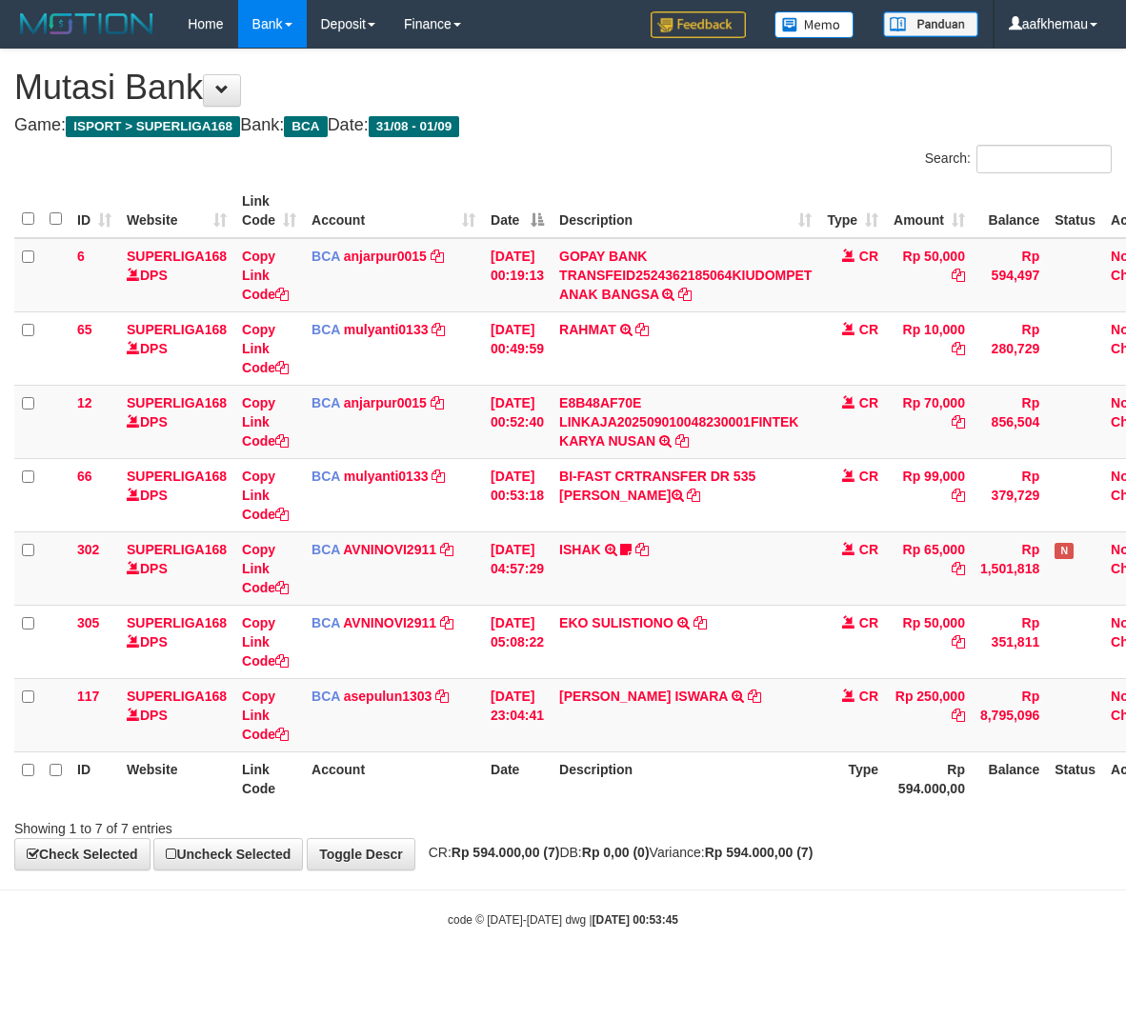
scroll to position [0, 67]
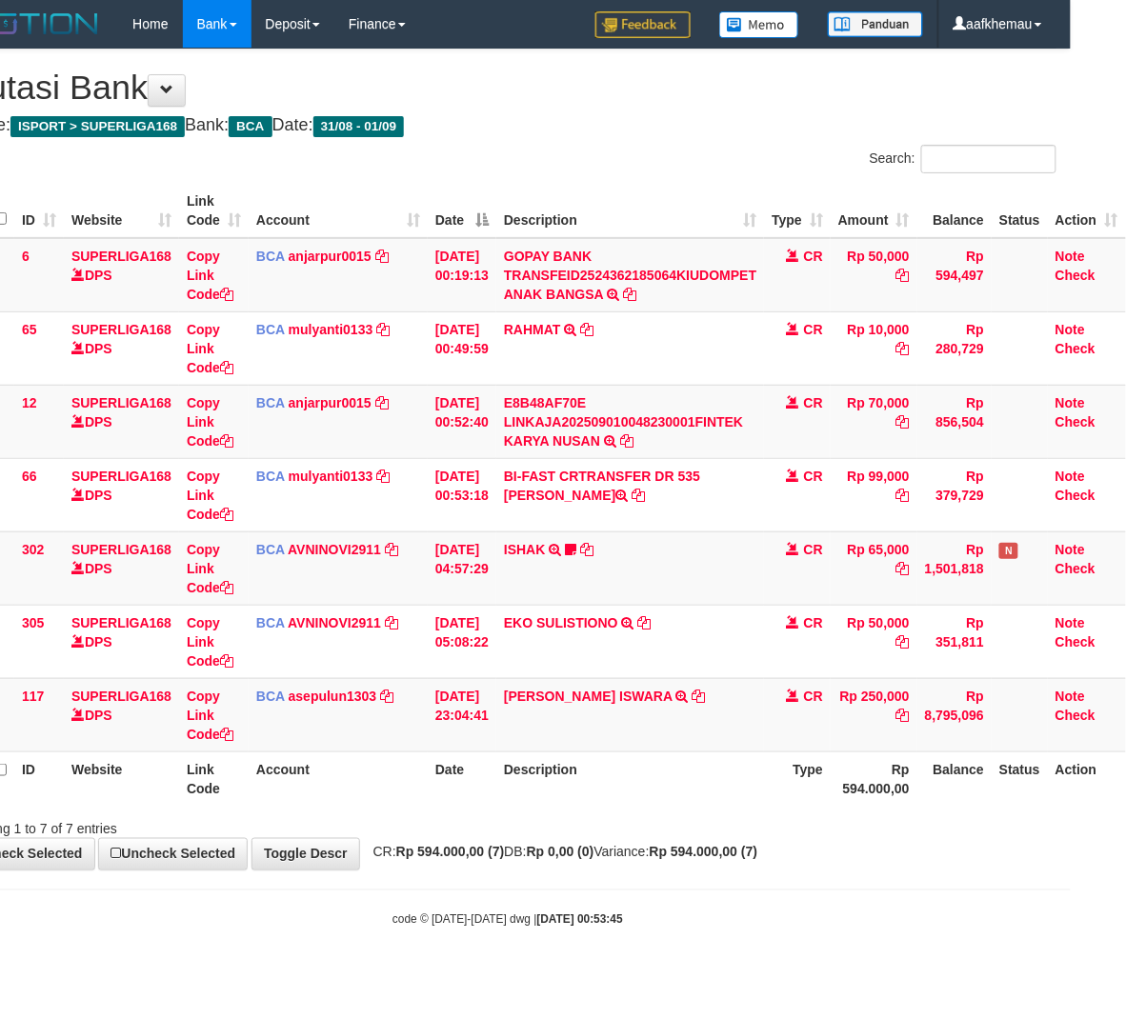
drag, startPoint x: 0, startPoint y: 0, endPoint x: 762, endPoint y: 880, distance: 1164.3
click at [762, 880] on body "Toggle navigation Home Bank Account List Load By Website Group [ISPORT] SUPERLI…" at bounding box center [508, 488] width 1126 height 976
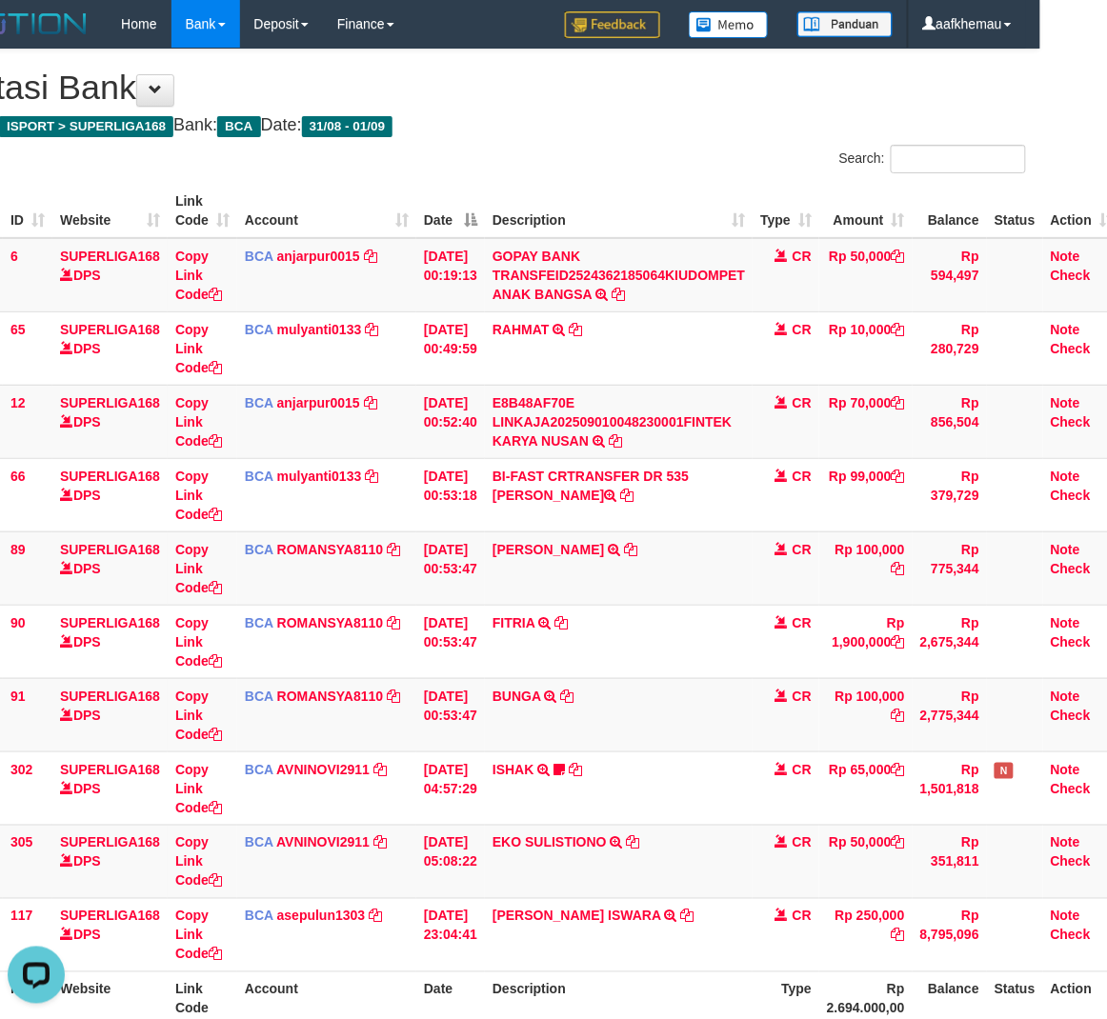
click at [695, 135] on div "**********" at bounding box center [486, 570] width 1107 height 1040
click at [698, 135] on div "**********" at bounding box center [486, 570] width 1107 height 1040
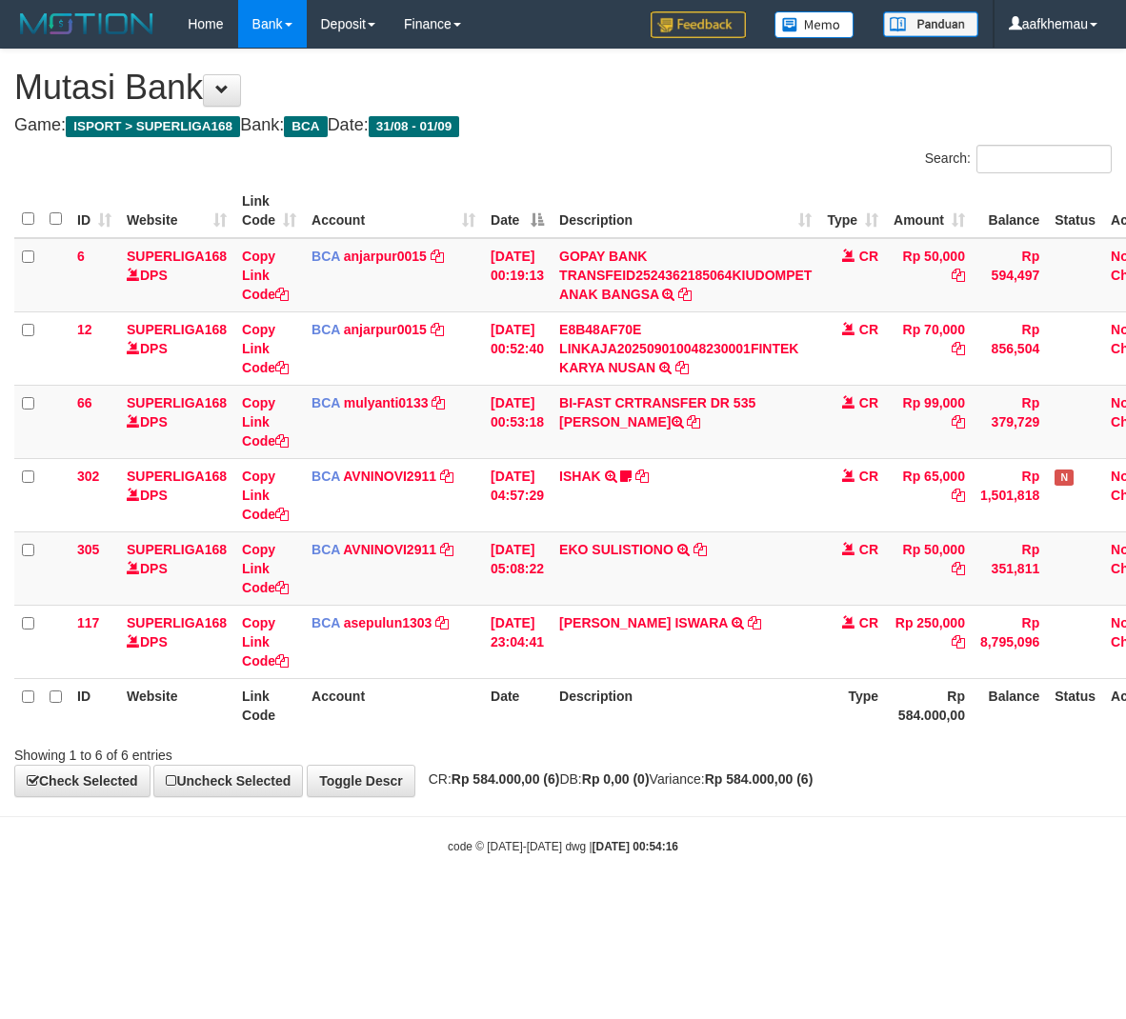
scroll to position [0, 67]
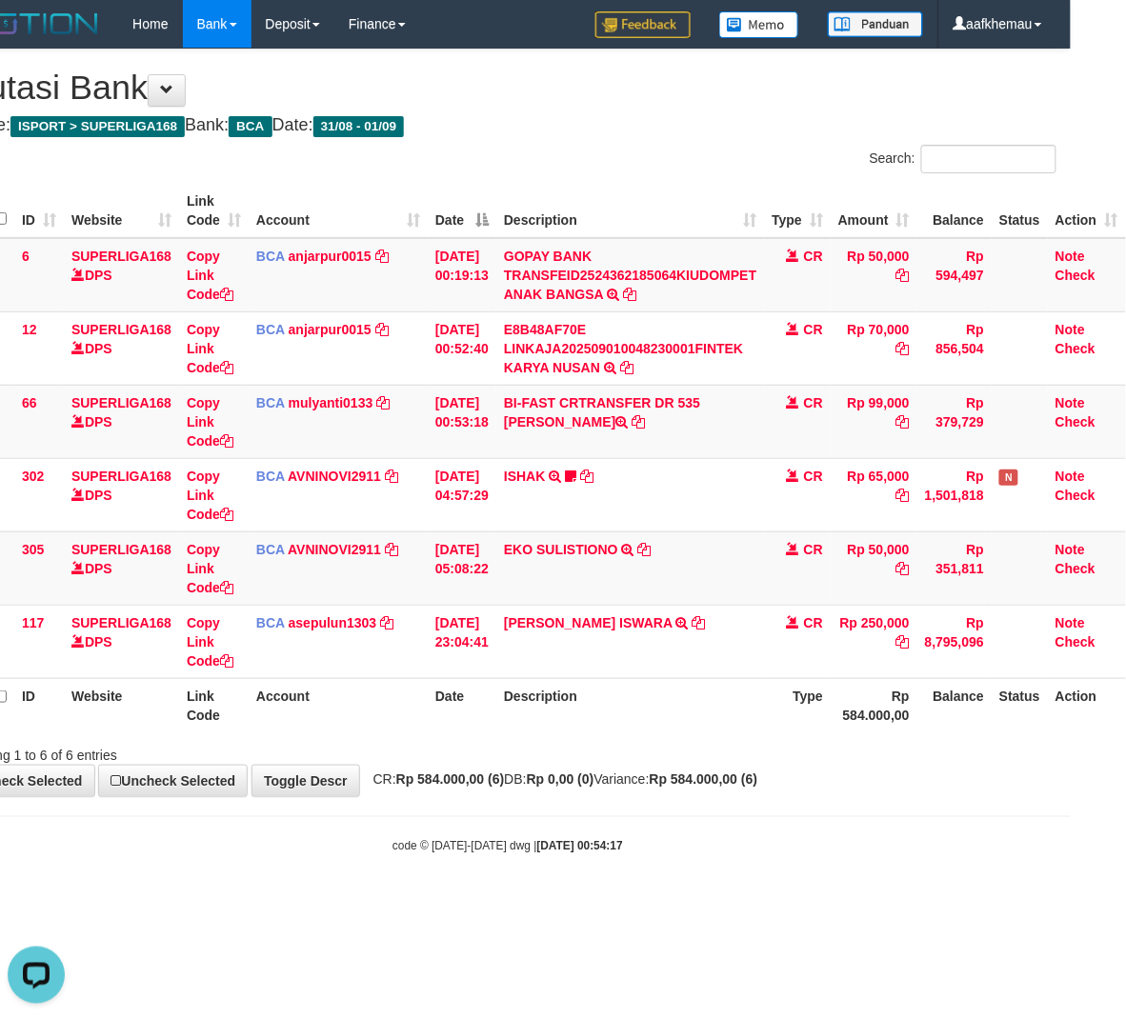
click at [656, 903] on html "Toggle navigation Home Bank Account List Load By Website Group [ISPORT] SUPERLI…" at bounding box center [508, 451] width 1126 height 903
click at [675, 901] on body "Toggle navigation Home Bank Account List Load By Website Group [ISPORT] SUPERLI…" at bounding box center [508, 451] width 1126 height 903
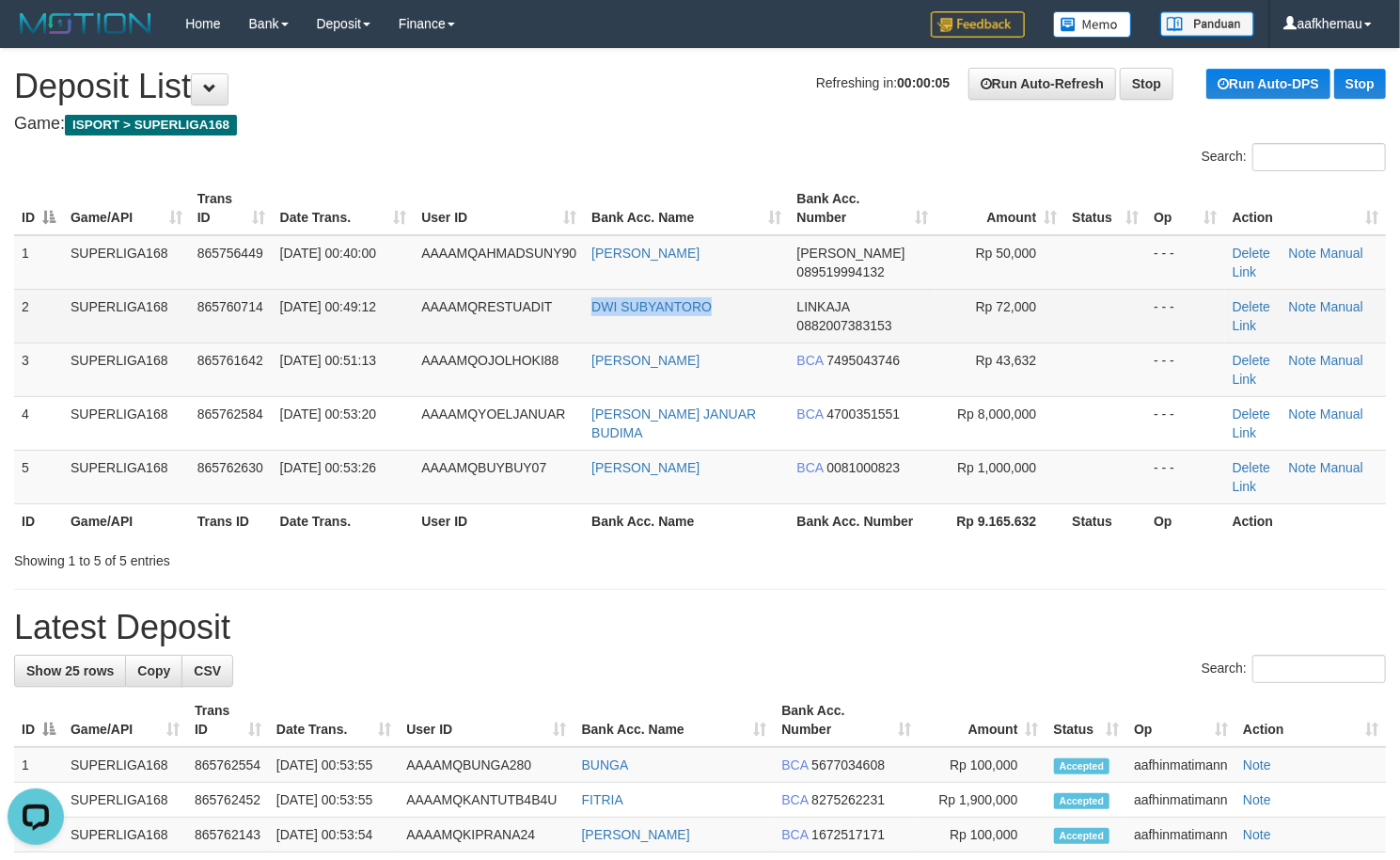
copy tr "DWI SUBYANTORO"
drag, startPoint x: 772, startPoint y: 322, endPoint x: 566, endPoint y: 324, distance: 206.0
click at [566, 324] on tr "2 SUPERLIGA168 865760714 01/09/2025 00:49:12 AAAAMQRESTUADIT DWI SUBYANTORO LIN…" at bounding box center [700, 315] width 1372 height 53
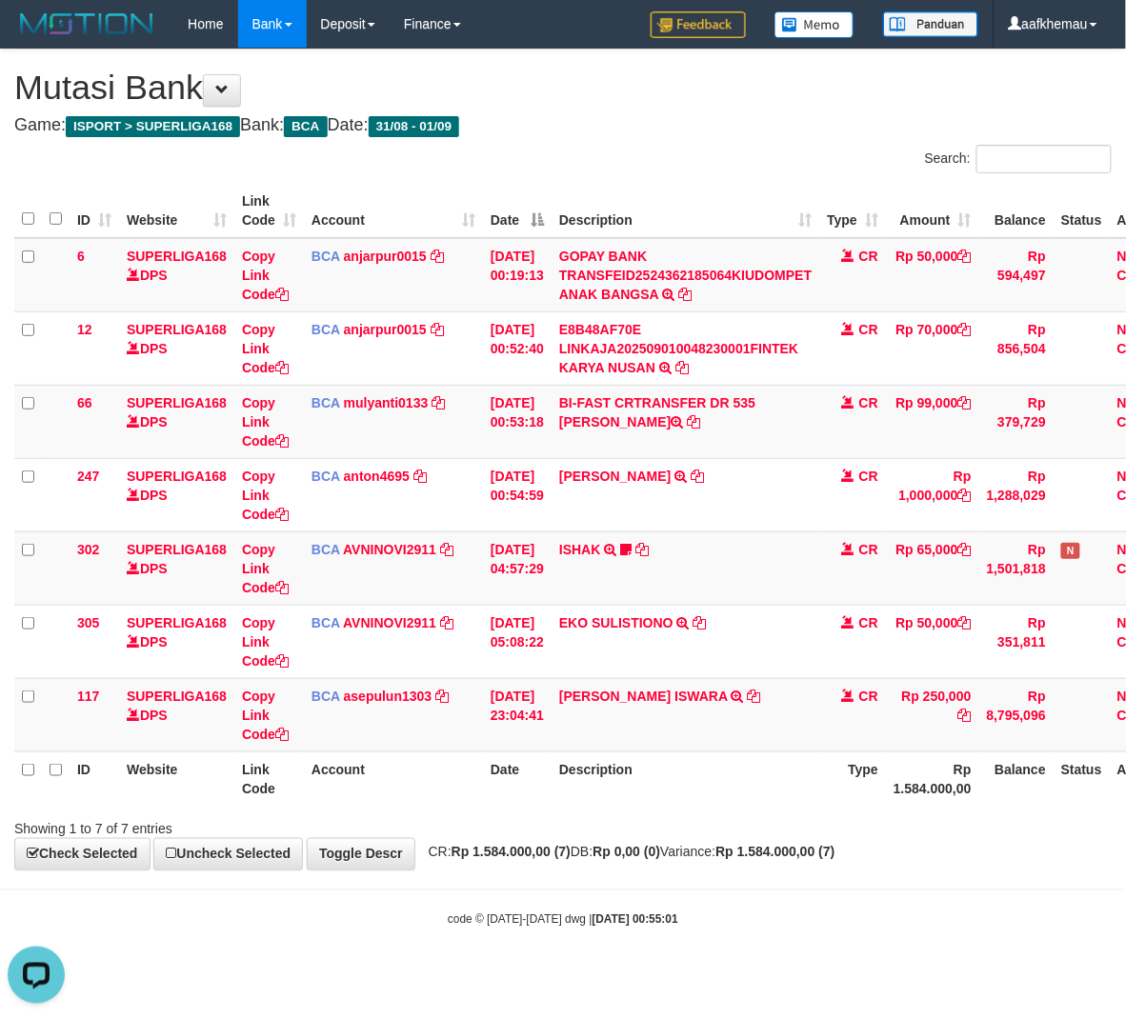
click at [762, 180] on div "ID Website Link Code Account Date Description Type Amount Balance Status Action…" at bounding box center [563, 495] width 1126 height 634
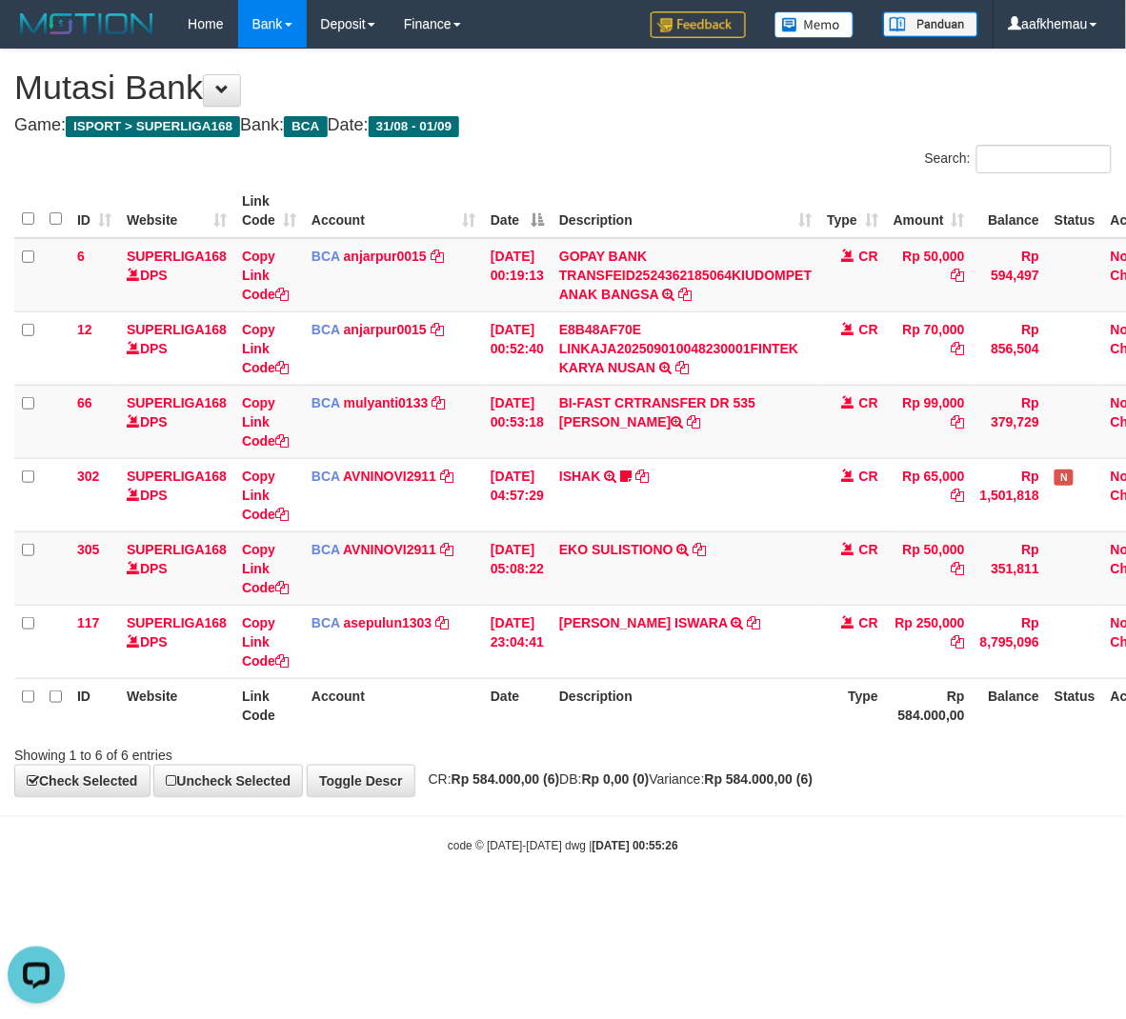
click at [825, 759] on div "Showing 1 to 6 of 6 entries" at bounding box center [563, 751] width 1126 height 27
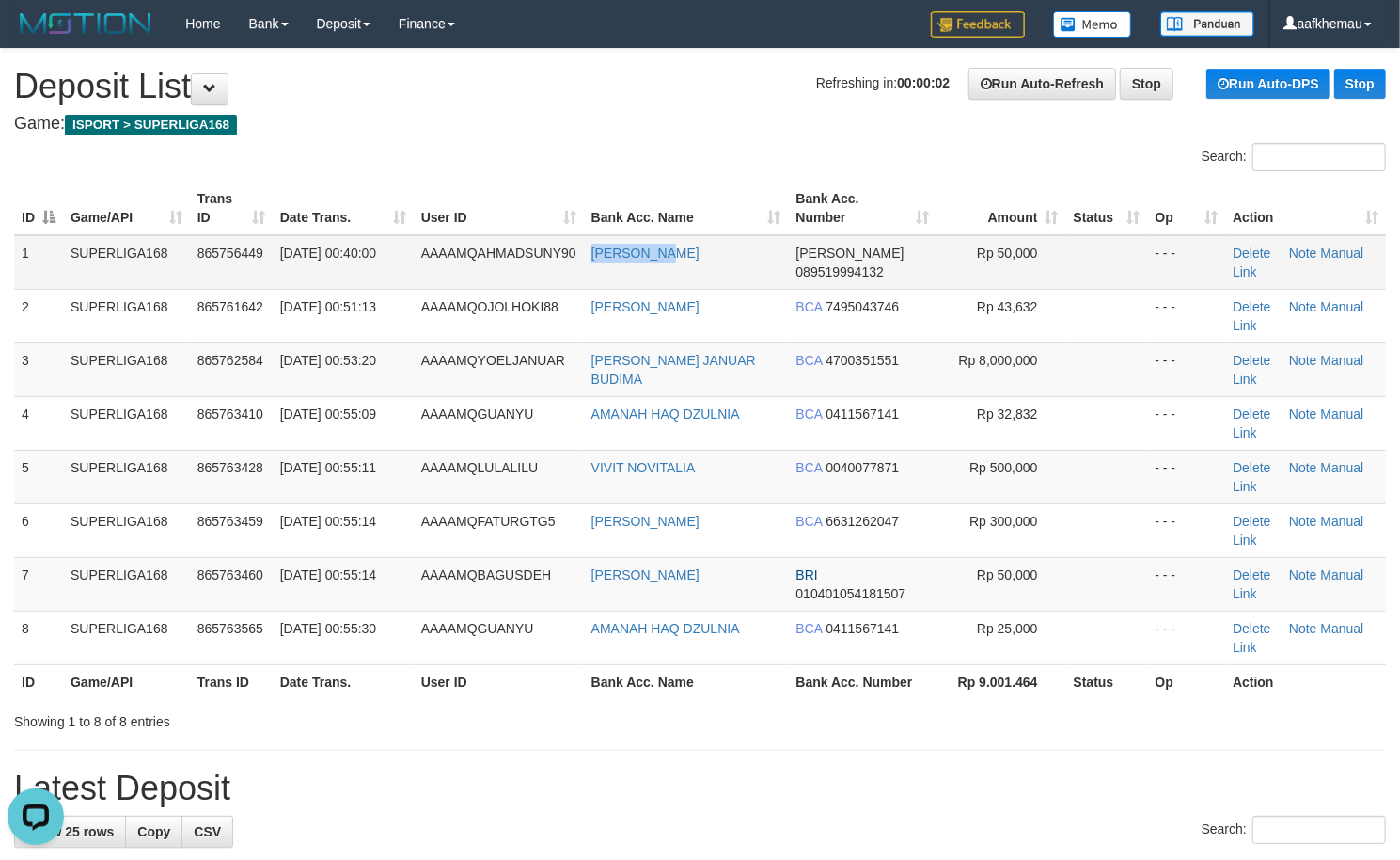
copy link "AHMAD SUNY"
drag, startPoint x: 746, startPoint y: 266, endPoint x: 584, endPoint y: 279, distance: 162.5
click at [584, 279] on td "AHMAD SUNY" at bounding box center [687, 262] width 205 height 54
click at [581, 159] on div "Search:" at bounding box center [700, 159] width 1400 height 33
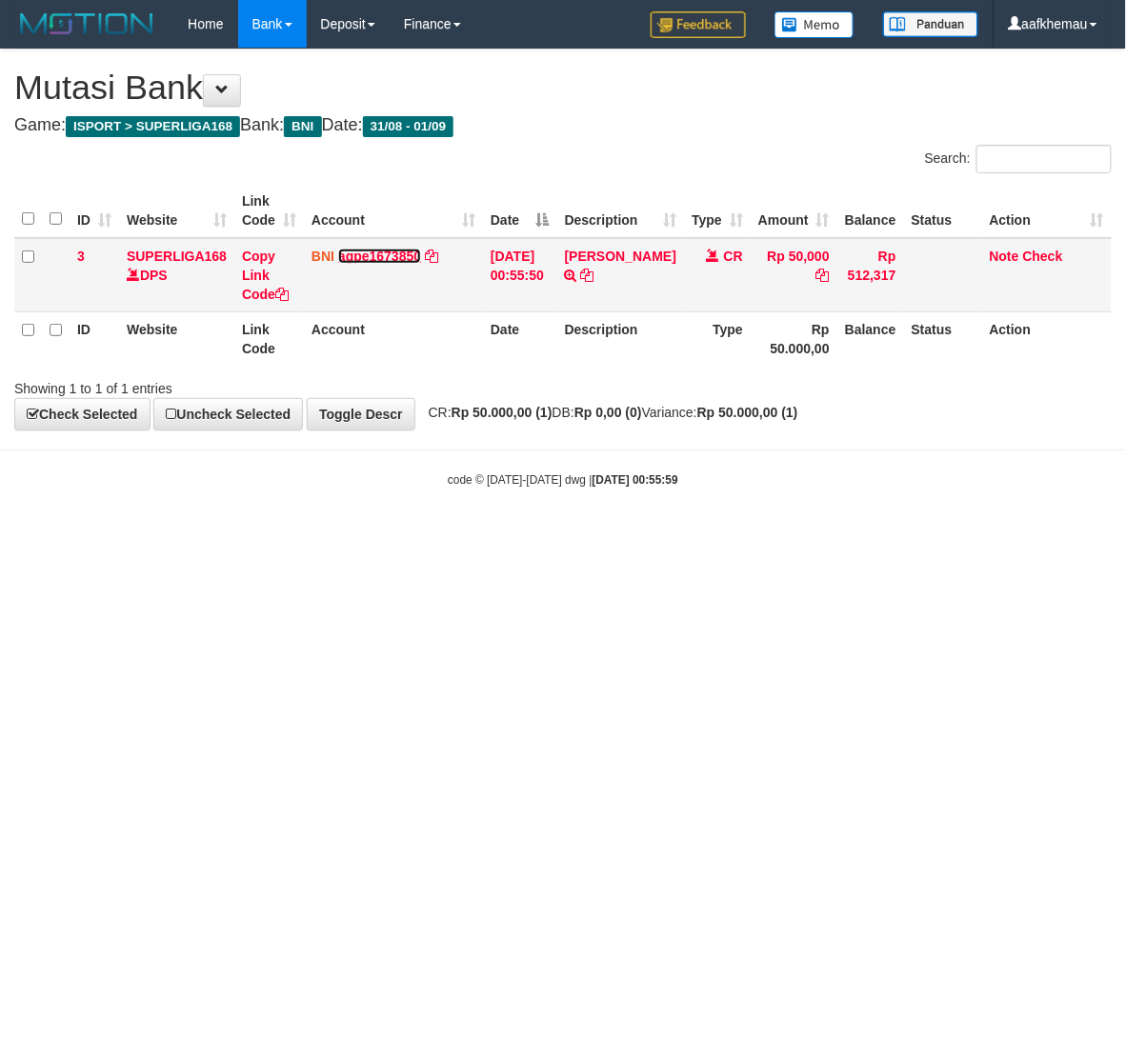
click at [386, 256] on link "agpe1673850" at bounding box center [379, 256] width 83 height 15
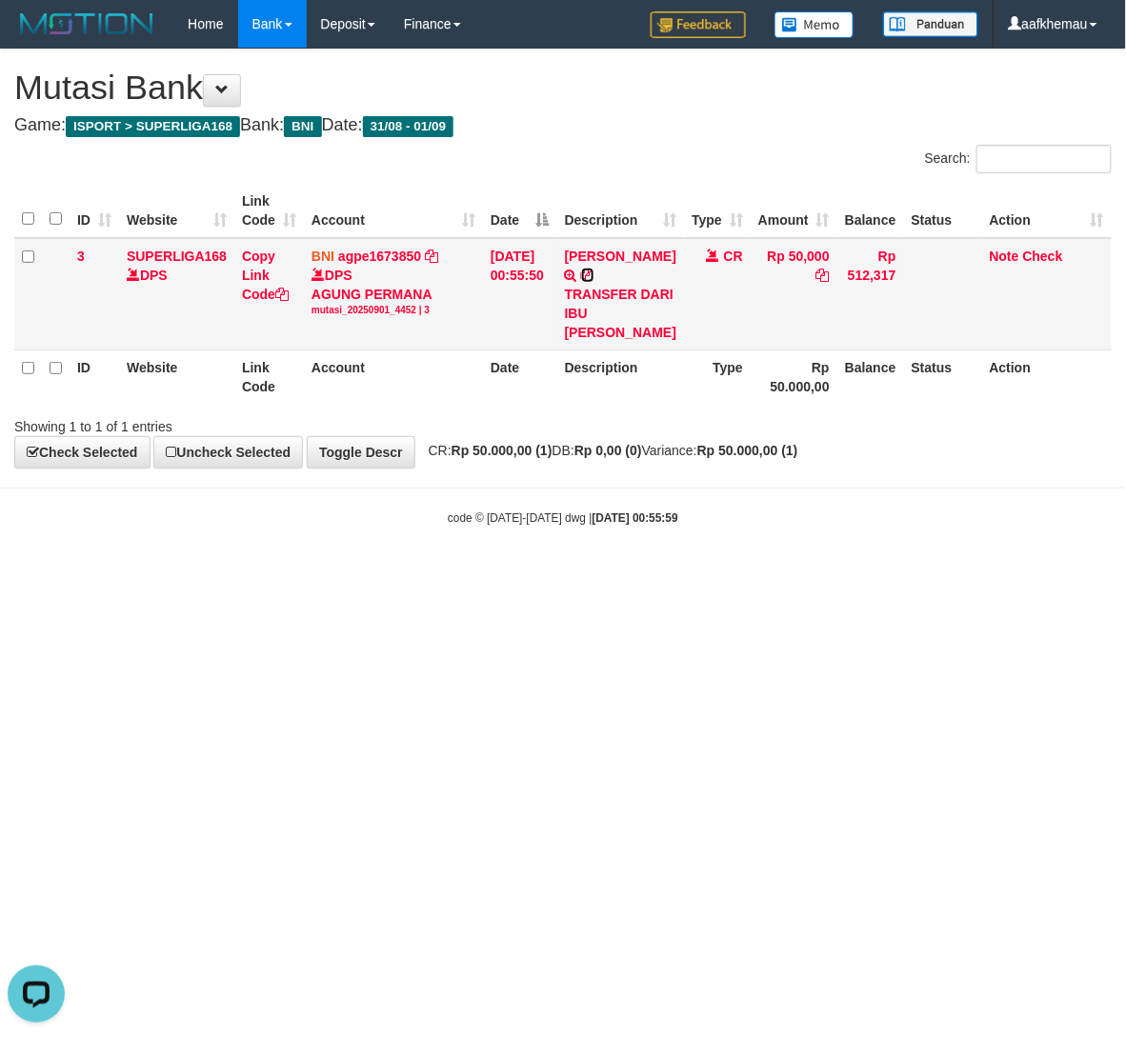
click at [593, 282] on icon at bounding box center [587, 275] width 13 height 13
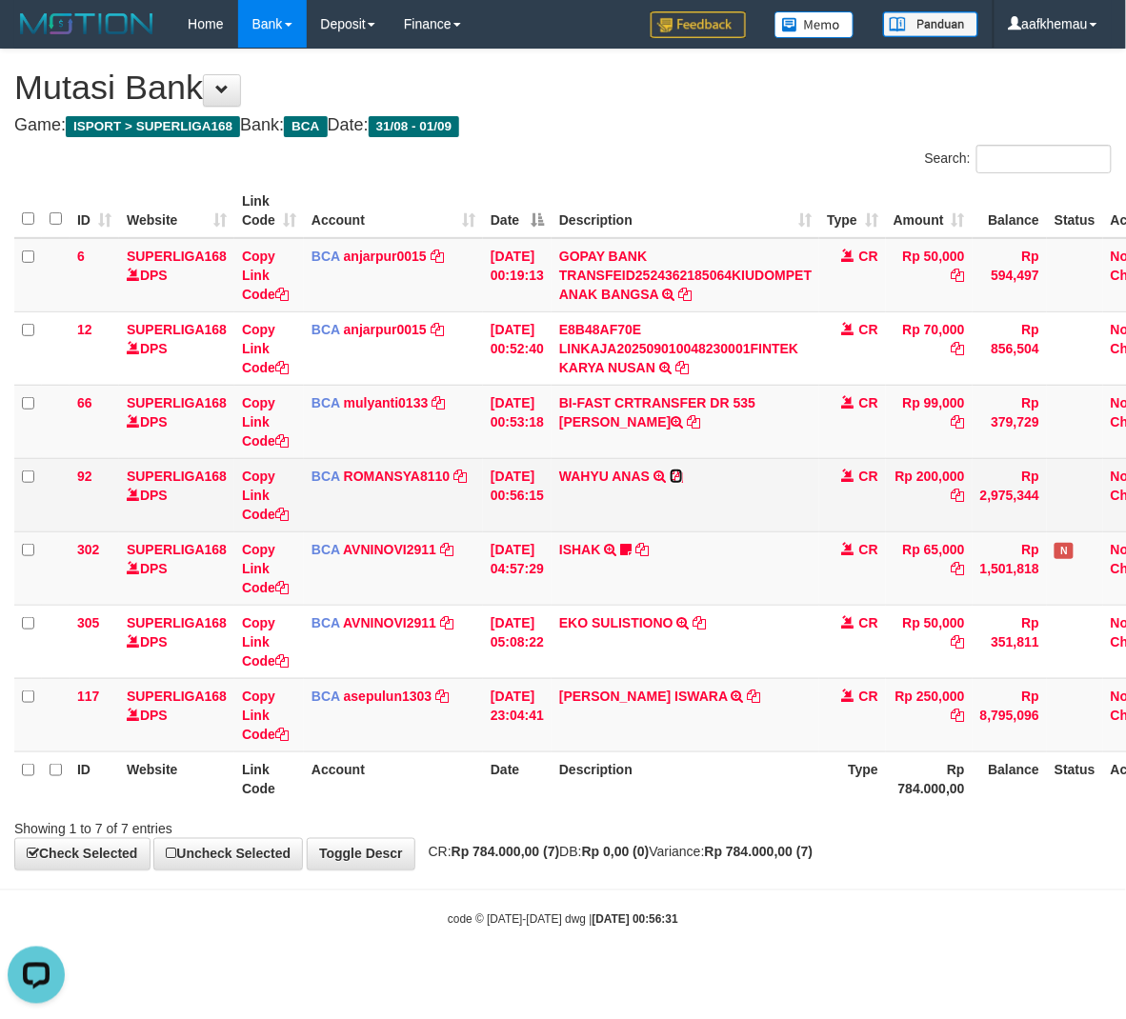
click at [683, 470] on icon at bounding box center [676, 476] width 13 height 13
click at [394, 484] on td "BCA ROMANSYA8110 DPS ROMANSYAH mutasi_20250901_4879 | 92 mutasi_20250901_4879 |…" at bounding box center [393, 494] width 179 height 73
click at [396, 481] on link "ROMANSYA8110" at bounding box center [397, 476] width 107 height 15
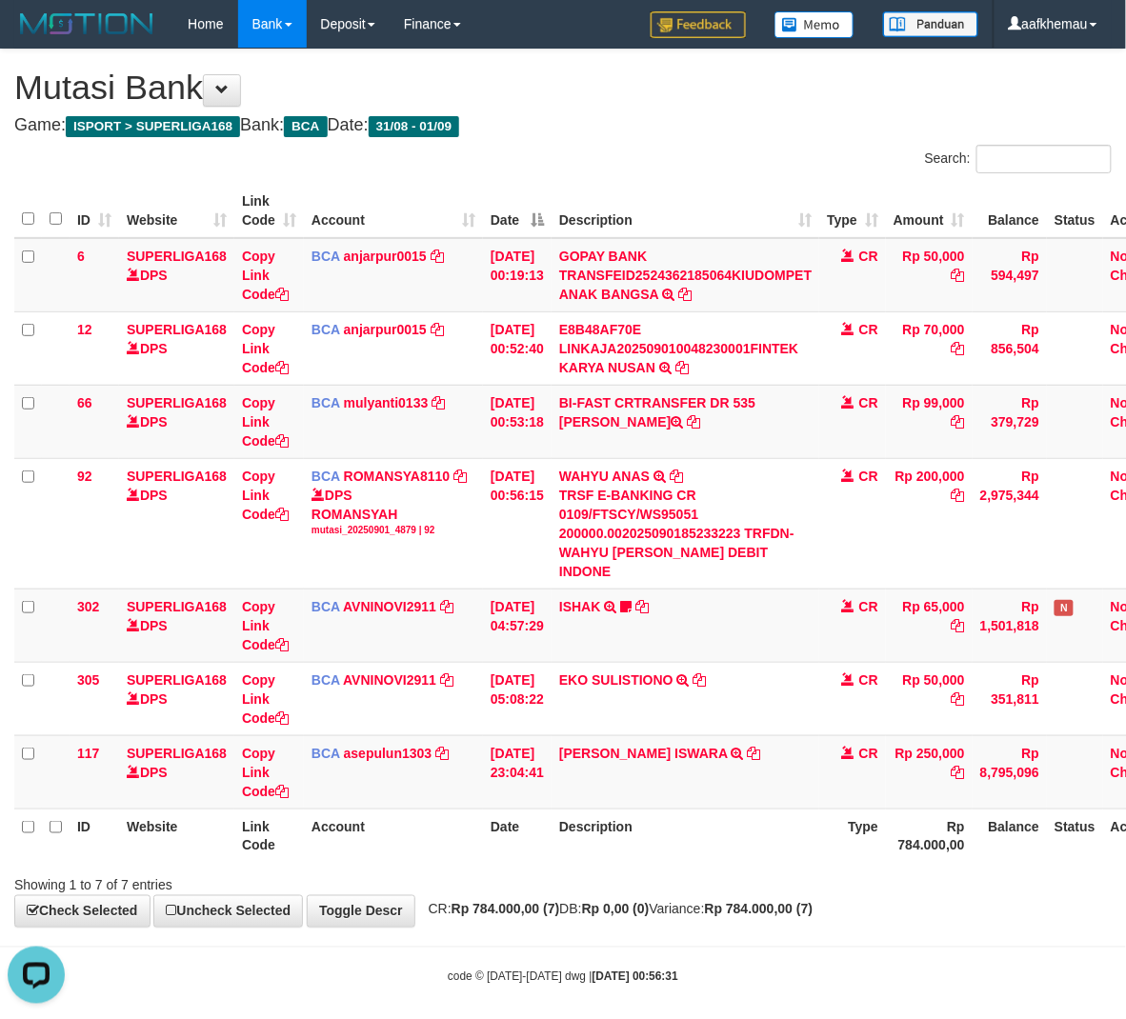
click at [694, 128] on h4 "Game: ISPORT > SUPERLIGA168 Bank: BCA Date: 31/08 - 01/09" at bounding box center [562, 125] width 1097 height 19
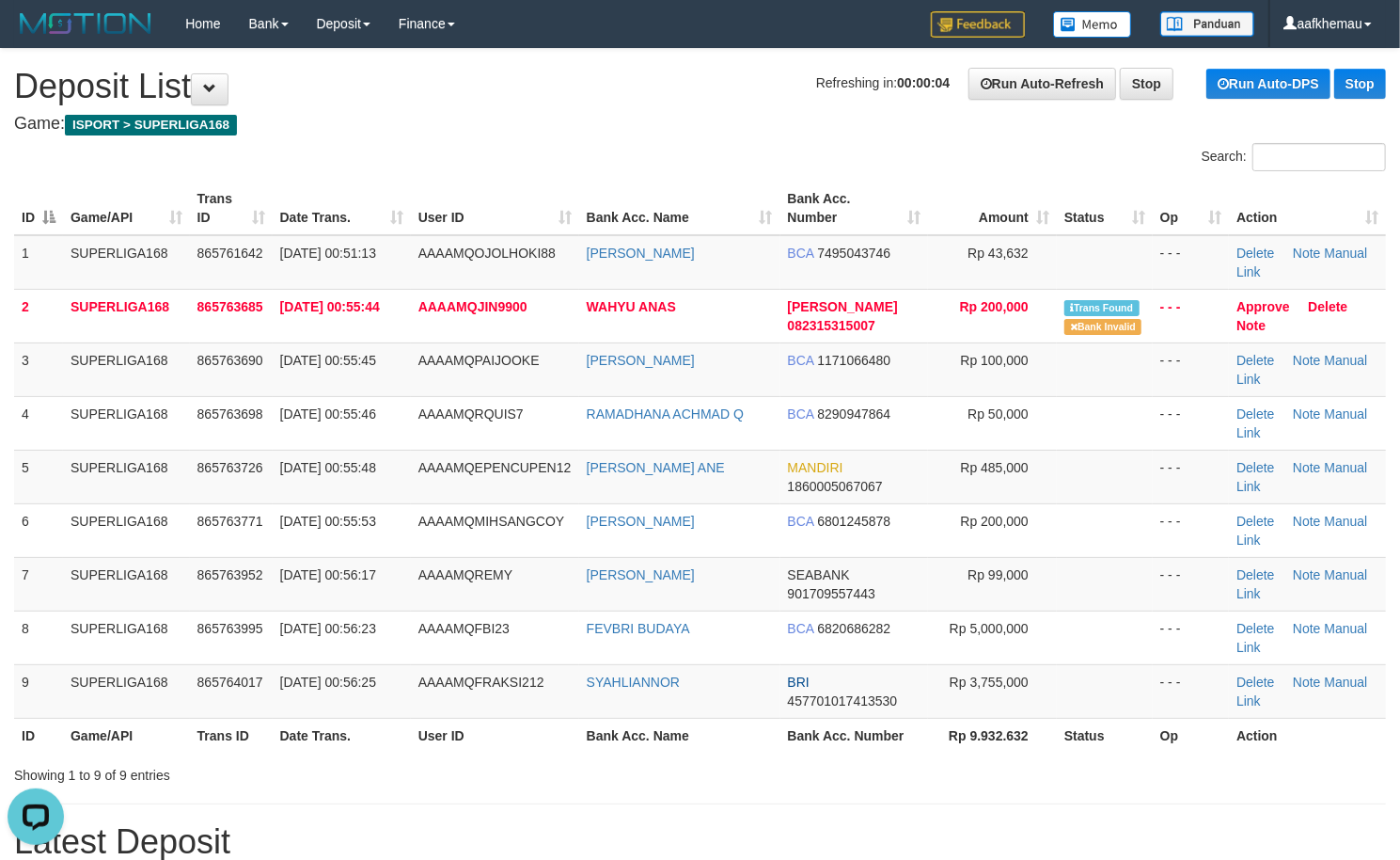
click at [850, 129] on h4 "Game: ISPORT > SUPERLIGA168" at bounding box center [700, 123] width 1372 height 19
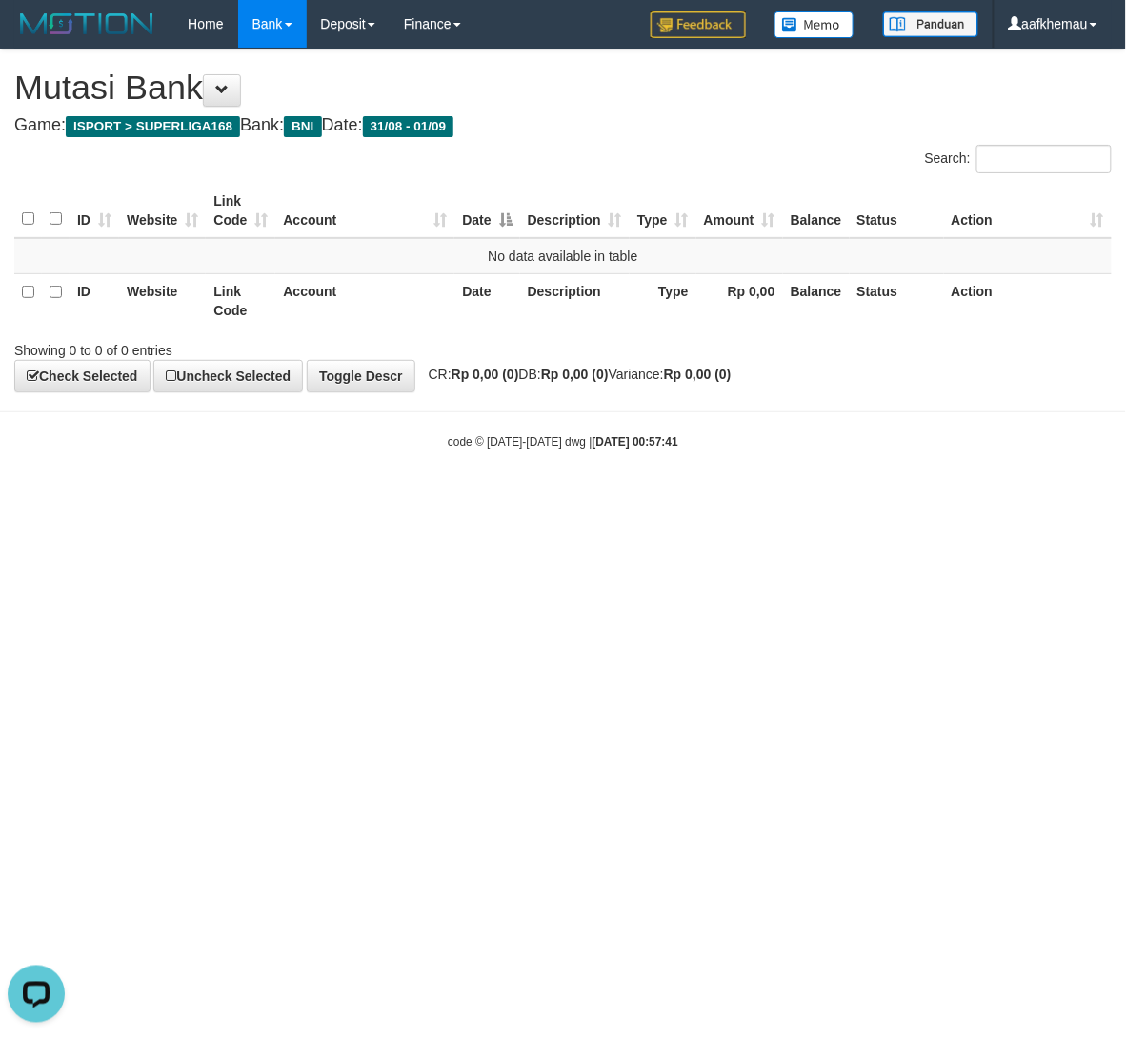
click at [695, 498] on html "Toggle navigation Home Bank Account List Load By Website Group [ISPORT] SUPERLI…" at bounding box center [563, 249] width 1126 height 498
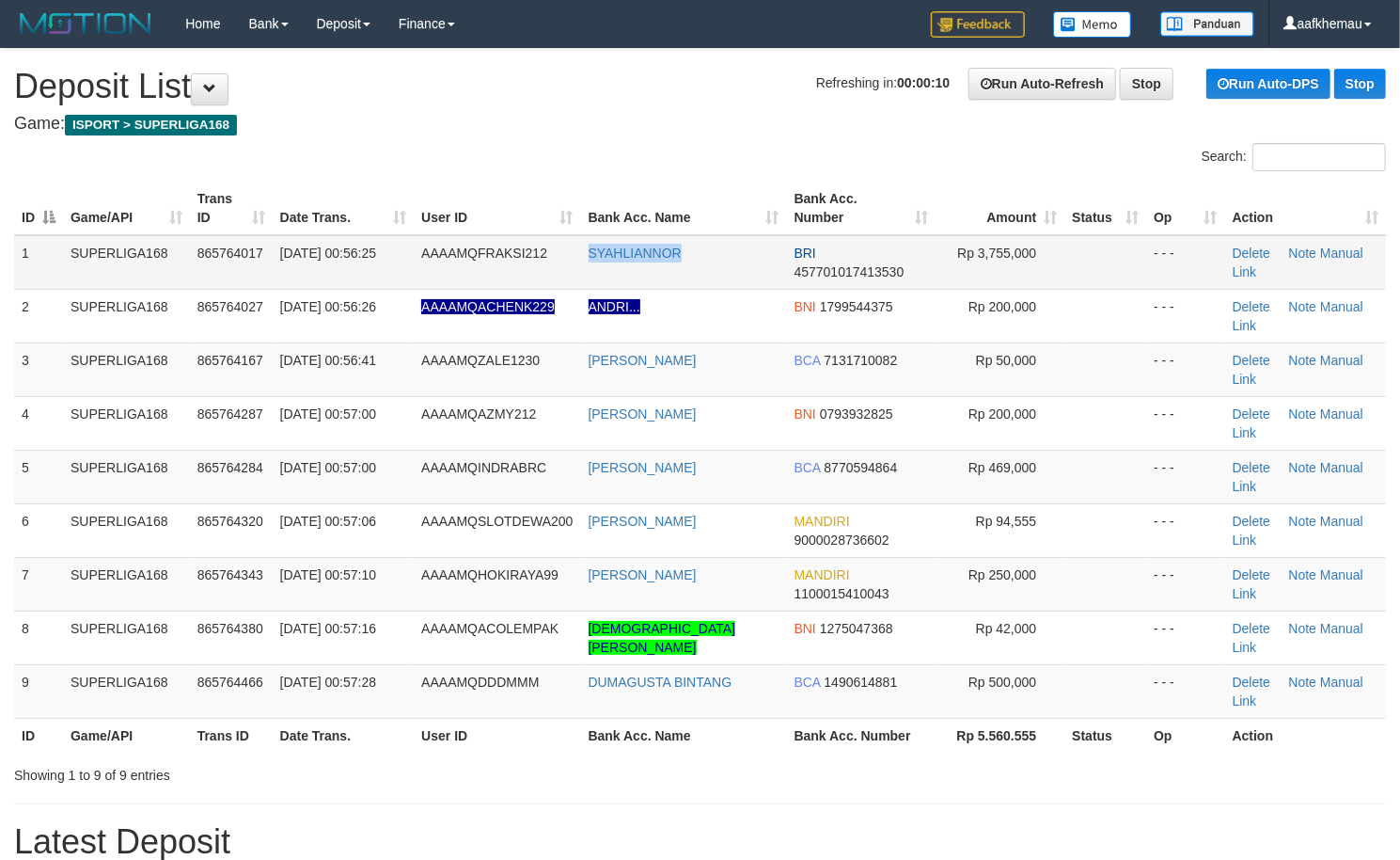
copy link "SYAHLIANNOR"
drag, startPoint x: 716, startPoint y: 275, endPoint x: 585, endPoint y: 275, distance: 131.0
click at [585, 275] on td "SYAHLIANNOR" at bounding box center [684, 262] width 206 height 54
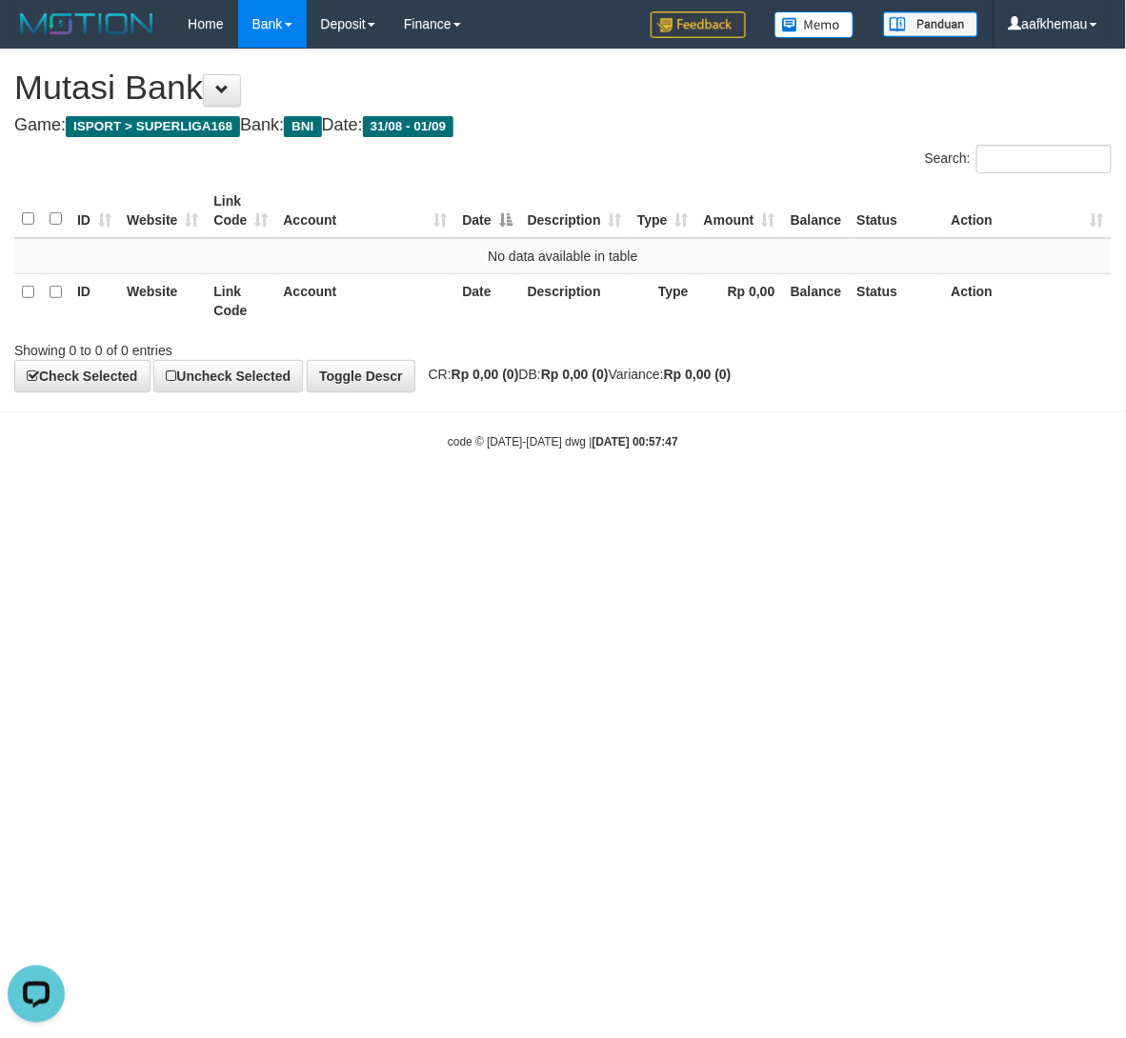
click at [782, 498] on html "Toggle navigation Home Bank Account List Load By Website Group [ISPORT] SUPERLI…" at bounding box center [563, 249] width 1126 height 498
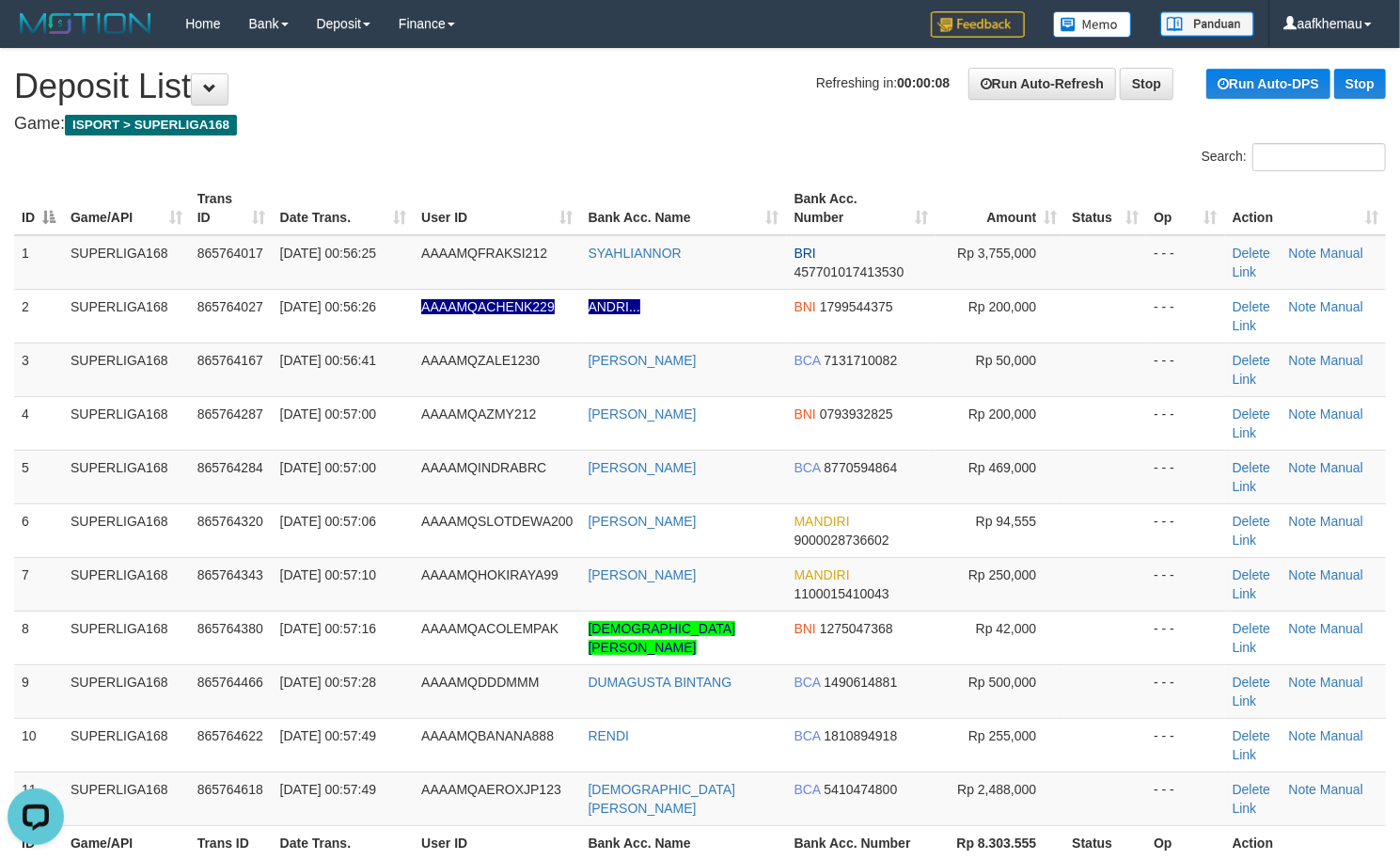
click at [626, 122] on h4 "Game: ISPORT > SUPERLIGA168" at bounding box center [700, 123] width 1372 height 19
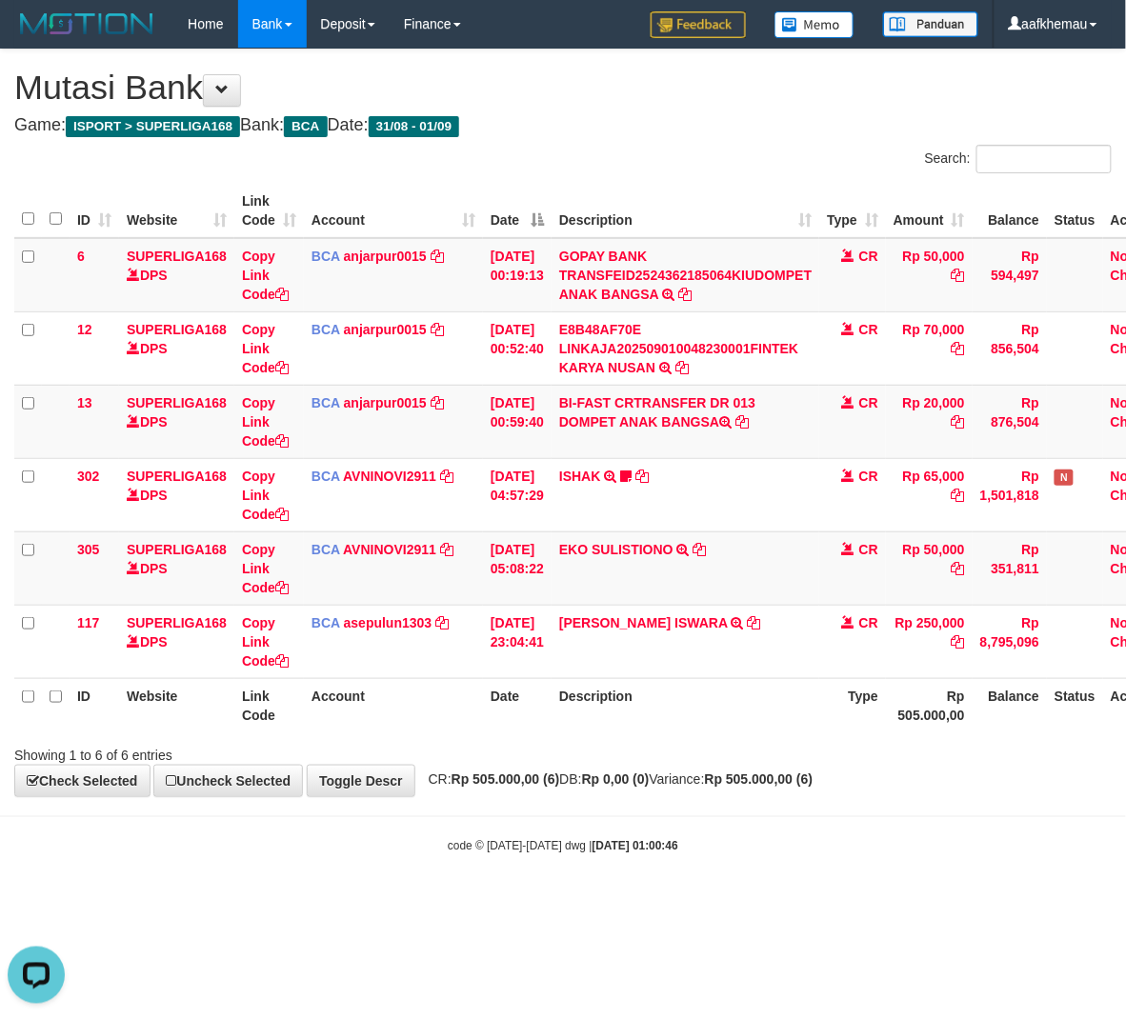
click at [699, 97] on h1 "Mutasi Bank" at bounding box center [562, 88] width 1097 height 38
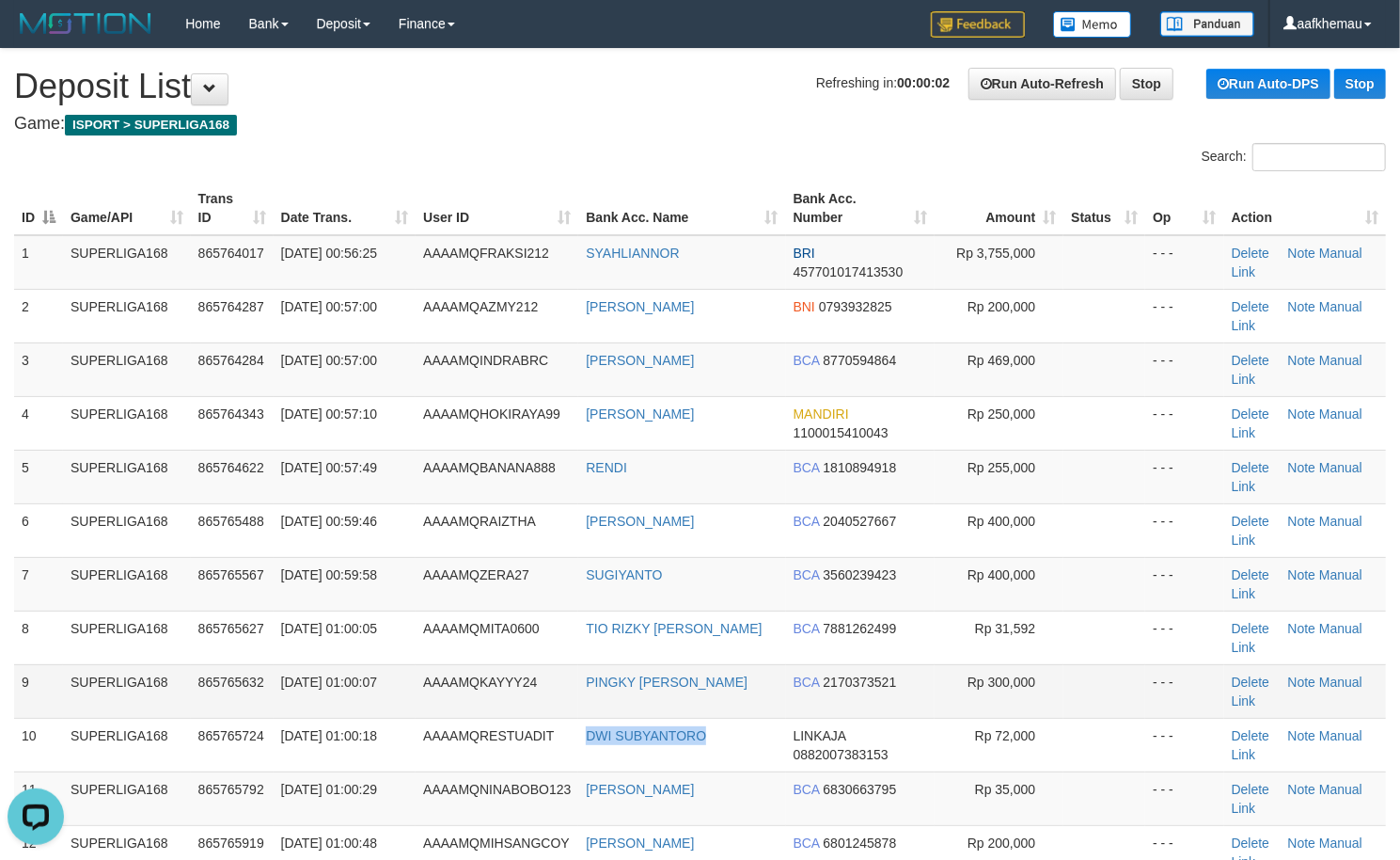
drag, startPoint x: 734, startPoint y: 736, endPoint x: 333, endPoint y: 686, distance: 404.1
click at [570, 739] on tr "10 SUPERLIGA168 865765724 [DATE] 01:00:18 AAAAMQRESTUADIT DWI SUBYANTORO LINKAJ…" at bounding box center [700, 744] width 1372 height 53
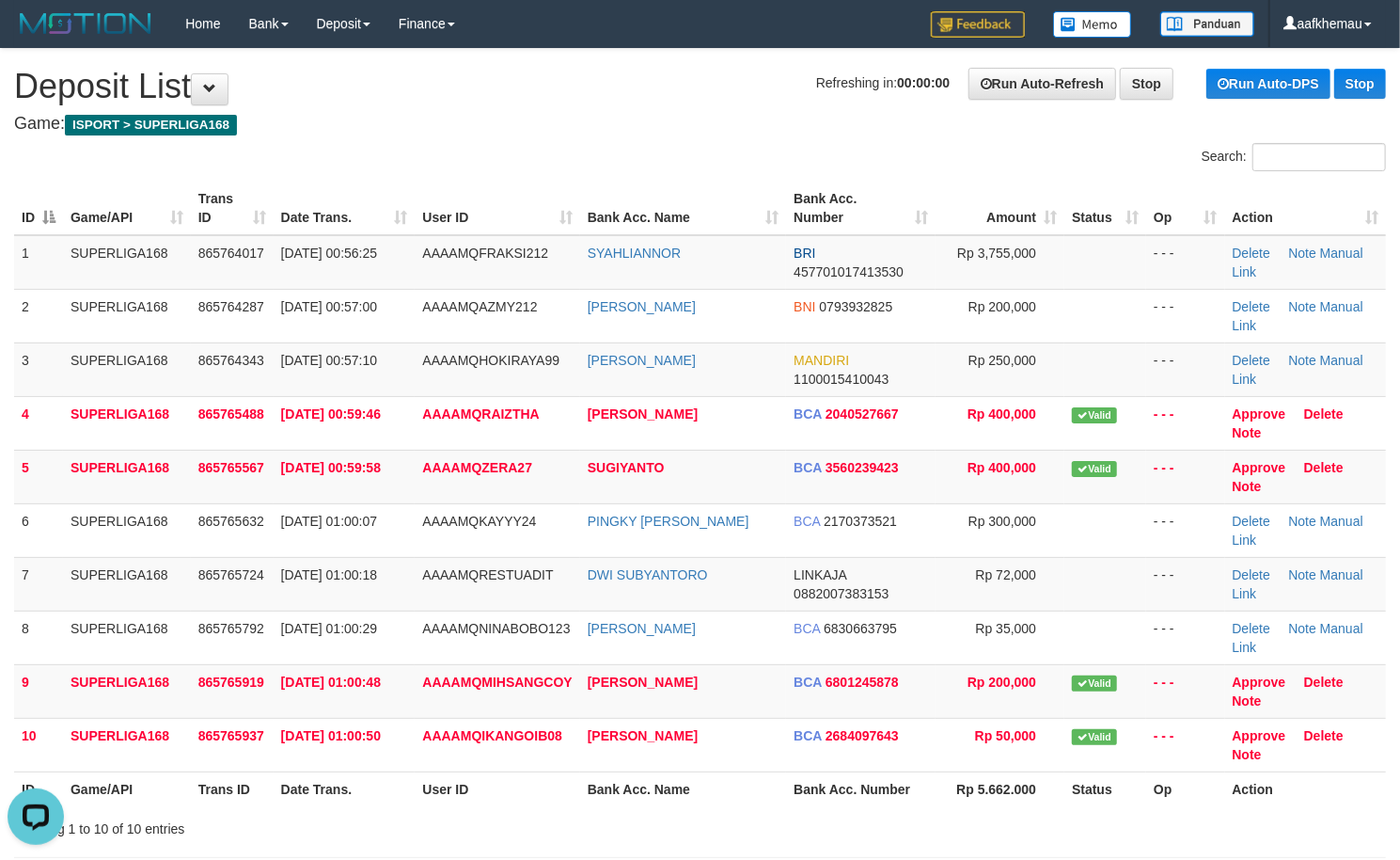
click at [587, 120] on h4 "Game: ISPORT > SUPERLIGA168" at bounding box center [700, 123] width 1372 height 19
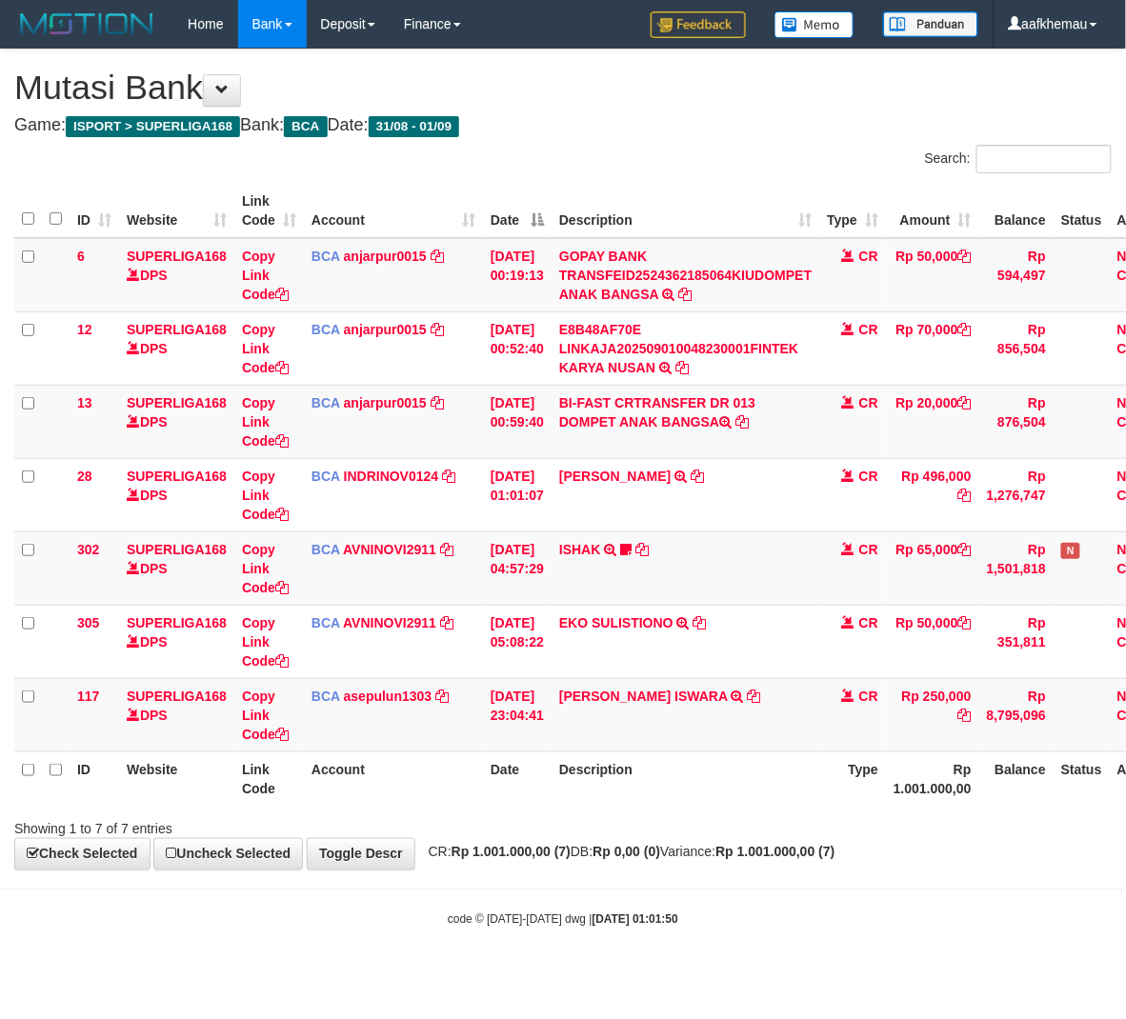
click at [782, 777] on th "Description" at bounding box center [686, 779] width 268 height 54
click at [383, 395] on link "anjarpur0015" at bounding box center [385, 402] width 83 height 15
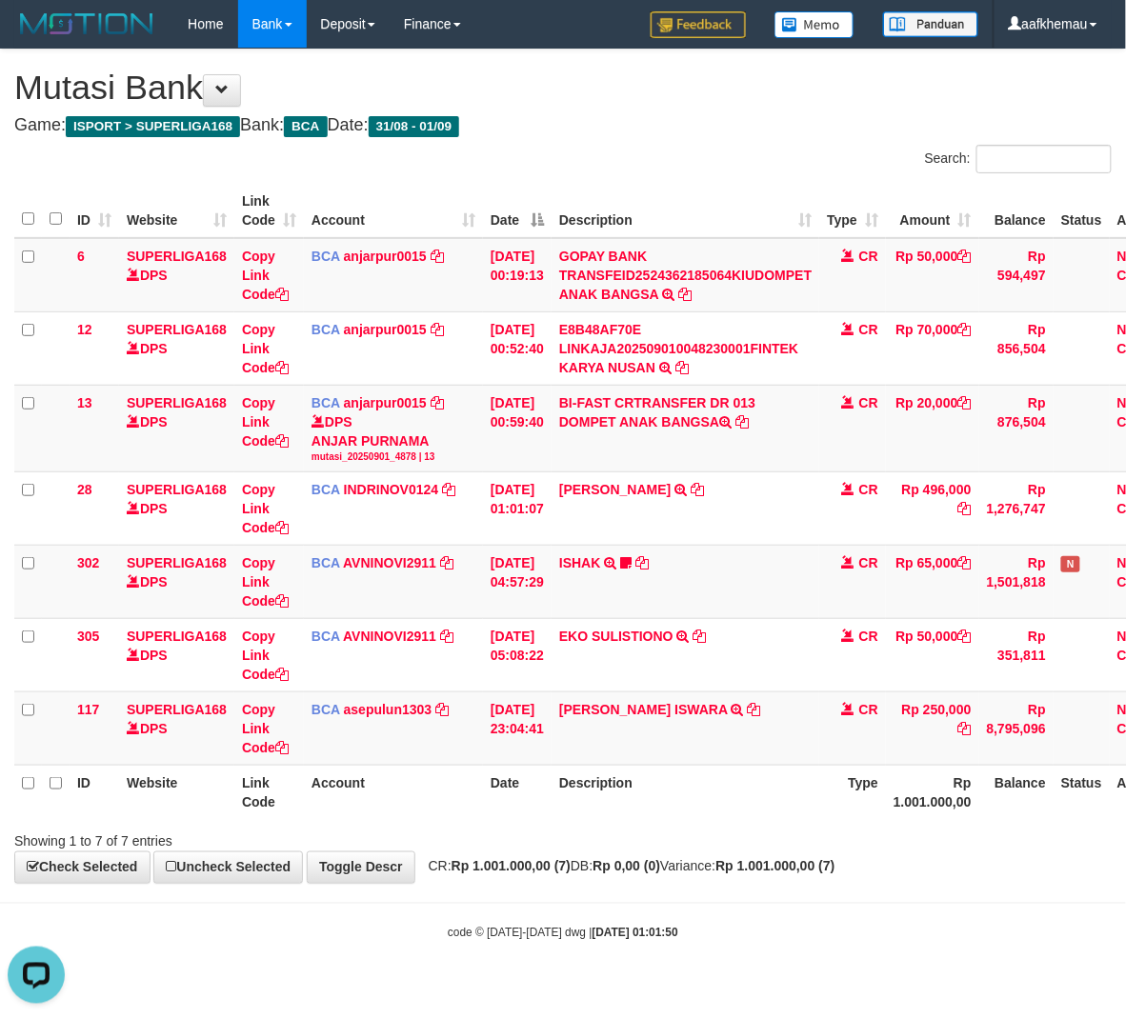
click at [680, 816] on th "Description" at bounding box center [686, 793] width 268 height 54
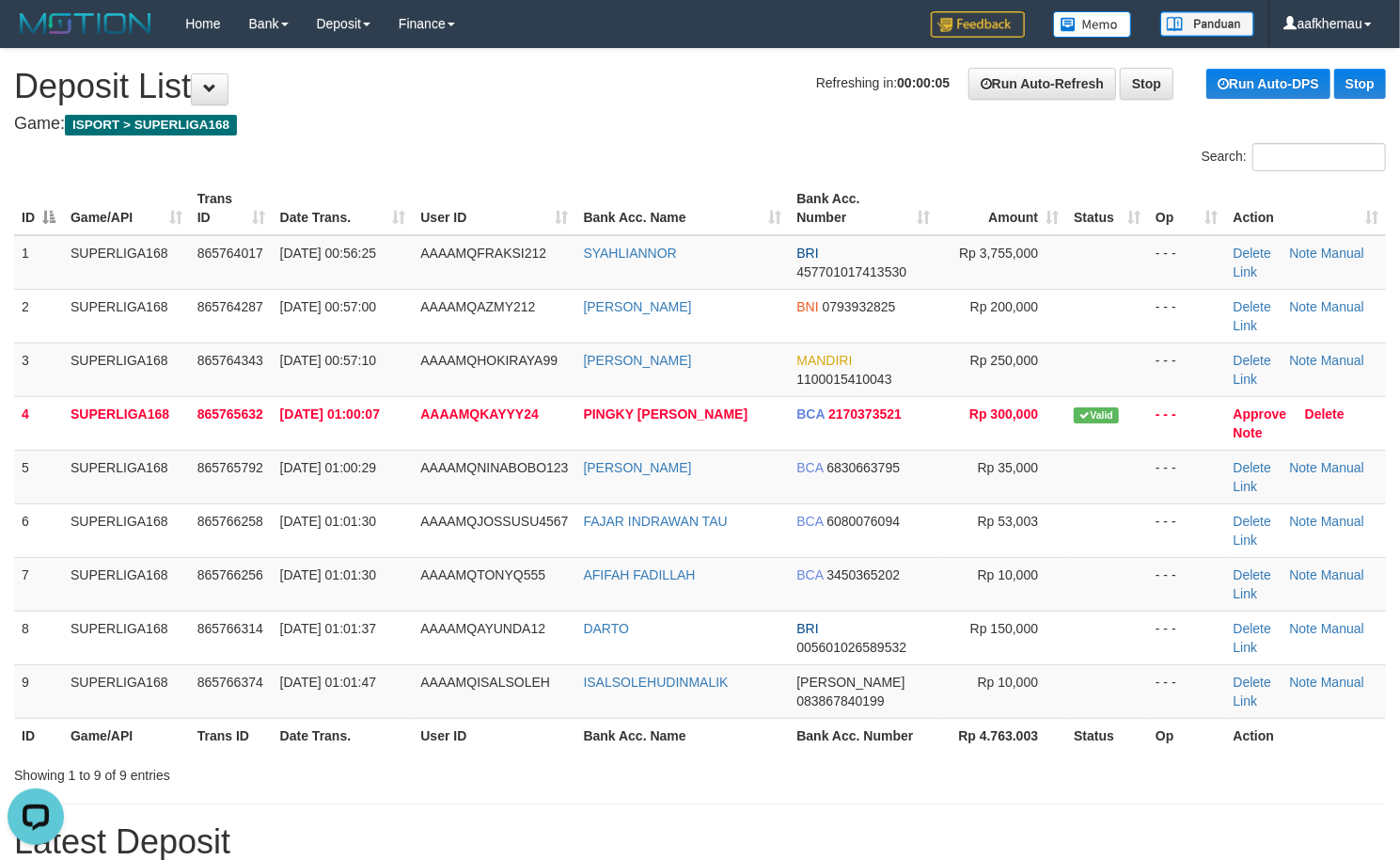
click at [690, 102] on h1 "Refreshing in: 00:00:05 Run Auto-Refresh Stop Run Auto-DPS Stop Deposit List" at bounding box center [700, 87] width 1372 height 38
click at [690, 102] on h1 "Refreshing in: 00:00:04 Run Auto-Refresh Stop Run Auto-DPS Stop Deposit List" at bounding box center [700, 87] width 1372 height 38
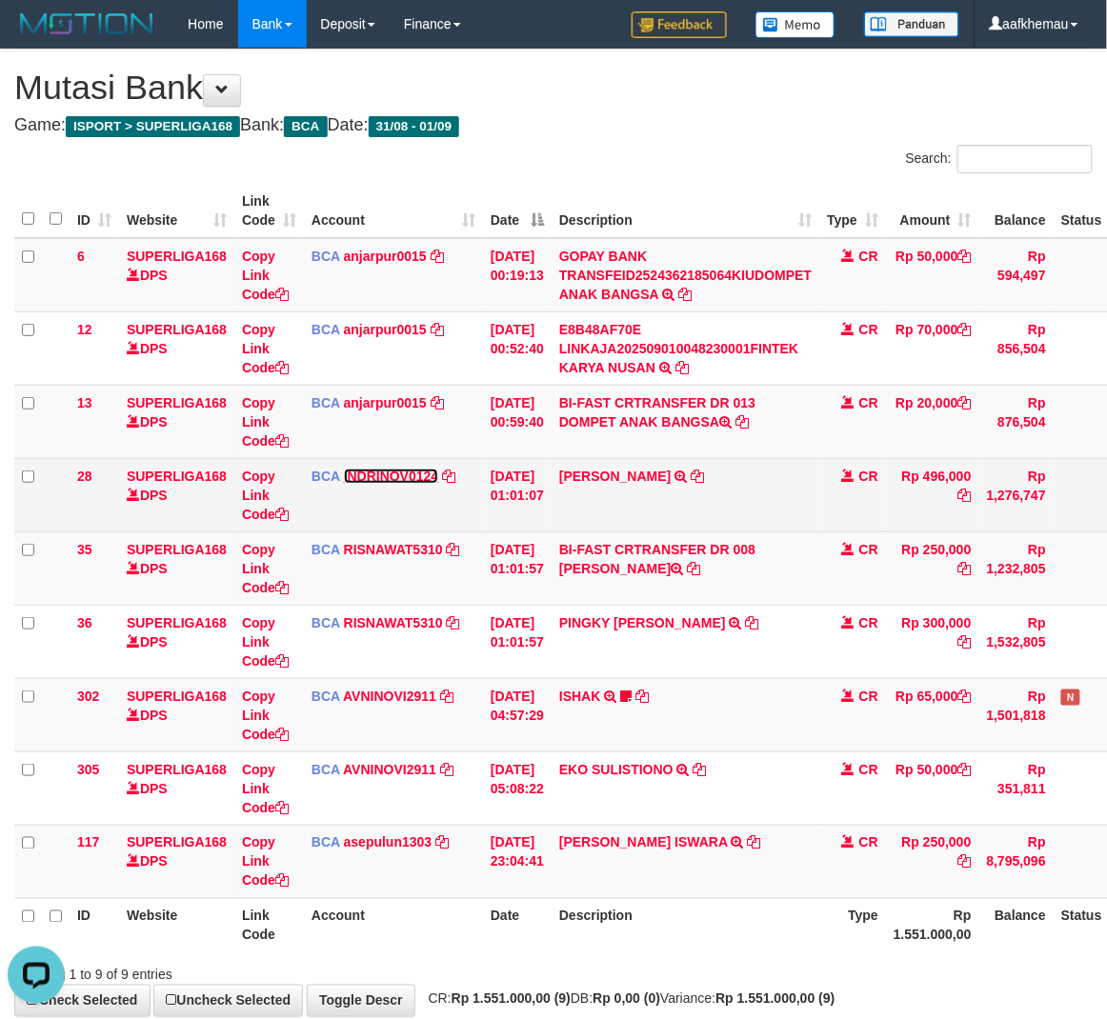
click at [394, 478] on link "INDRINOV0124" at bounding box center [391, 476] width 95 height 15
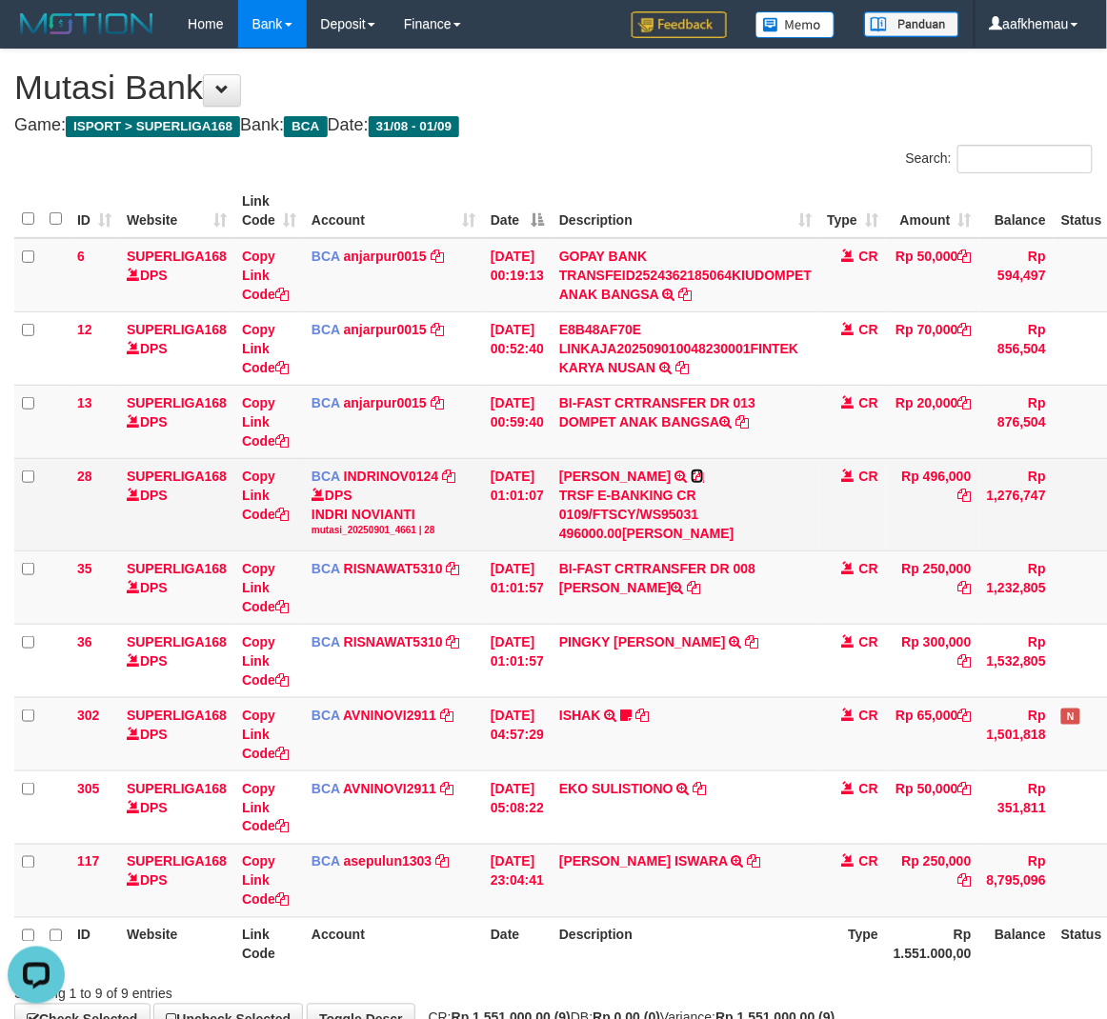
click at [704, 478] on icon at bounding box center [697, 476] width 13 height 13
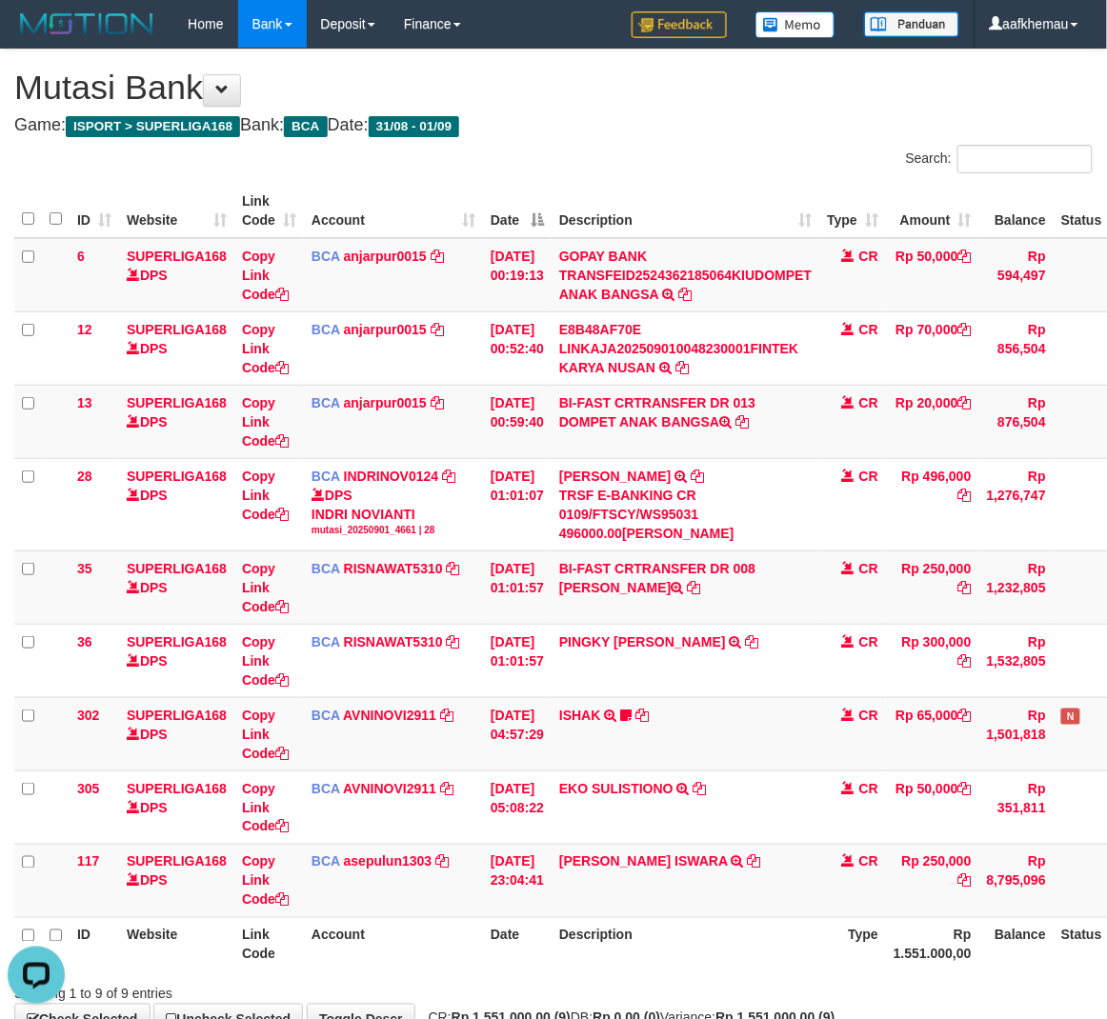
click at [663, 118] on h4 "Game: ISPORT > SUPERLIGA168 Bank: BCA Date: 31/08 - 01/09" at bounding box center [553, 125] width 1078 height 19
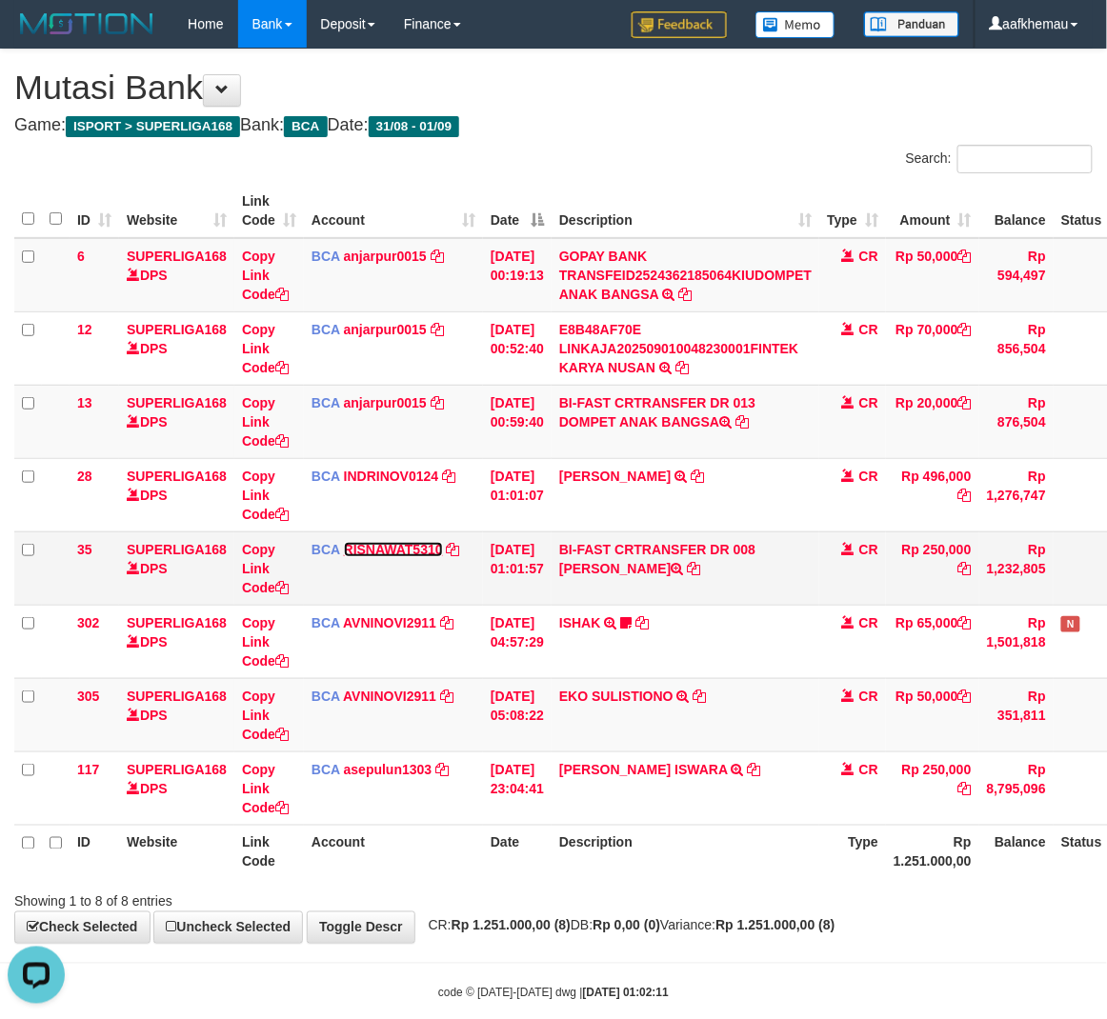
click at [368, 542] on link "RISNAWAT5310" at bounding box center [393, 549] width 99 height 15
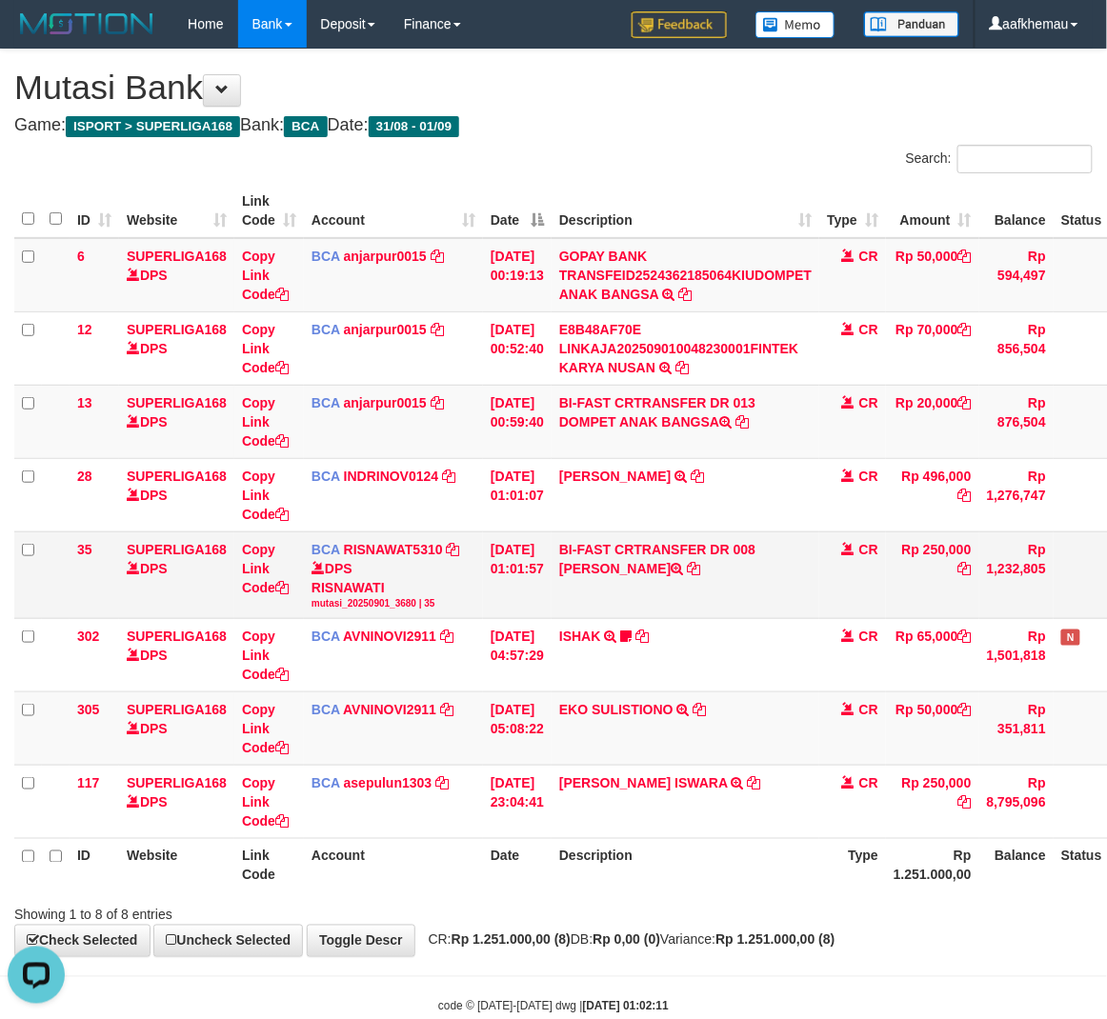
click at [793, 551] on td "BI-FAST CRTRANSFER DR 008 FREDI HARYANTO" at bounding box center [686, 575] width 268 height 87
copy td "FREDI"
click at [793, 551] on td "BI-FAST CRTRANSFER DR 008 FREDI HARYANTO" at bounding box center [686, 575] width 268 height 87
click at [802, 162] on div "Search:" at bounding box center [830, 161] width 525 height 33
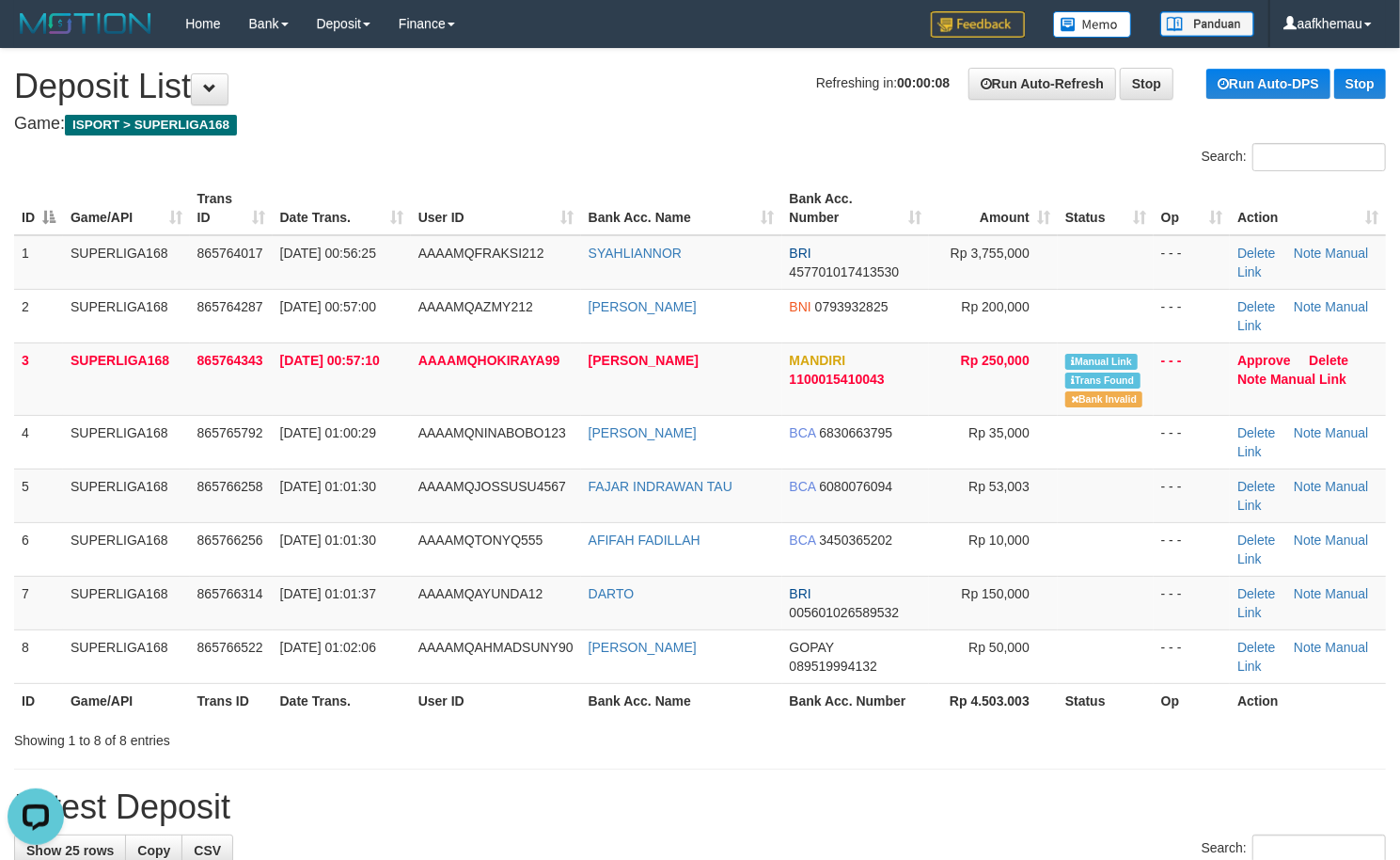
drag, startPoint x: 348, startPoint y: 69, endPoint x: 373, endPoint y: 69, distance: 25.0
click at [351, 69] on h1 "Refreshing in: 00:00:08 Run Auto-Refresh Stop Run Auto-DPS Stop Deposit List" at bounding box center [700, 87] width 1372 height 38
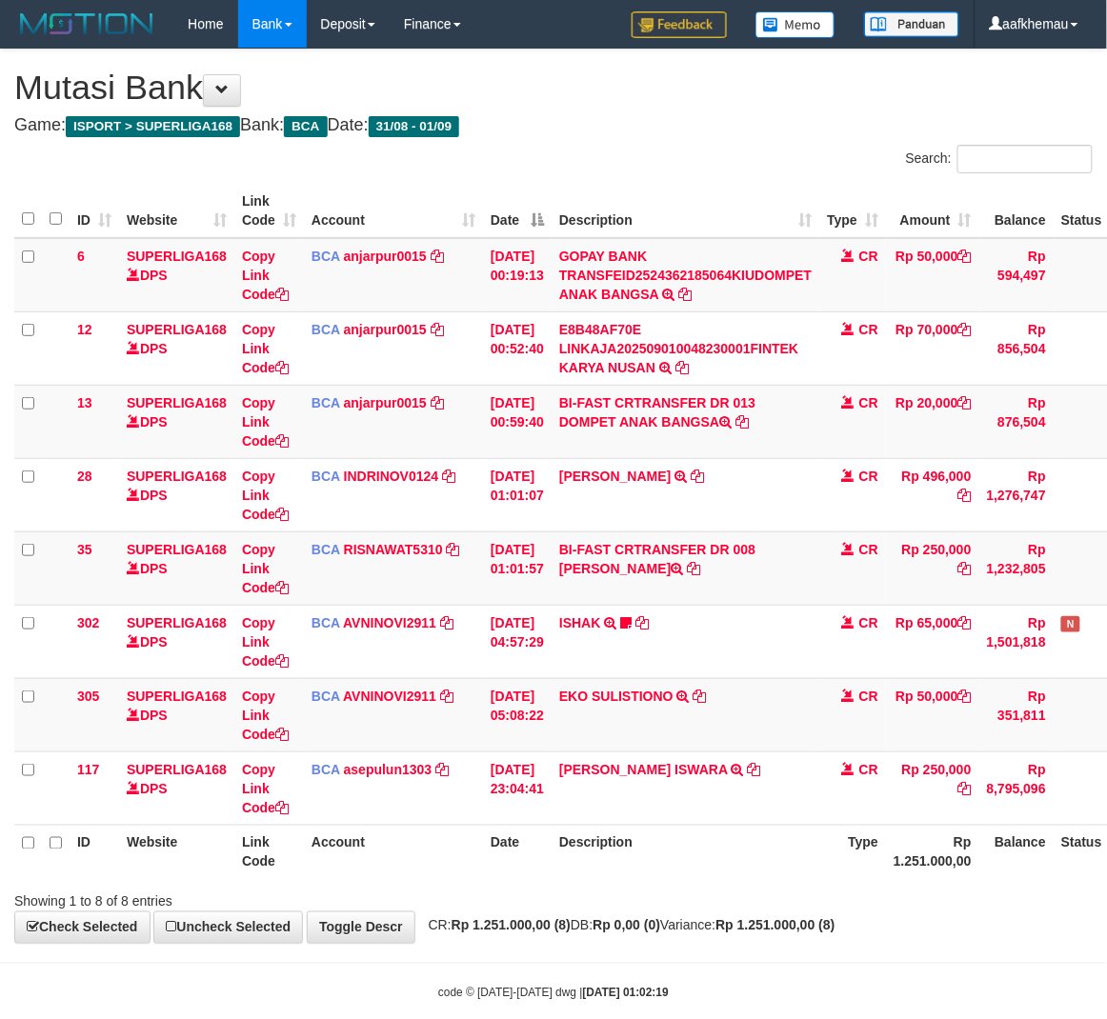
click at [650, 958] on body "Toggle navigation Home Bank Account List Load By Website Group [ISPORT] SUPERLI…" at bounding box center [553, 525] width 1107 height 1050
click at [791, 122] on div "**********" at bounding box center [553, 497] width 1107 height 894
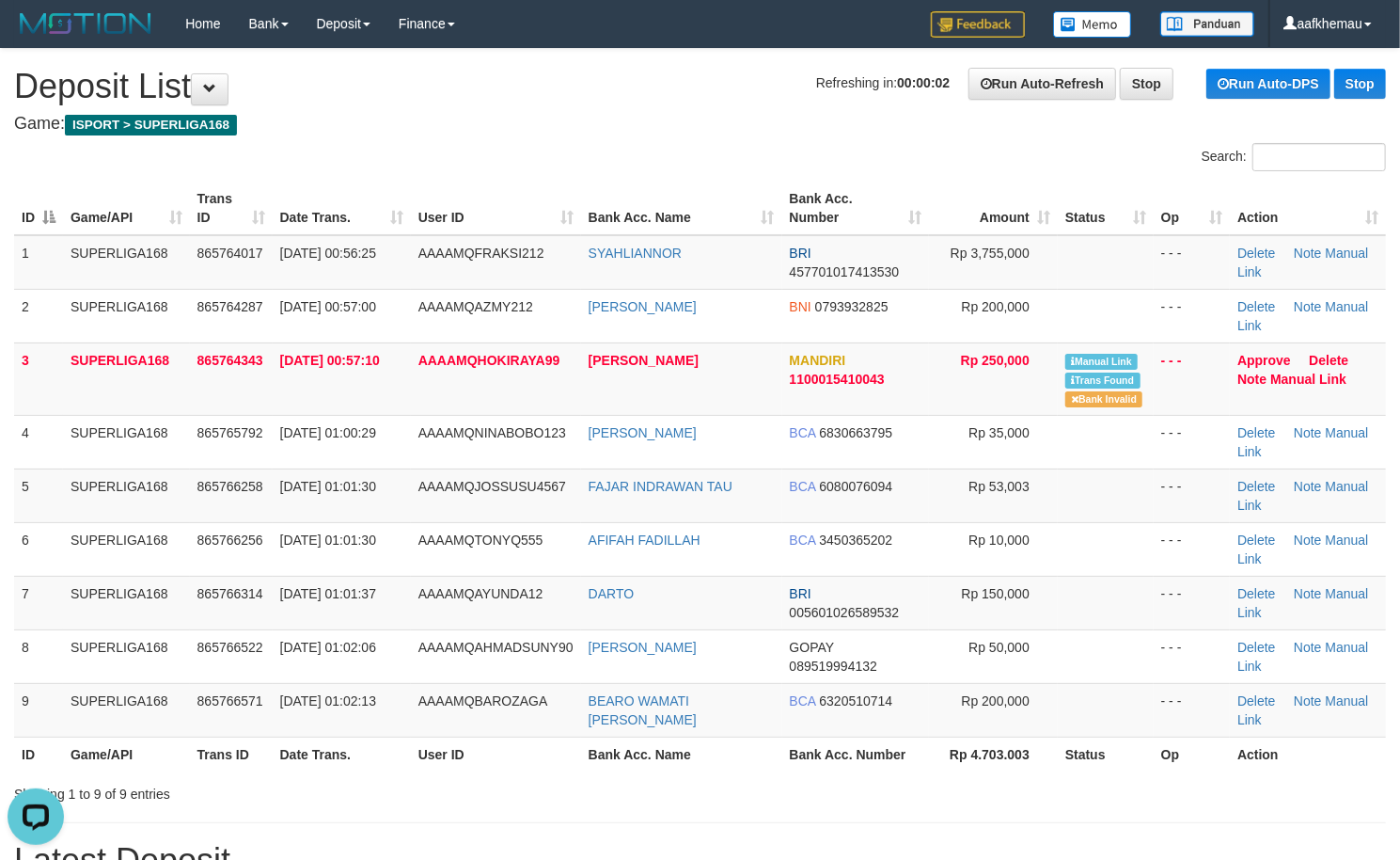
click at [554, 39] on div "Home Bank Account List Load By Website Group [ISPORT] SUPERLIGA168 By Load Grou…" at bounding box center [700, 24] width 1372 height 48
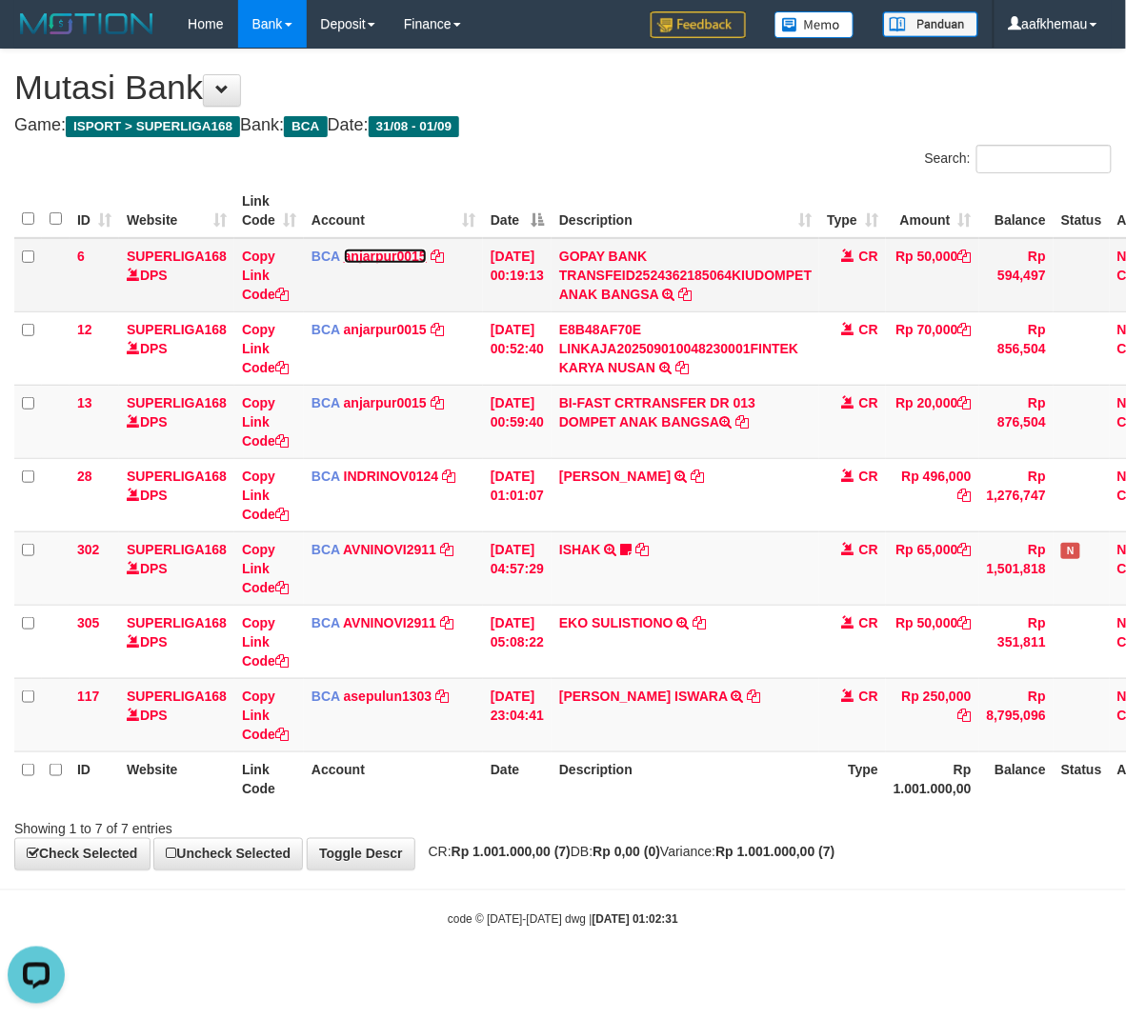
click at [367, 251] on link "anjarpur0015" at bounding box center [385, 256] width 83 height 15
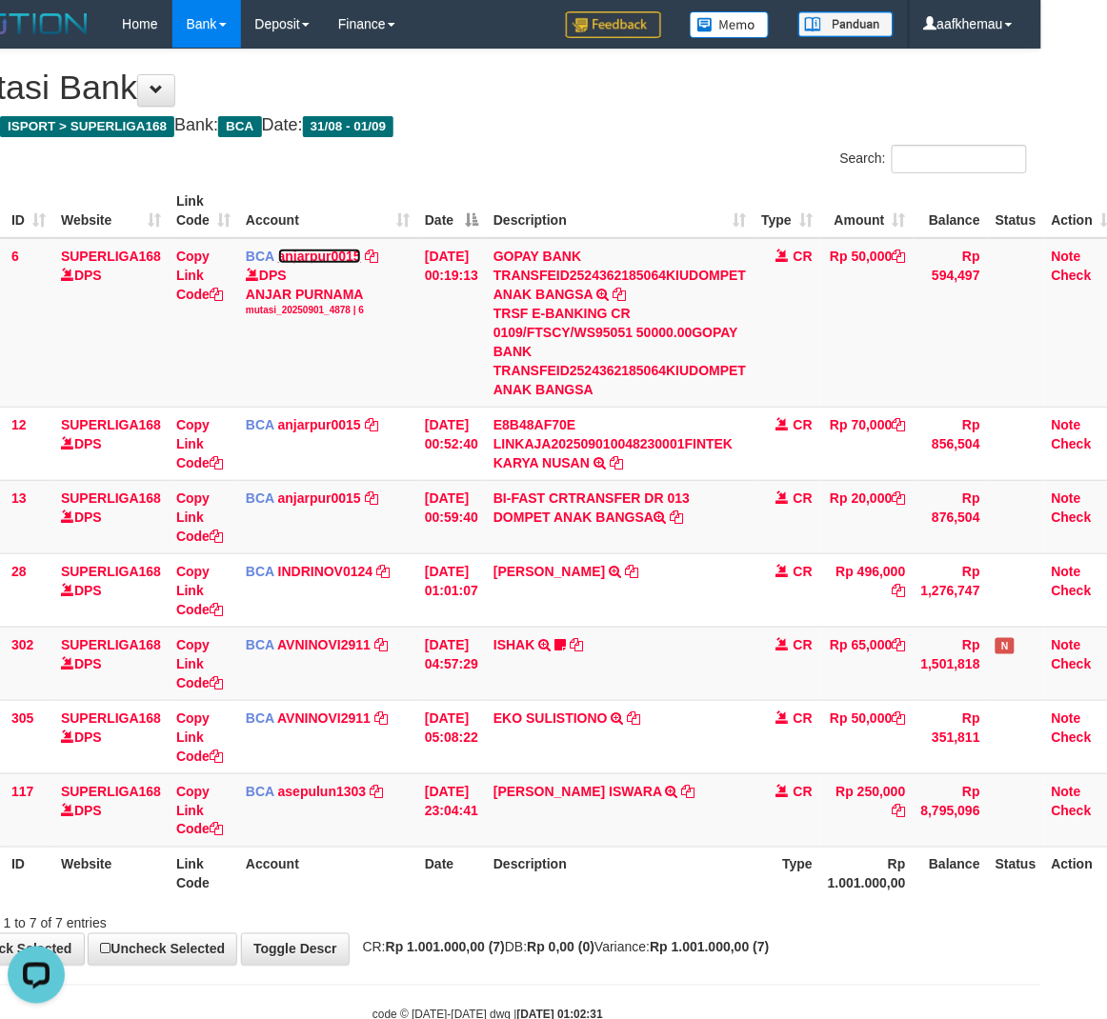
scroll to position [0, 92]
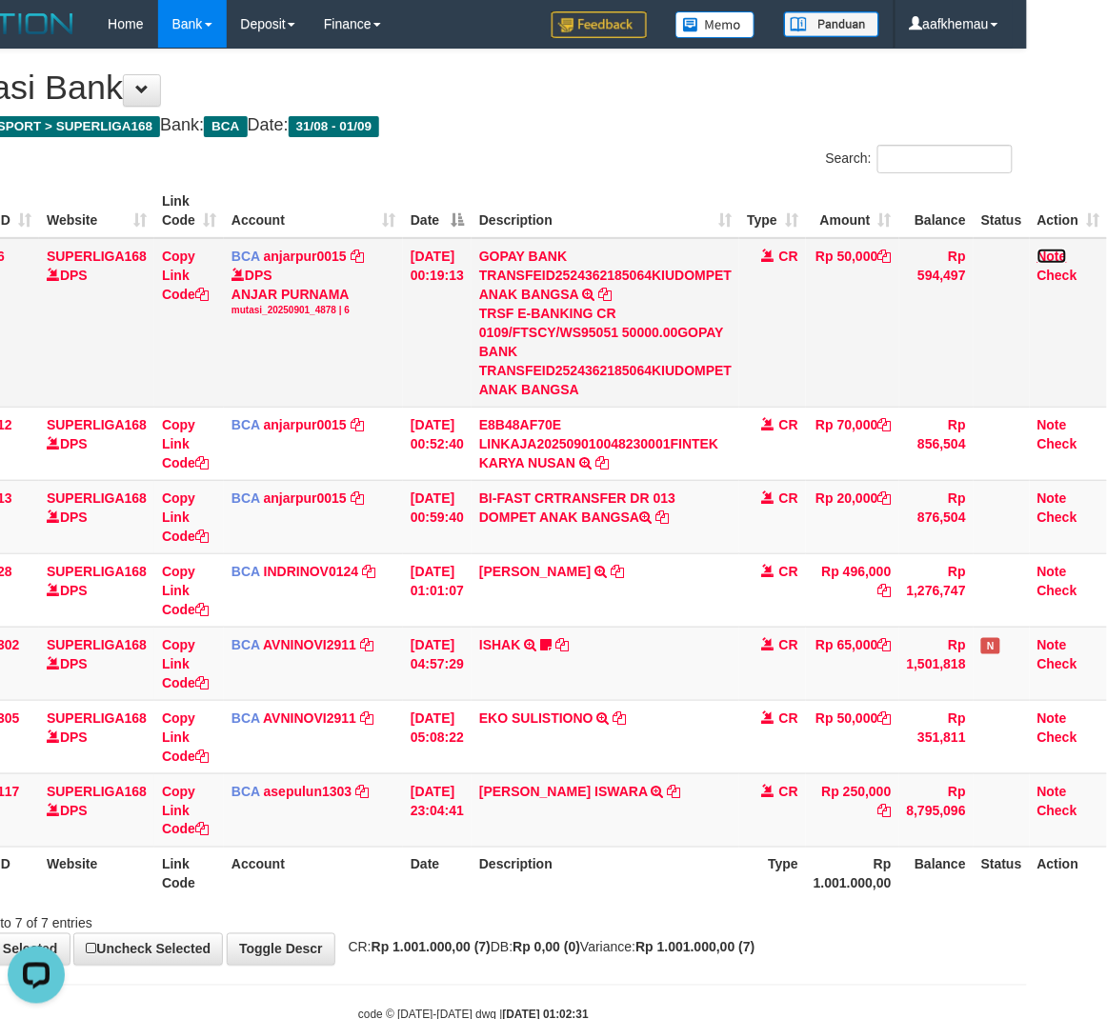
click at [1052, 256] on link "Note" at bounding box center [1052, 256] width 30 height 15
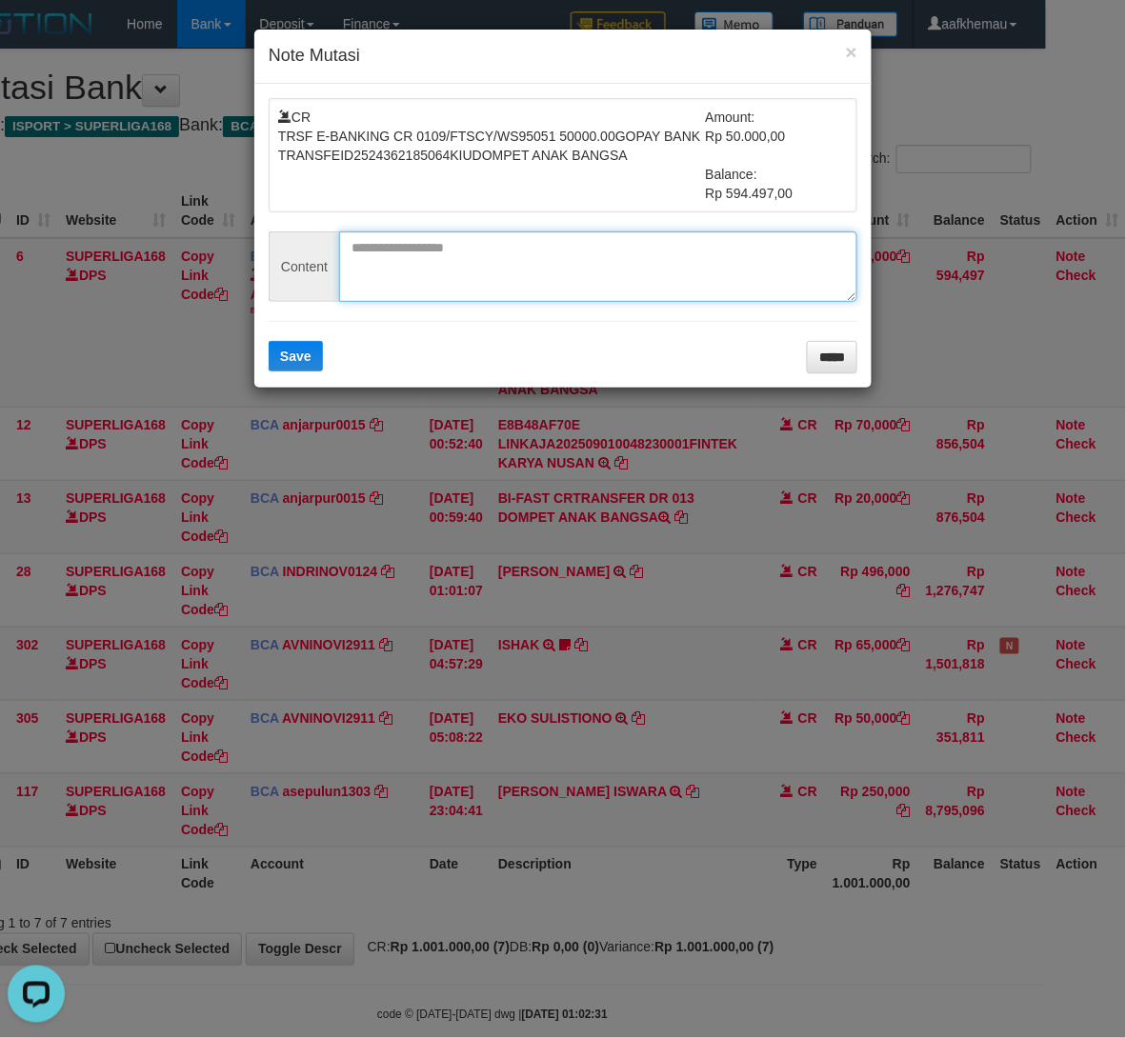
paste textarea "**********"
click at [473, 284] on textarea at bounding box center [598, 266] width 518 height 70
type textarea "**********"
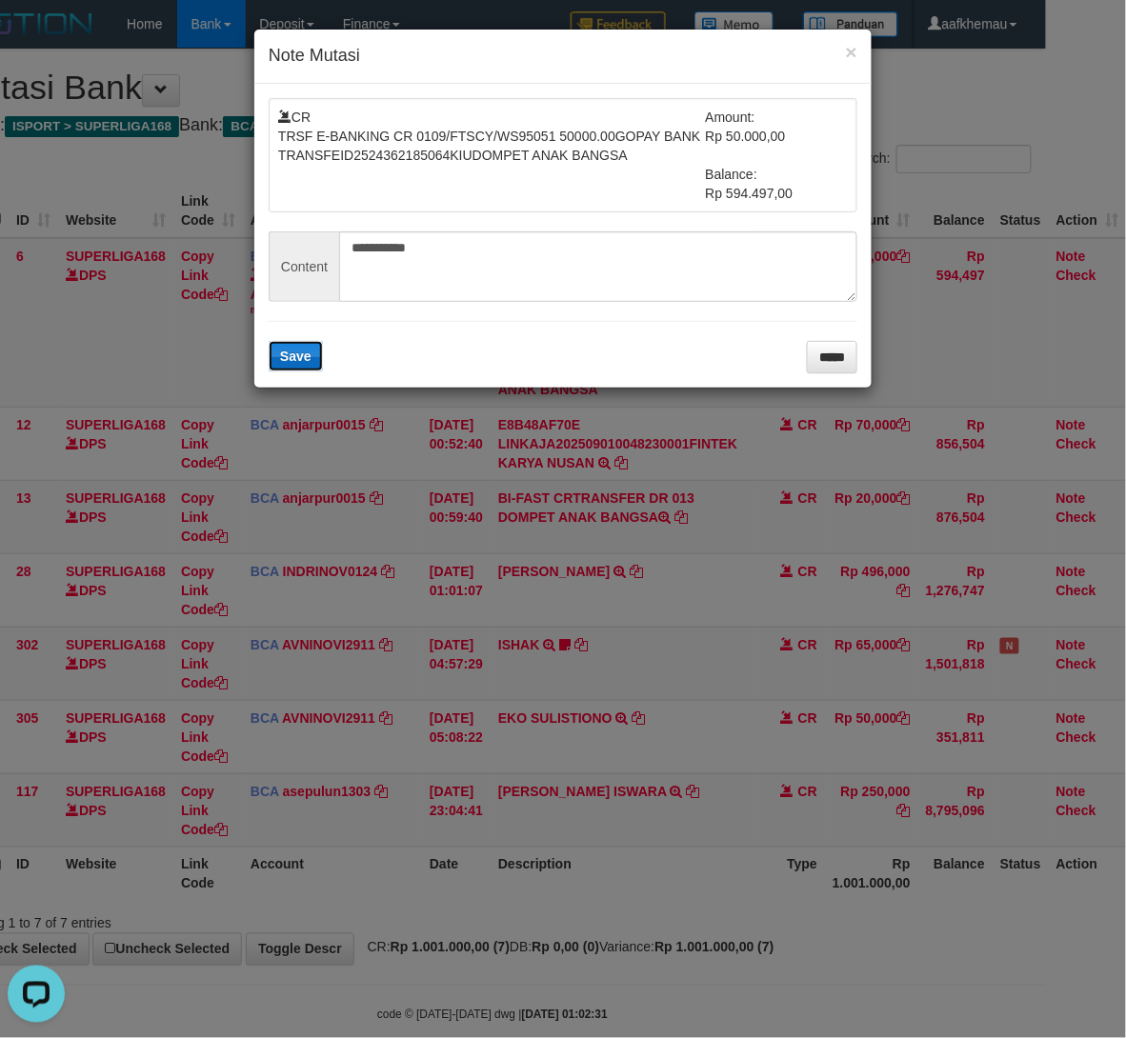
click at [306, 366] on button "Save" at bounding box center [296, 356] width 54 height 30
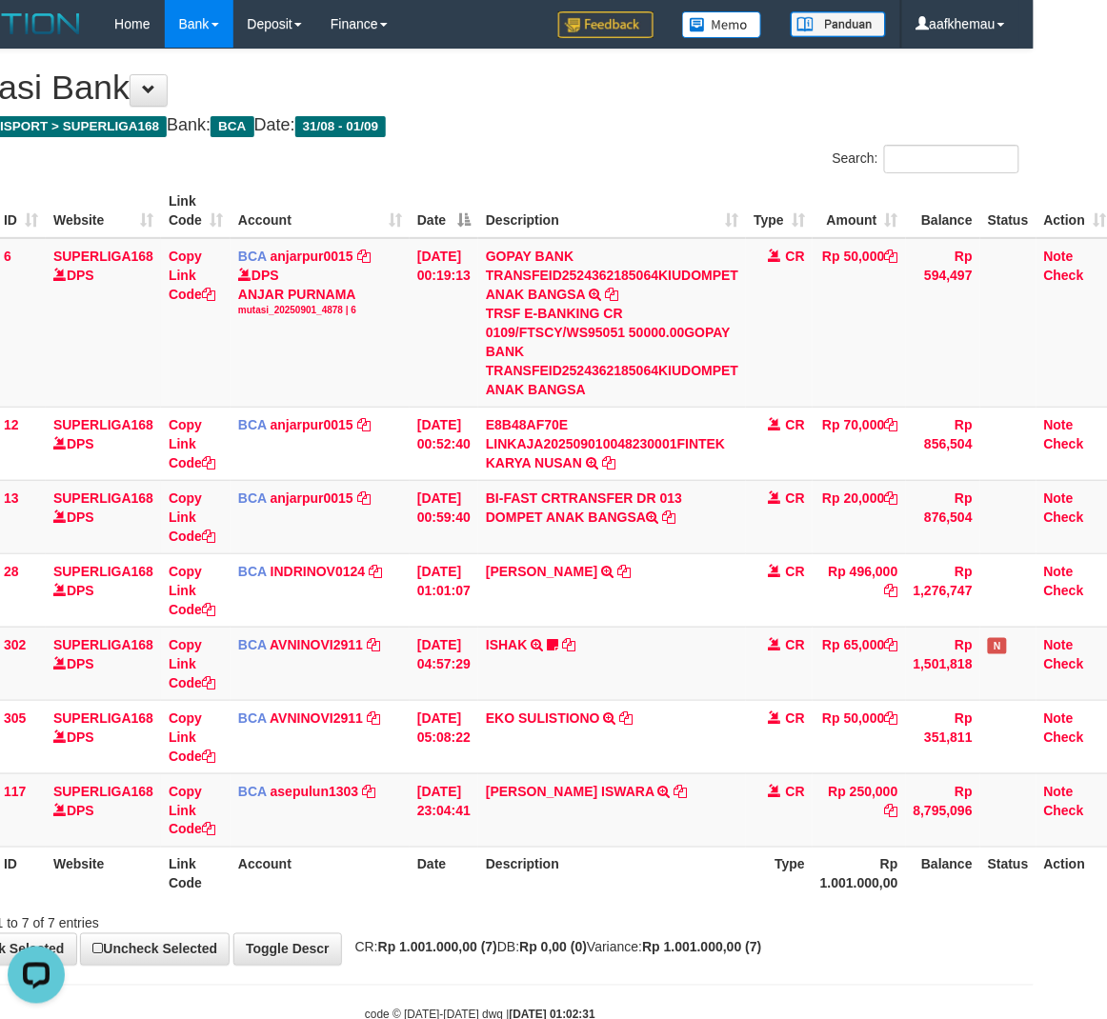
click at [619, 165] on div "Search:" at bounding box center [756, 161] width 525 height 33
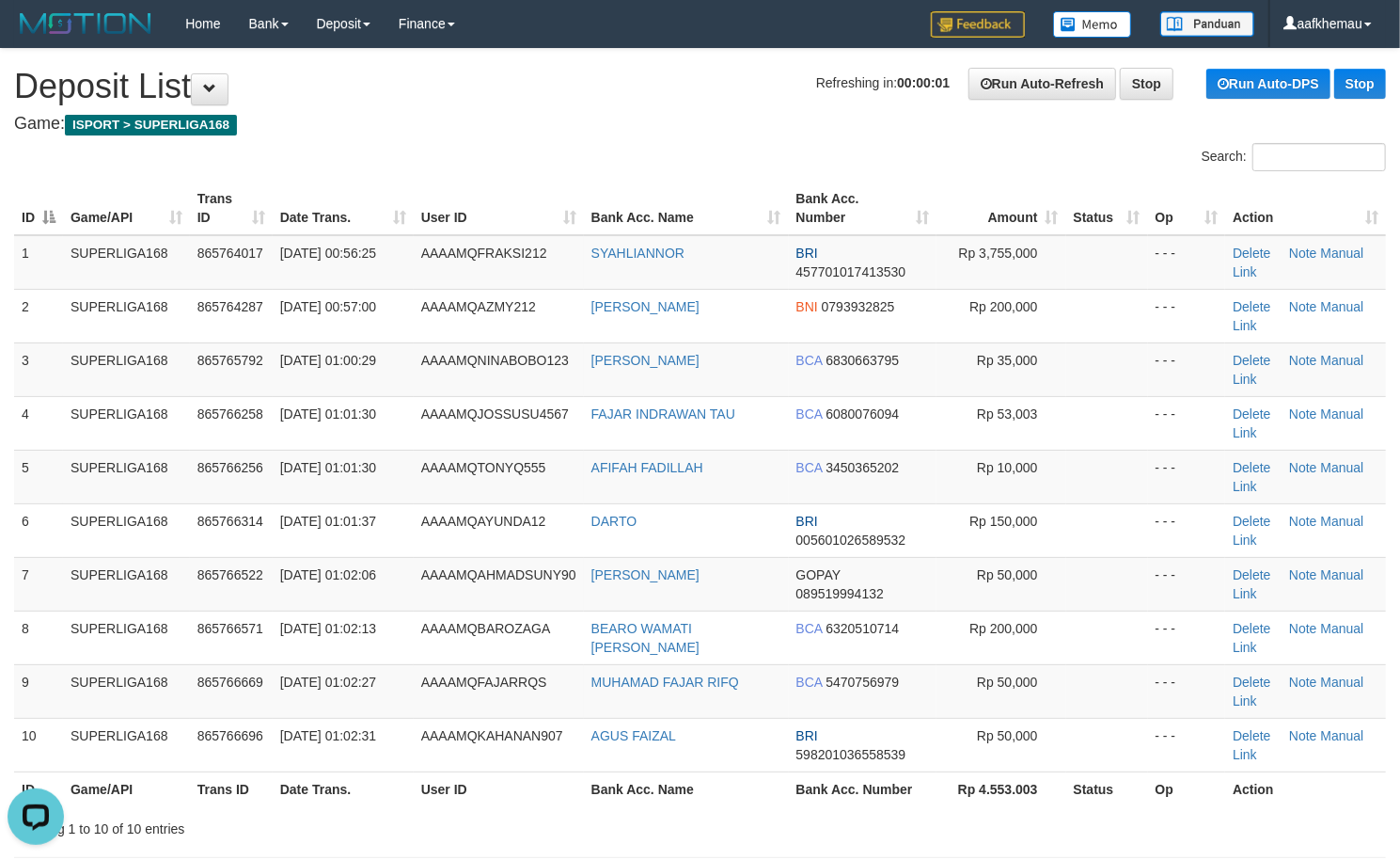
click at [634, 39] on div "Home Bank Account List Load By Website Group [ISPORT] SUPERLIGA168 By Load Grou…" at bounding box center [700, 24] width 1372 height 48
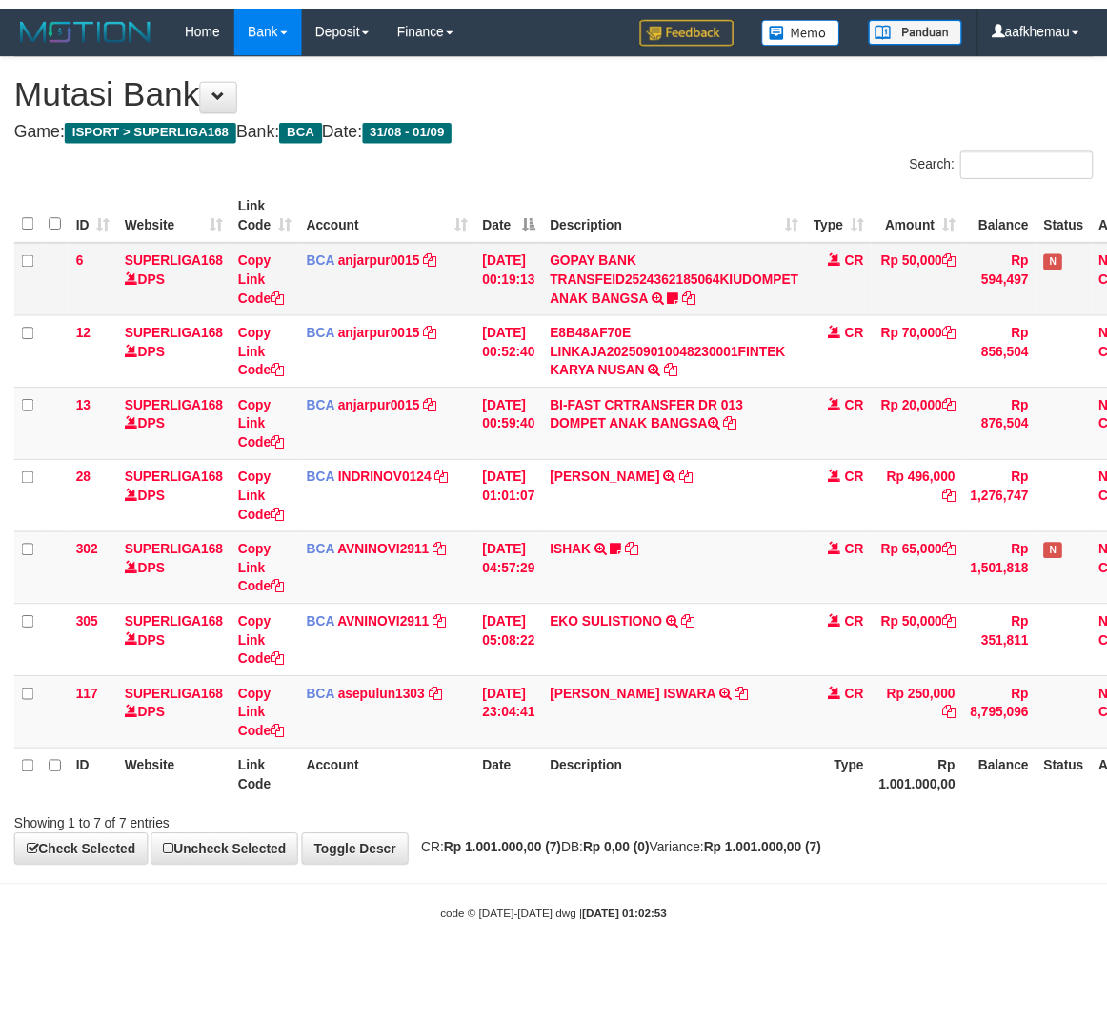
scroll to position [0, 73]
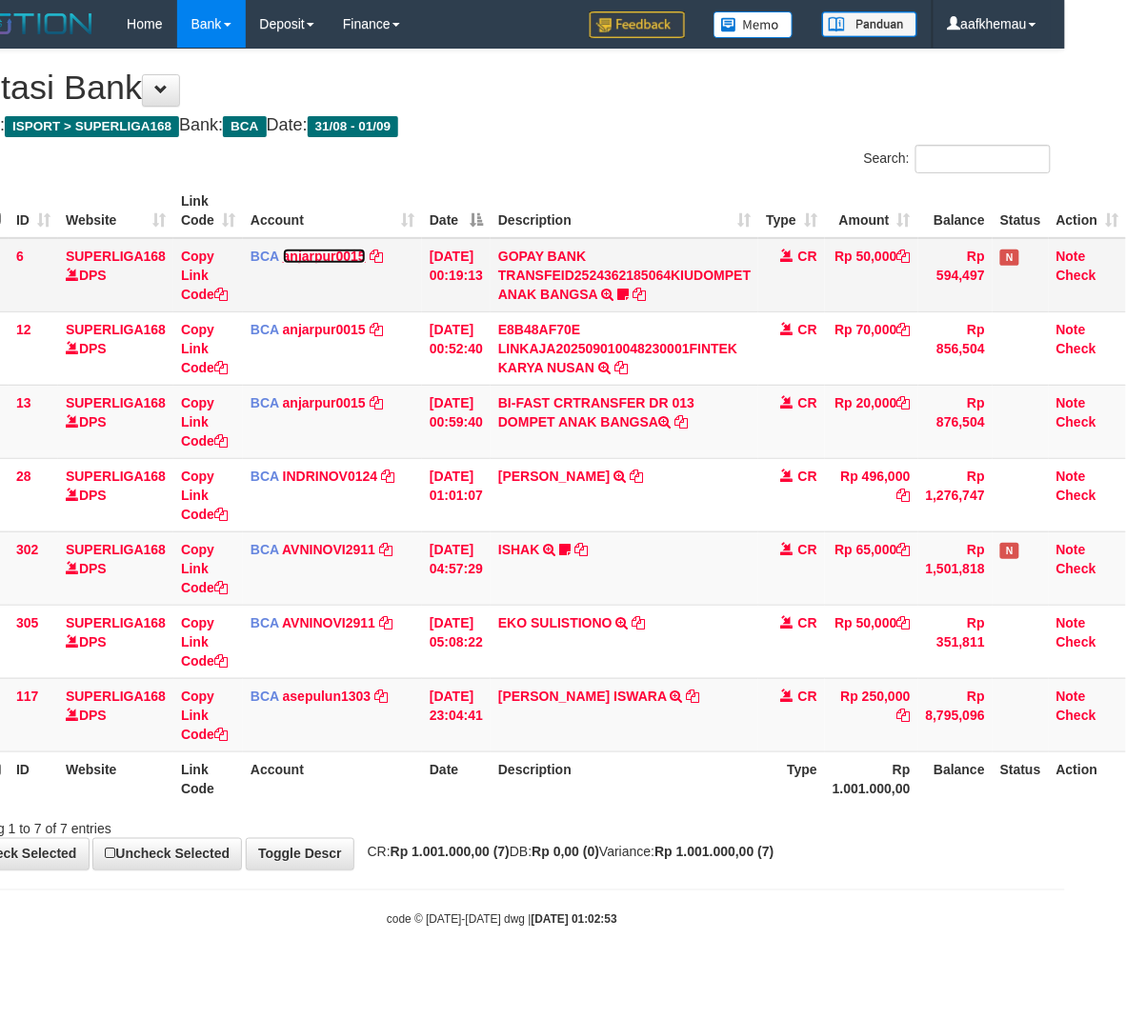
click at [316, 259] on link "anjarpur0015" at bounding box center [324, 256] width 83 height 15
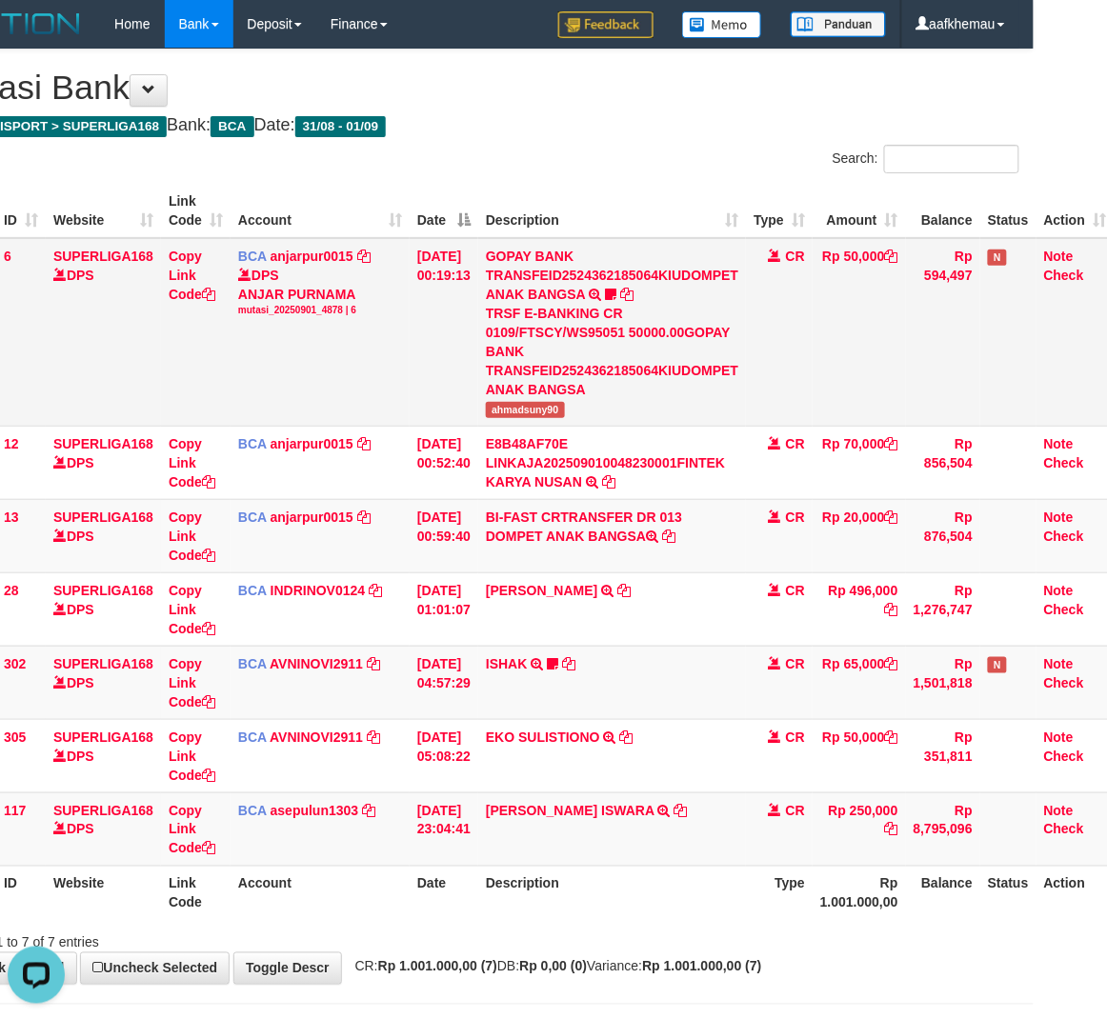
scroll to position [0, 0]
click at [634, 151] on div "Search:" at bounding box center [756, 161] width 525 height 33
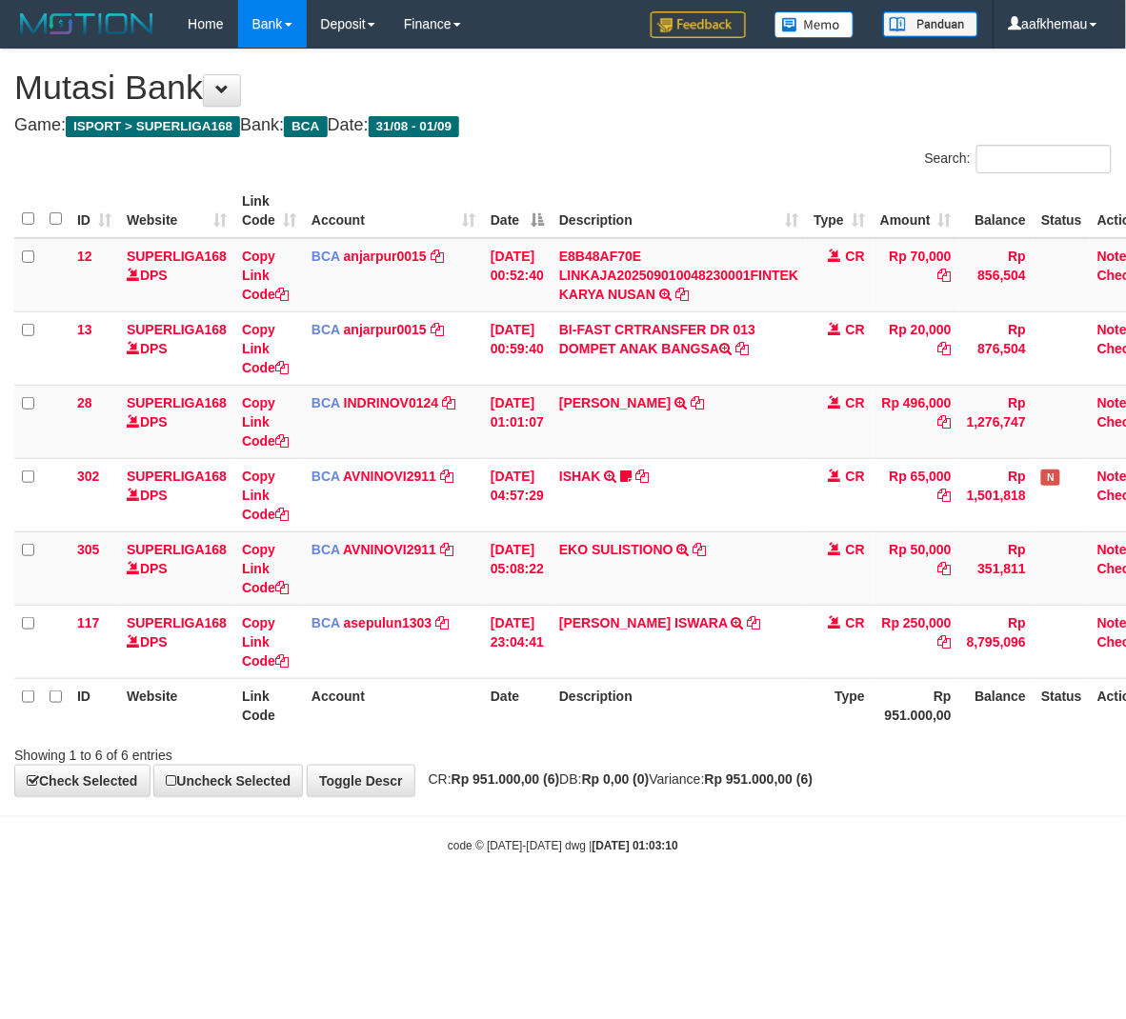
drag, startPoint x: 758, startPoint y: 870, endPoint x: 740, endPoint y: 889, distance: 26.3
click at [744, 888] on body "Toggle navigation Home Bank Account List Load By Website Group [ISPORT] SUPERLI…" at bounding box center [563, 451] width 1126 height 903
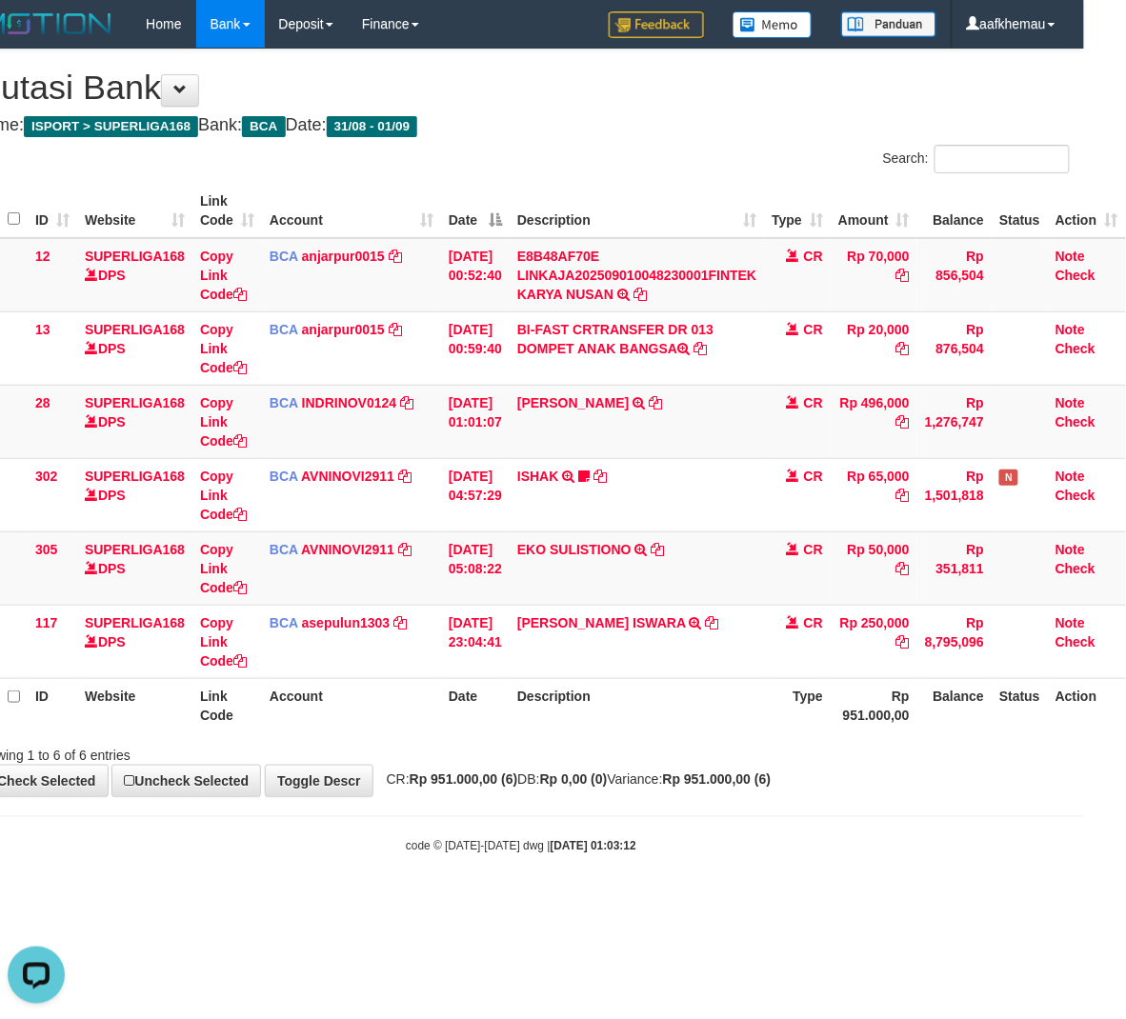
click at [587, 154] on div "Search:" at bounding box center [802, 161] width 534 height 33
click at [770, 137] on div "**********" at bounding box center [521, 423] width 1126 height 747
click at [743, 893] on body "Toggle navigation Home Bank Account List Load By Website Group [ISPORT] SUPERLI…" at bounding box center [521, 451] width 1126 height 903
click at [741, 892] on body "Toggle navigation Home Bank Account List Load By Website Group [ISPORT] SUPERLI…" at bounding box center [521, 451] width 1126 height 903
drag, startPoint x: 661, startPoint y: 766, endPoint x: 645, endPoint y: 777, distance: 19.8
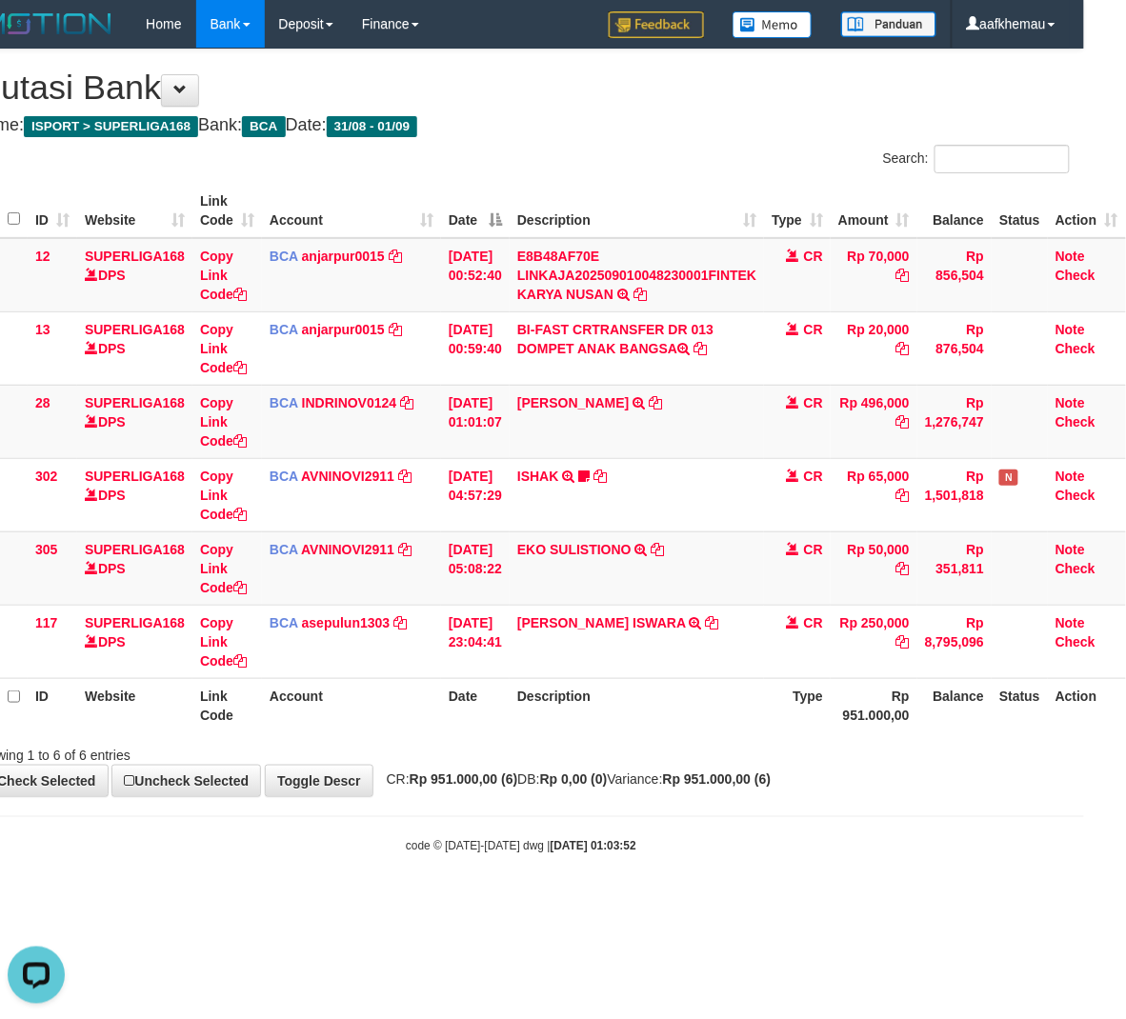
click at [645, 777] on div "**********" at bounding box center [521, 423] width 1126 height 747
click at [767, 758] on div "Showing 1 to 6 of 6 entries" at bounding box center [521, 751] width 1126 height 27
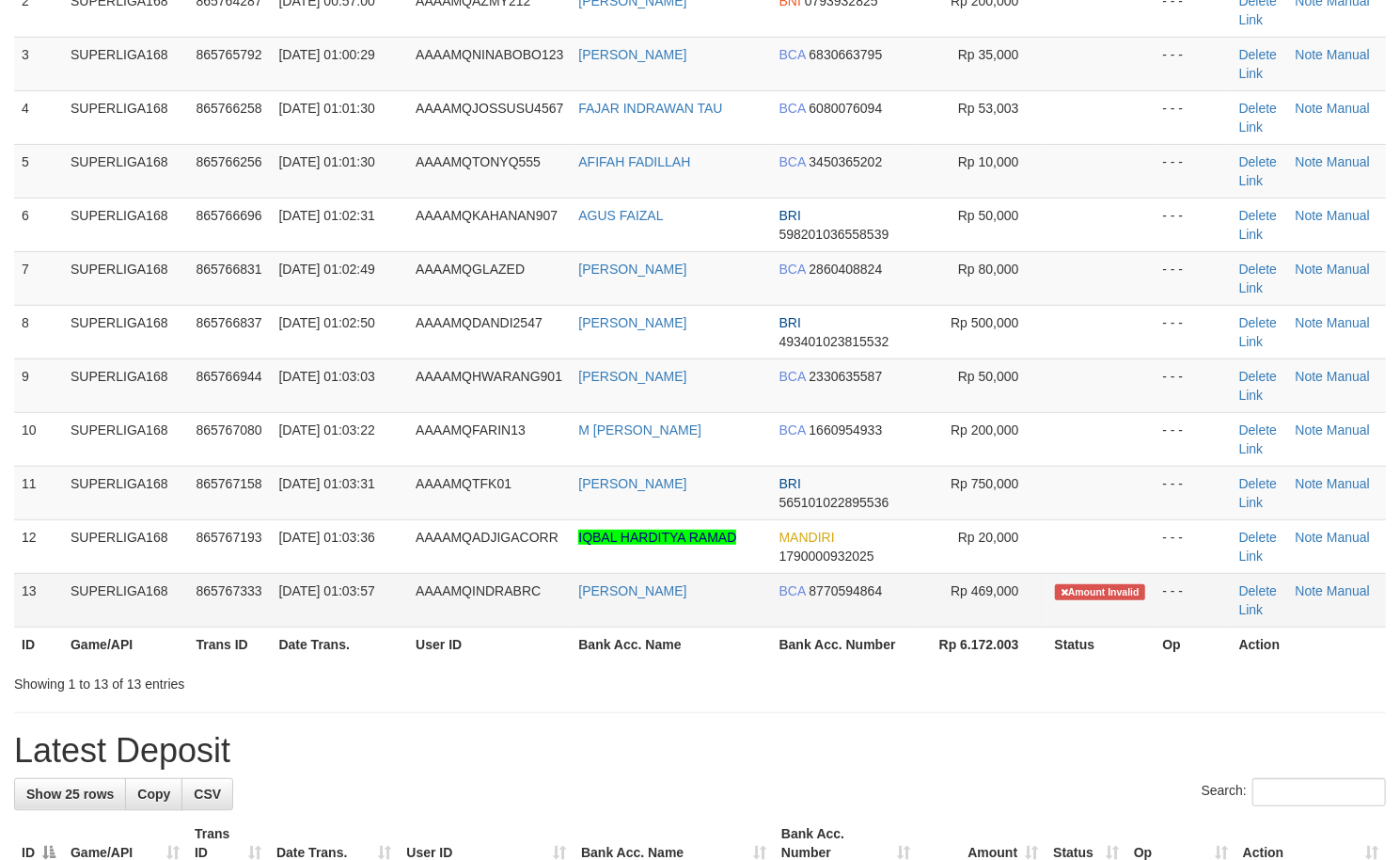
scroll to position [502, 0]
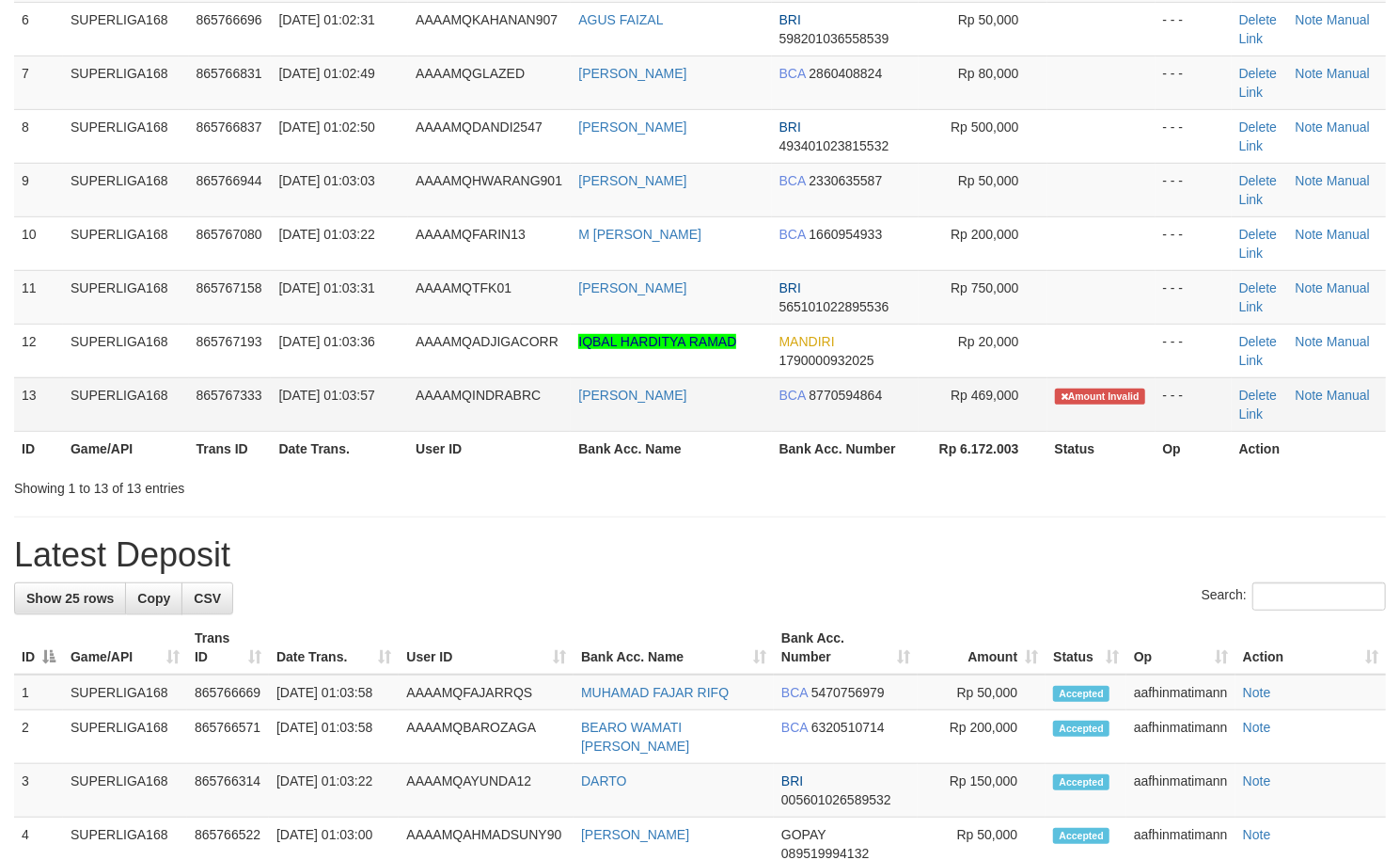
drag, startPoint x: 741, startPoint y: 399, endPoint x: 561, endPoint y: 411, distance: 180.4
click at [561, 411] on tr "13 SUPERLIGA168 865767333 01/09/2025 01:03:57 AAAAMQINDRABRC SURYA INDRAYANTO B…" at bounding box center [700, 404] width 1372 height 53
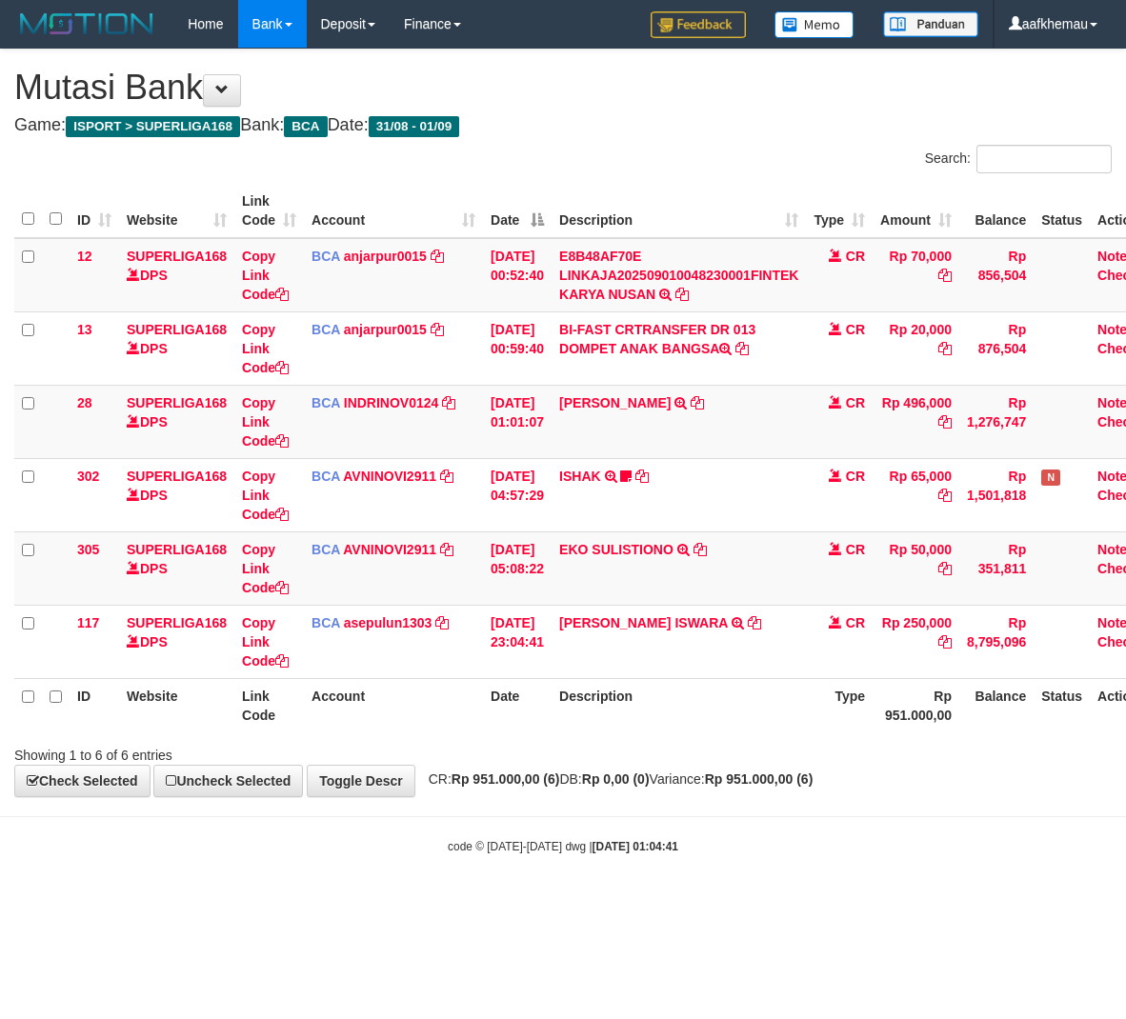
scroll to position [0, 54]
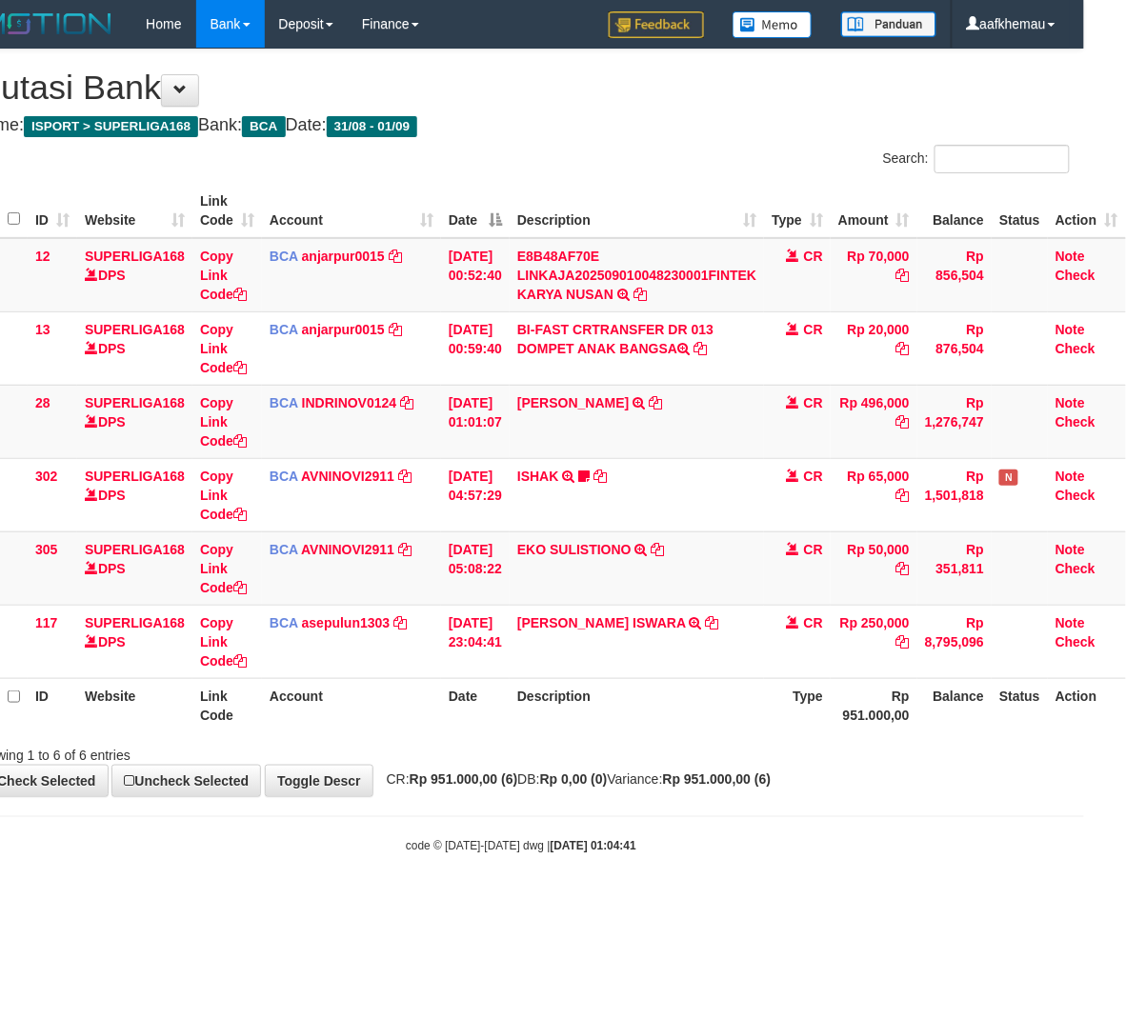
click at [684, 892] on body "Toggle navigation Home Bank Account List Load By Website Group [ISPORT] SUPERLI…" at bounding box center [521, 451] width 1126 height 903
click at [874, 903] on html "Toggle navigation Home Bank Account List Load By Website Group [ISPORT] SUPERLI…" at bounding box center [521, 451] width 1126 height 903
click at [307, 542] on link "AVNINOVI2911" at bounding box center [347, 549] width 93 height 15
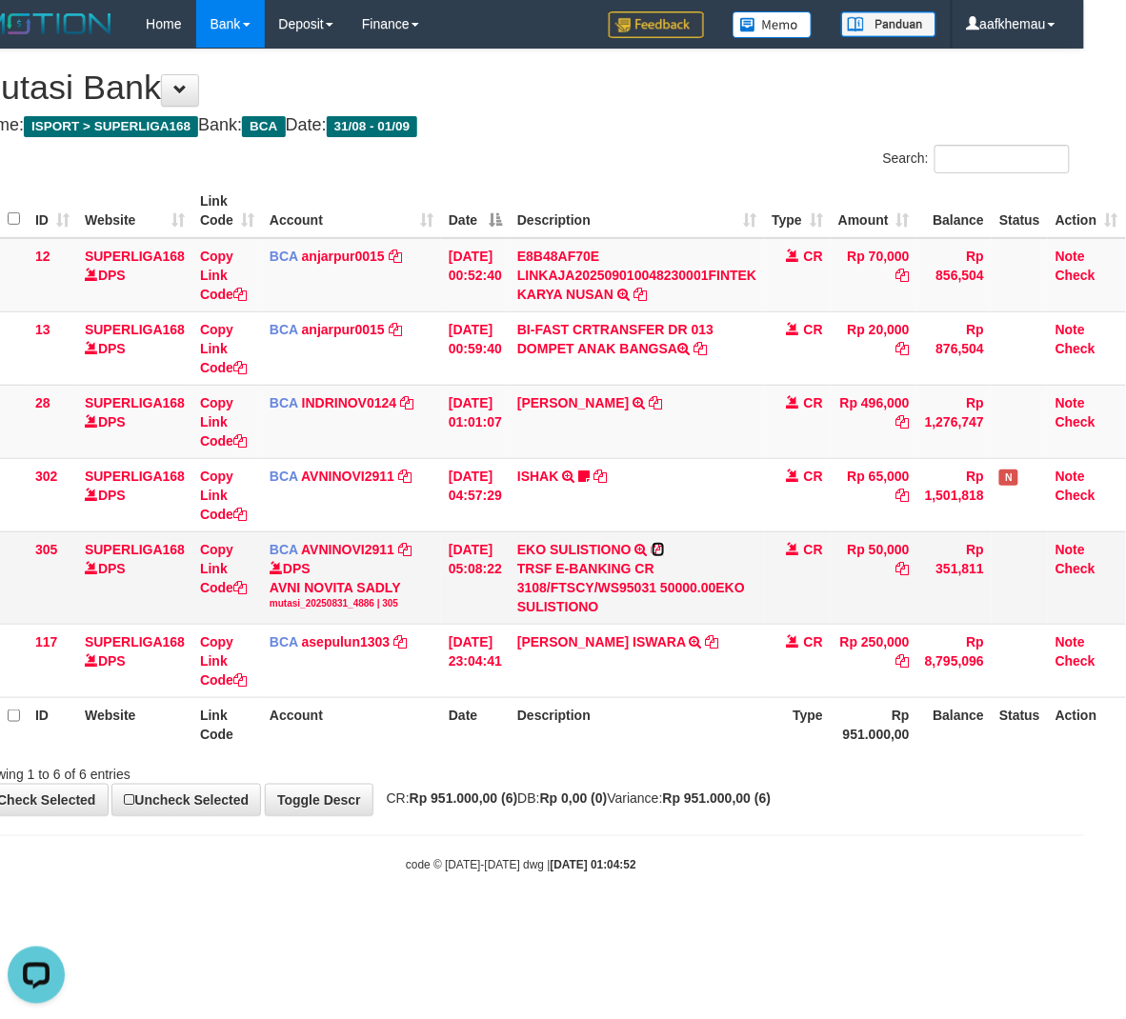
click at [657, 545] on icon at bounding box center [658, 549] width 13 height 13
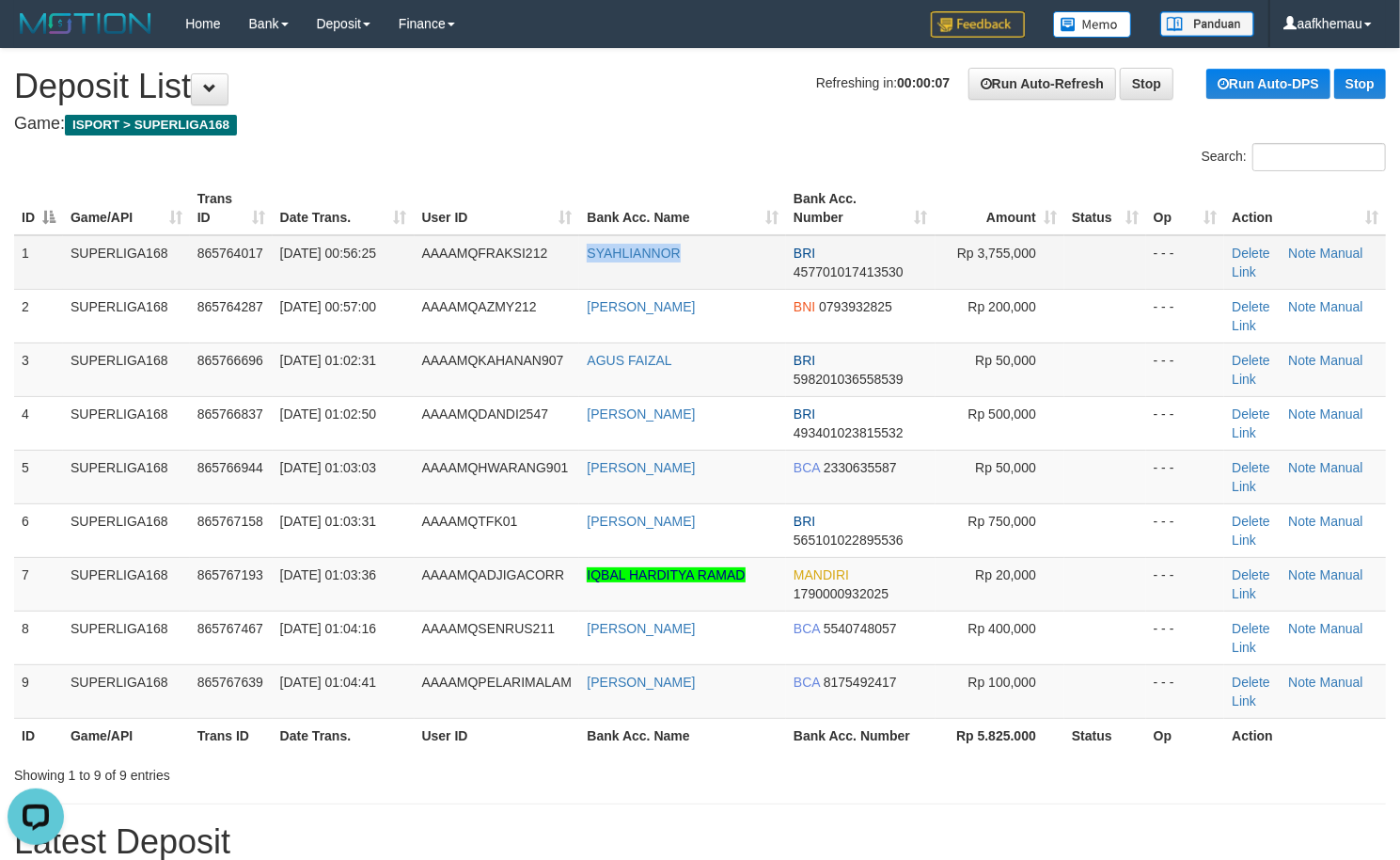
copy link "SYAHLIANNOR"
drag, startPoint x: 728, startPoint y: 243, endPoint x: 584, endPoint y: 258, distance: 144.8
click at [584, 258] on td "SYAHLIANNOR" at bounding box center [683, 262] width 207 height 54
drag, startPoint x: 562, startPoint y: 62, endPoint x: 565, endPoint y: 72, distance: 10.4
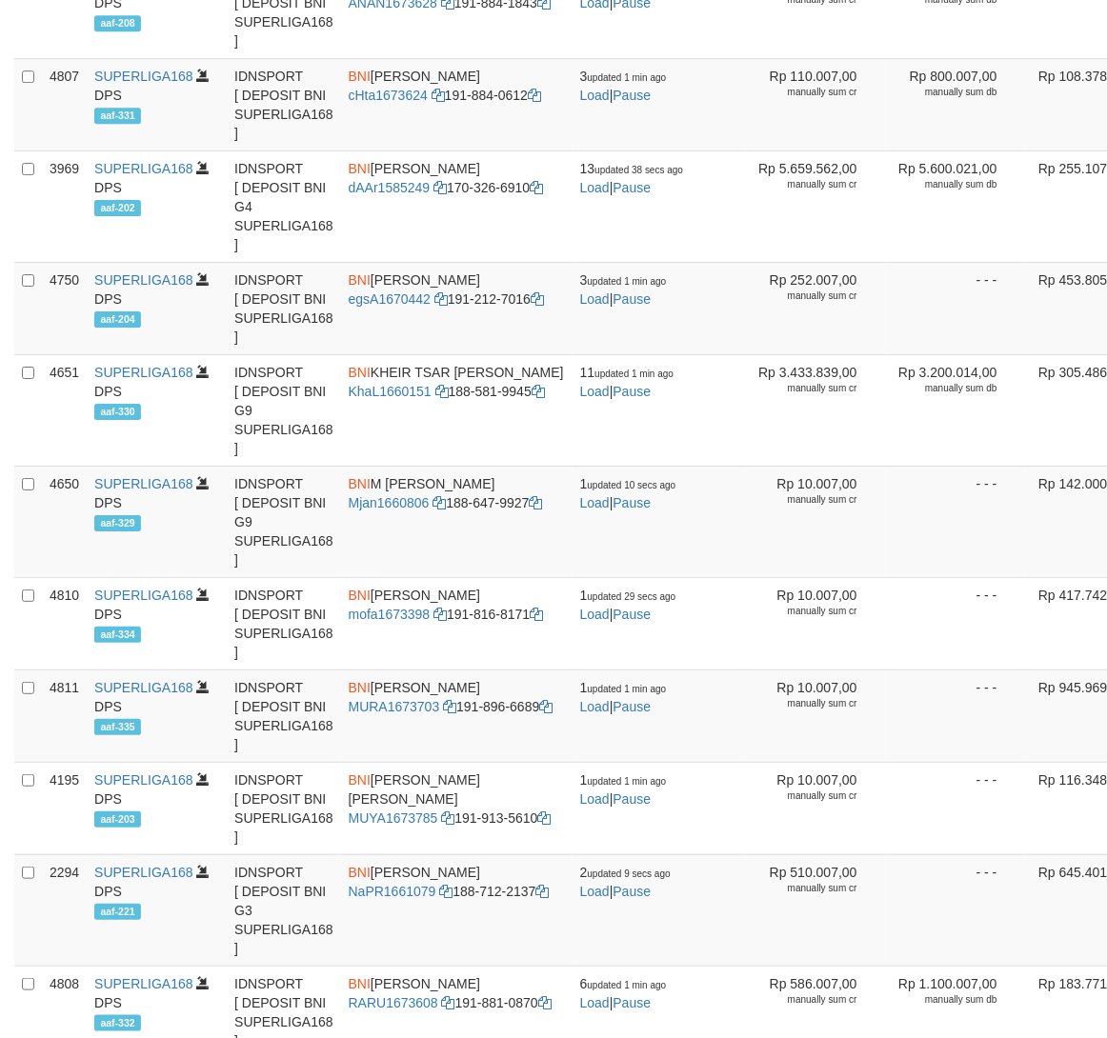
scroll to position [2997, 0]
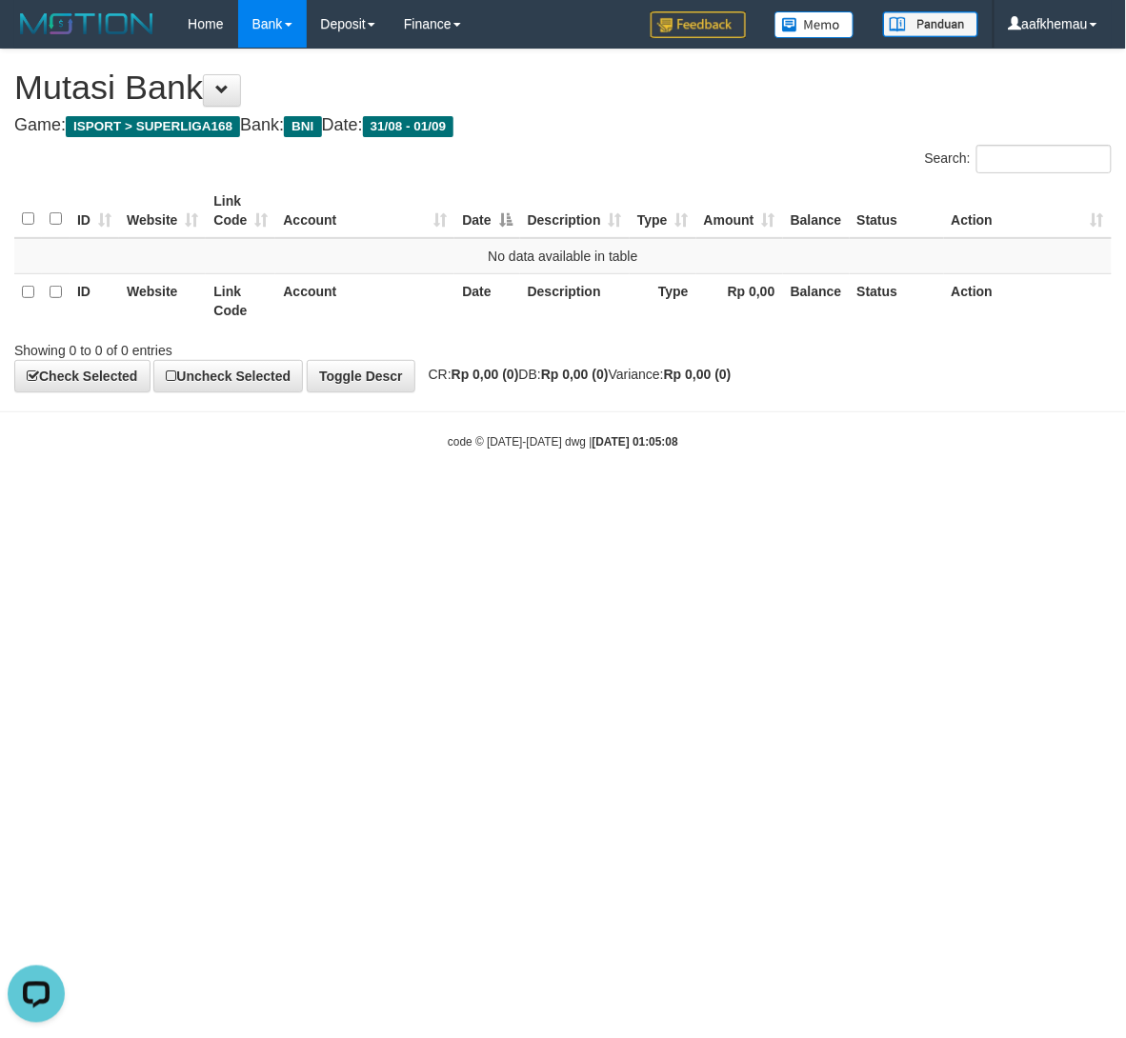
click at [983, 498] on html "Toggle navigation Home Bank Account List Load By Website Group [ISPORT] SUPERLI…" at bounding box center [563, 249] width 1126 height 498
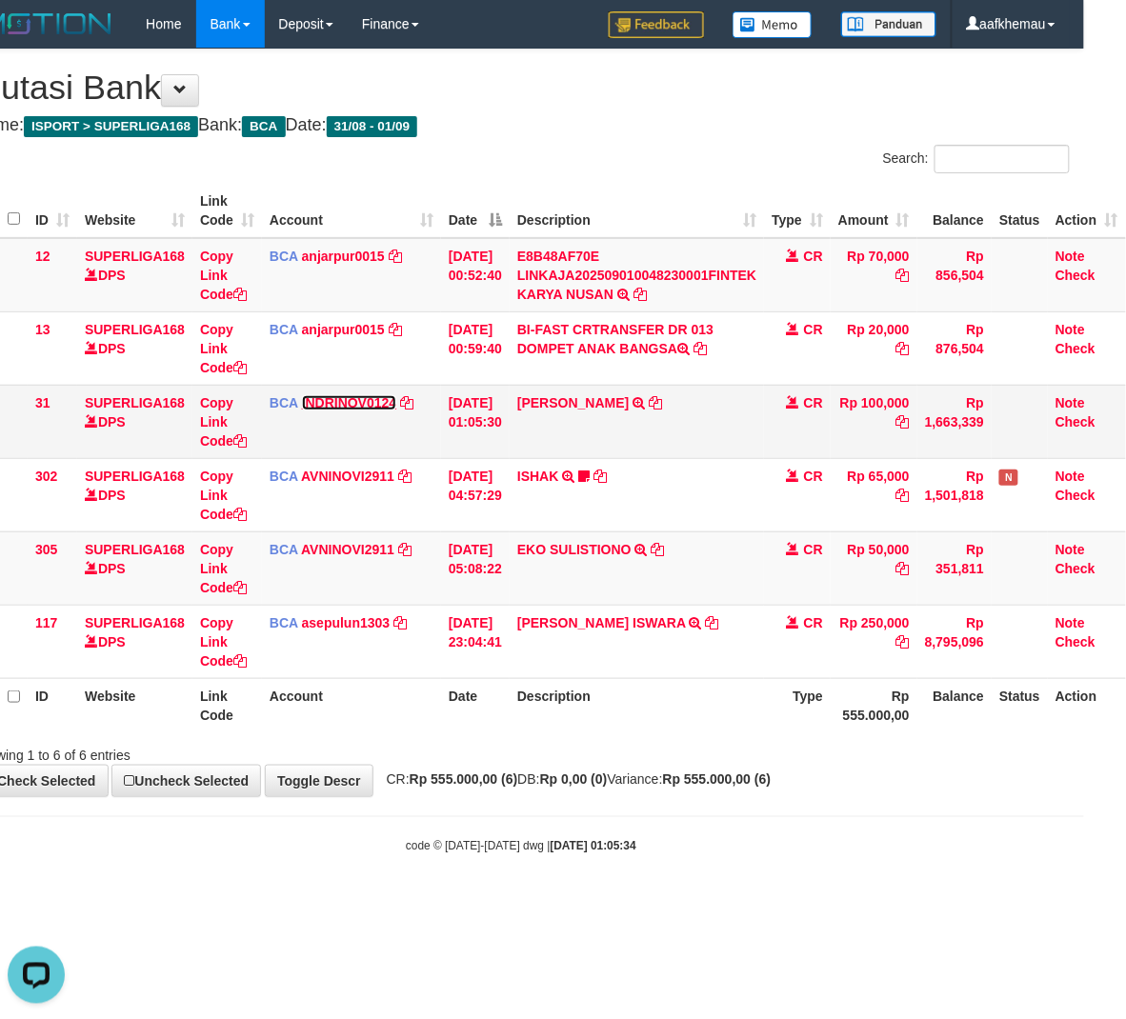
click at [326, 406] on link "INDRINOV0124" at bounding box center [349, 402] width 95 height 15
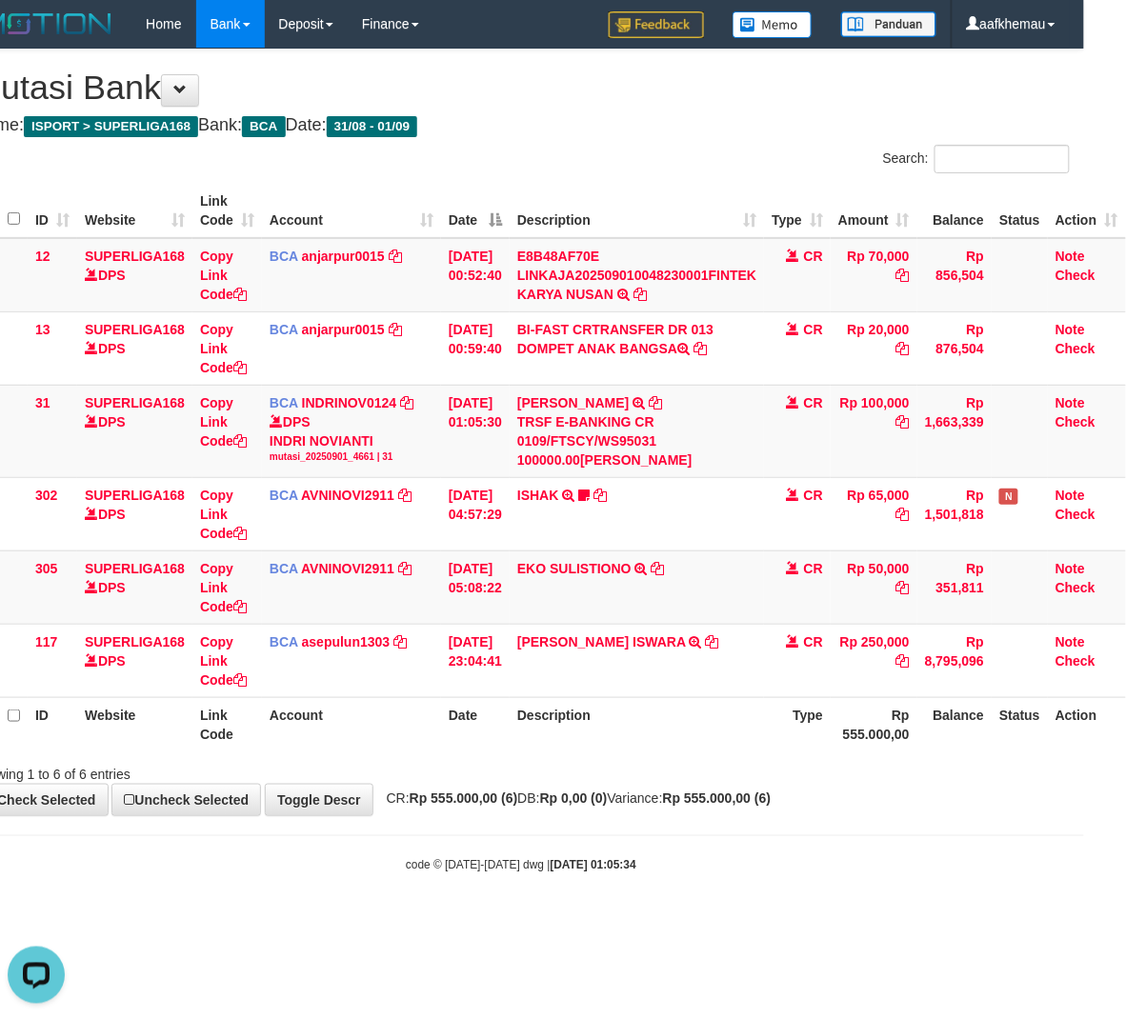
click at [850, 857] on div "code © 2012-2018 dwg | 2025/09/01 01:05:34" at bounding box center [521, 864] width 1126 height 19
